Goal: Use online tool/utility

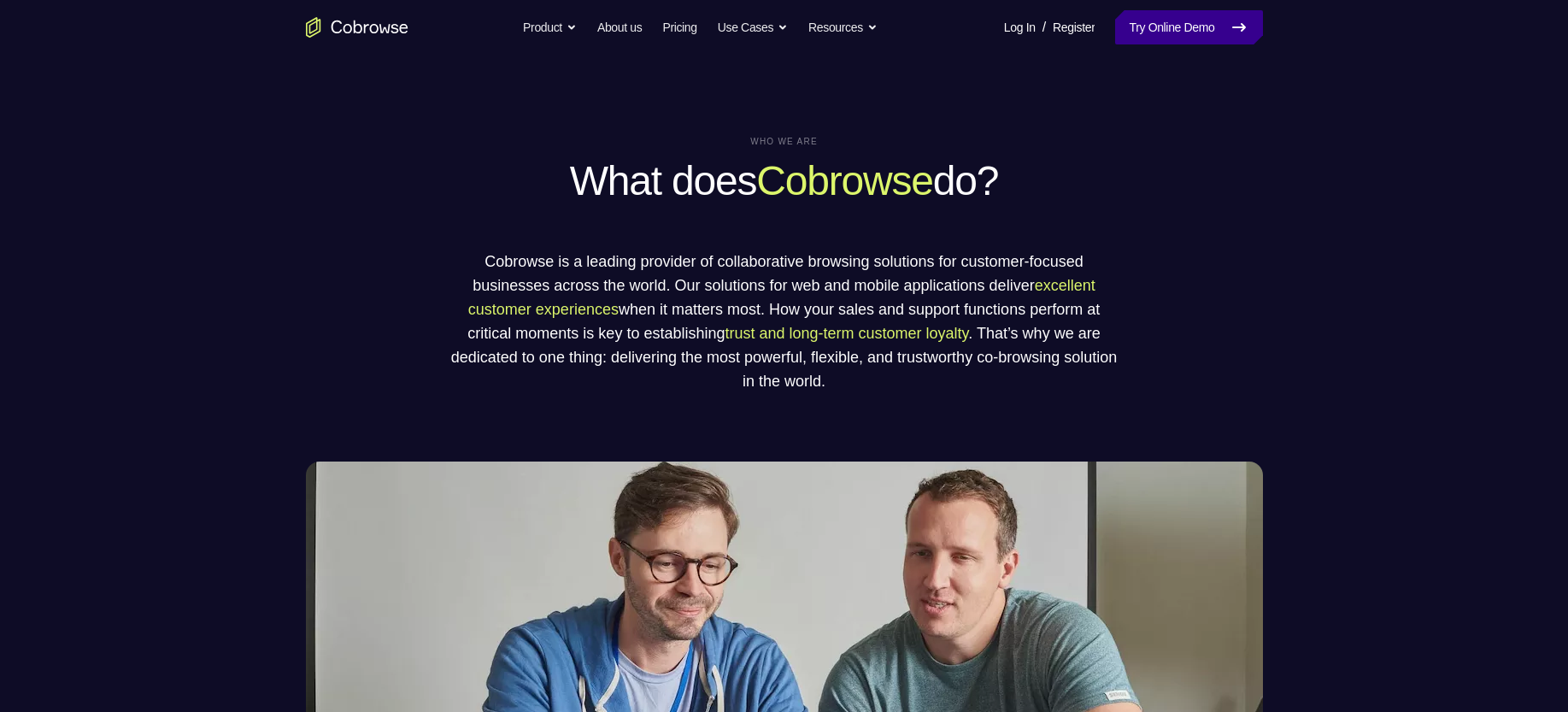
click at [1190, 25] on link "Try Online Demo" at bounding box center [1189, 27] width 147 height 34
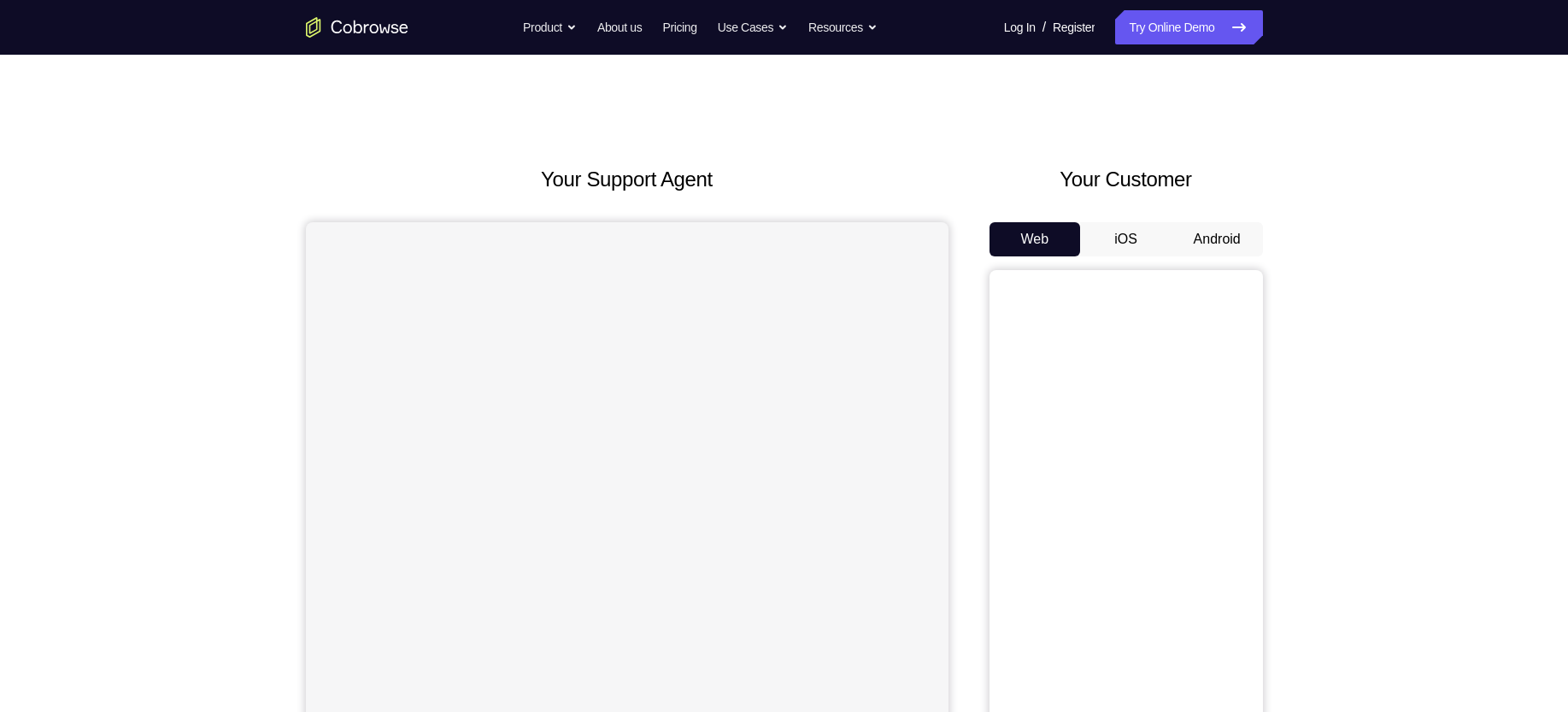
click at [1220, 234] on button "Android" at bounding box center [1218, 239] width 92 height 34
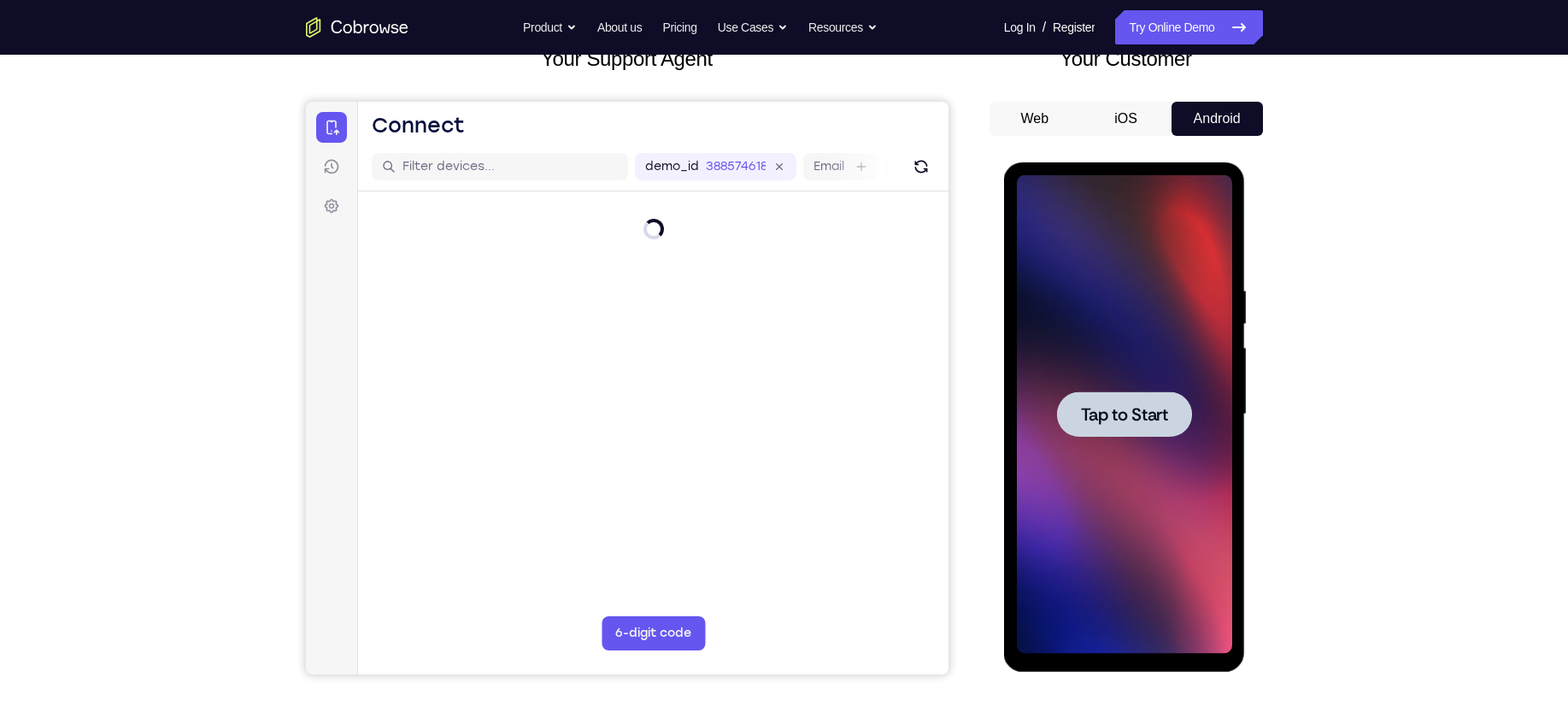
click at [1128, 418] on span "Tap to Start" at bounding box center [1125, 414] width 87 height 17
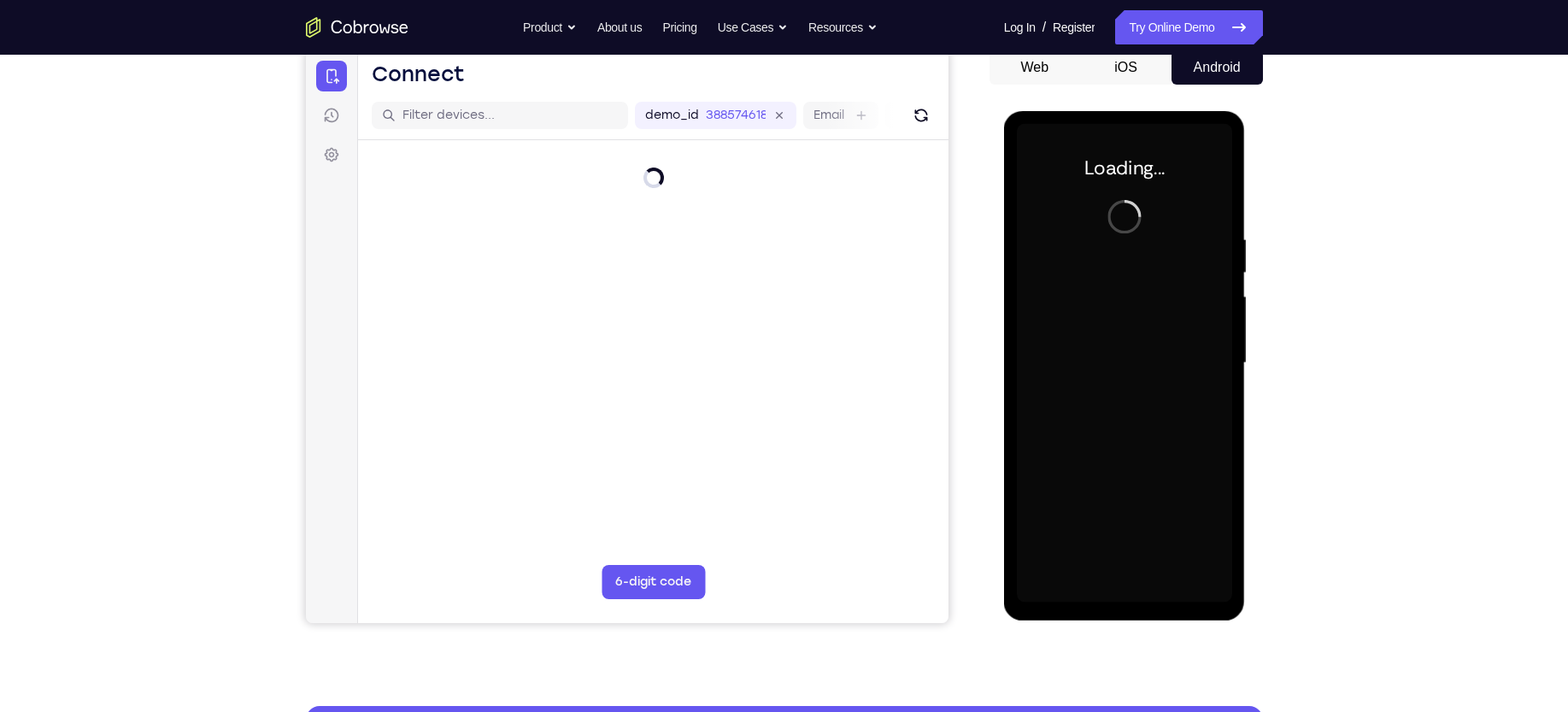
scroll to position [175, 0]
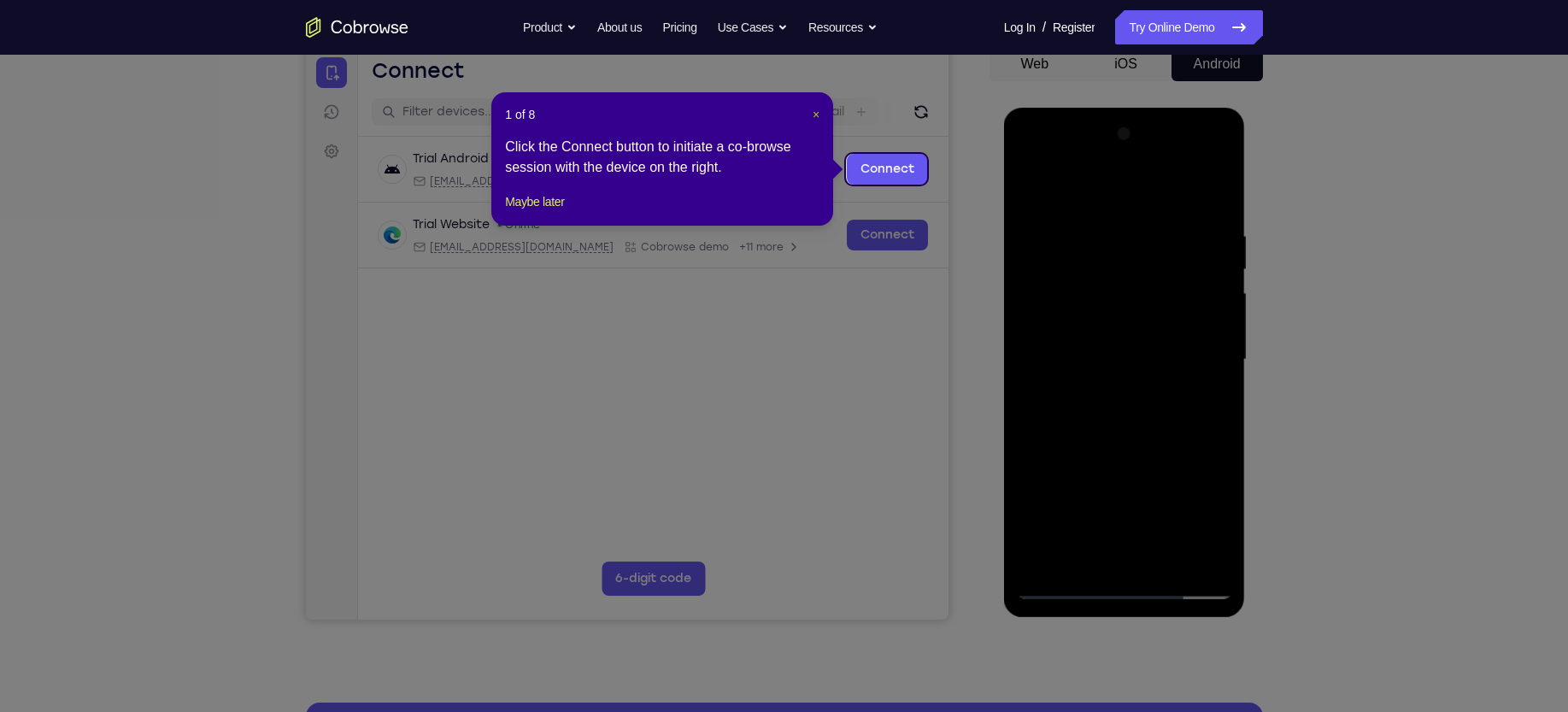
click at [814, 113] on span "×" at bounding box center [816, 115] width 7 height 14
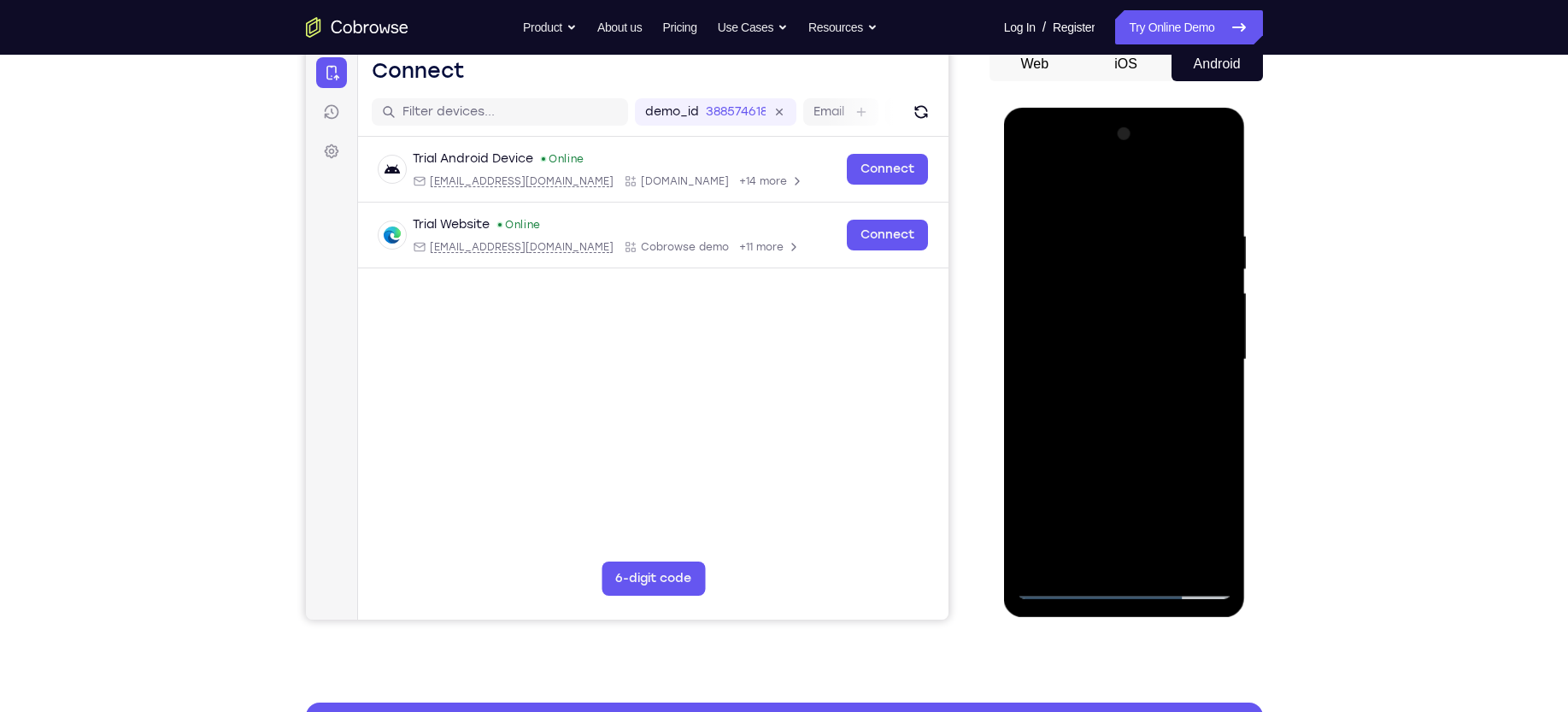
click at [1111, 582] on div at bounding box center [1125, 360] width 215 height 478
click at [1193, 509] on div at bounding box center [1125, 360] width 215 height 478
click at [1191, 504] on div at bounding box center [1125, 360] width 215 height 478
click at [1095, 193] on div at bounding box center [1125, 360] width 215 height 478
click at [1191, 345] on div at bounding box center [1125, 360] width 215 height 478
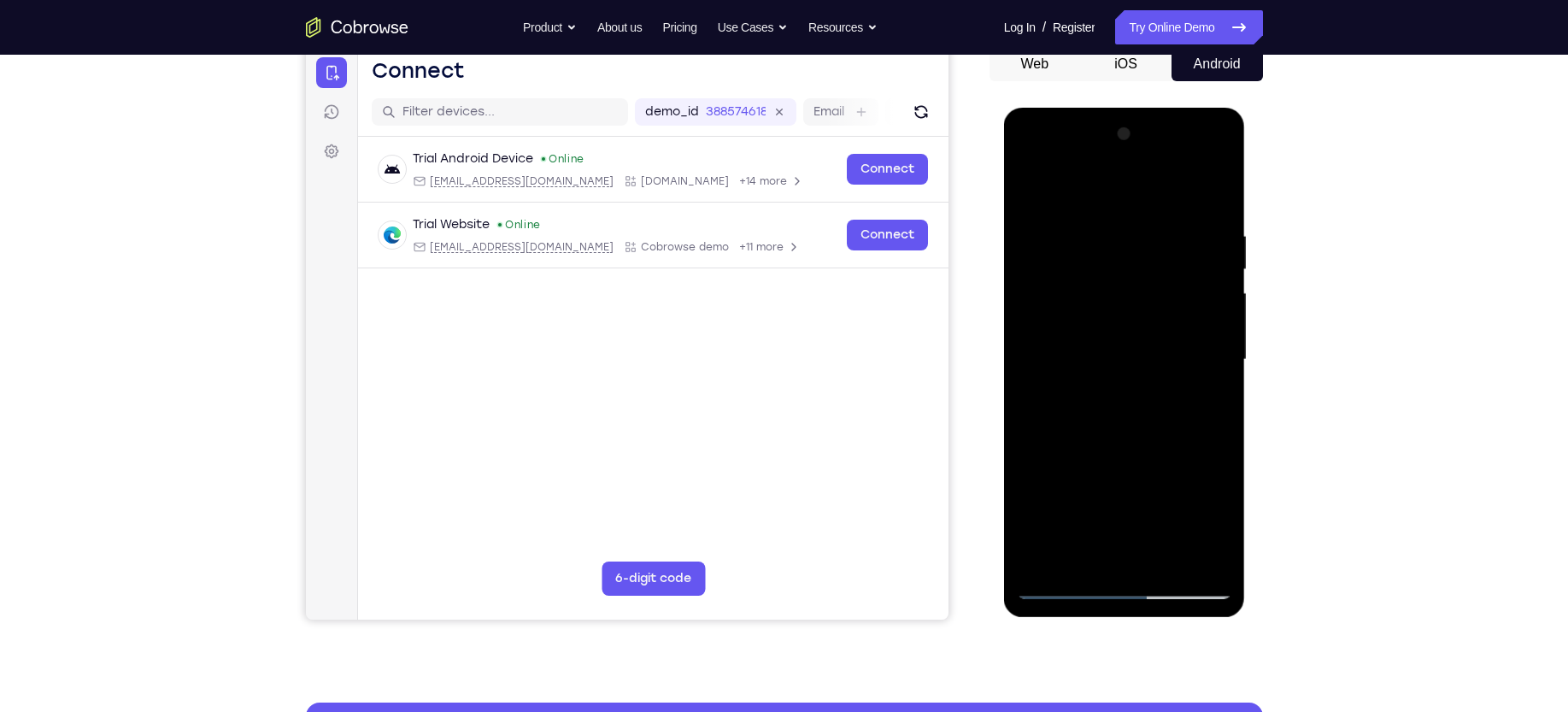
click at [1103, 389] on div at bounding box center [1125, 360] width 215 height 478
click at [1200, 162] on div at bounding box center [1125, 360] width 215 height 478
click at [1067, 159] on div at bounding box center [1125, 360] width 215 height 478
click at [1121, 255] on div at bounding box center [1125, 360] width 215 height 478
click at [1084, 216] on div at bounding box center [1125, 360] width 215 height 478
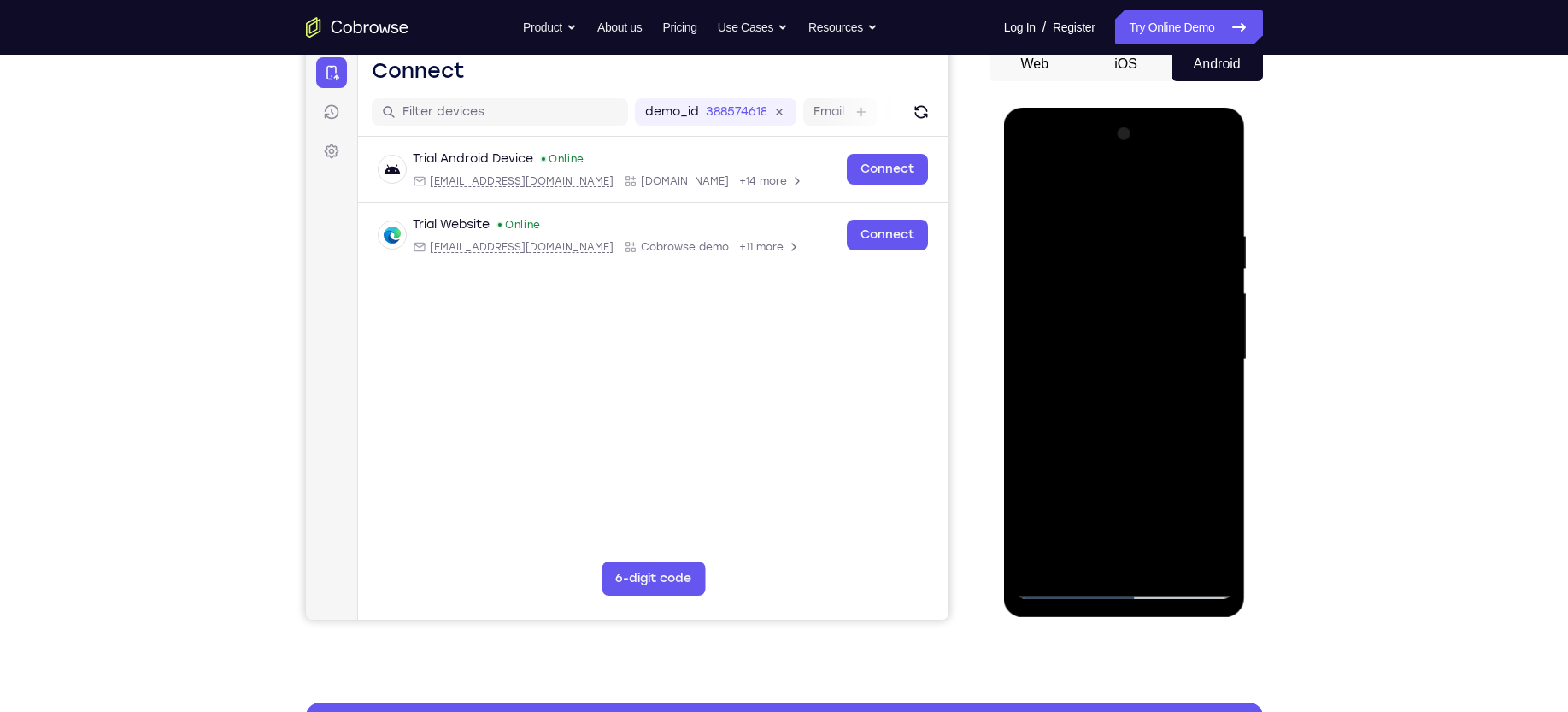
click at [1068, 293] on div at bounding box center [1125, 360] width 215 height 478
click at [1124, 474] on div at bounding box center [1125, 360] width 215 height 478
click at [1113, 320] on div at bounding box center [1125, 360] width 215 height 478
click at [1092, 345] on div at bounding box center [1125, 360] width 215 height 478
click at [1090, 403] on div at bounding box center [1125, 360] width 215 height 478
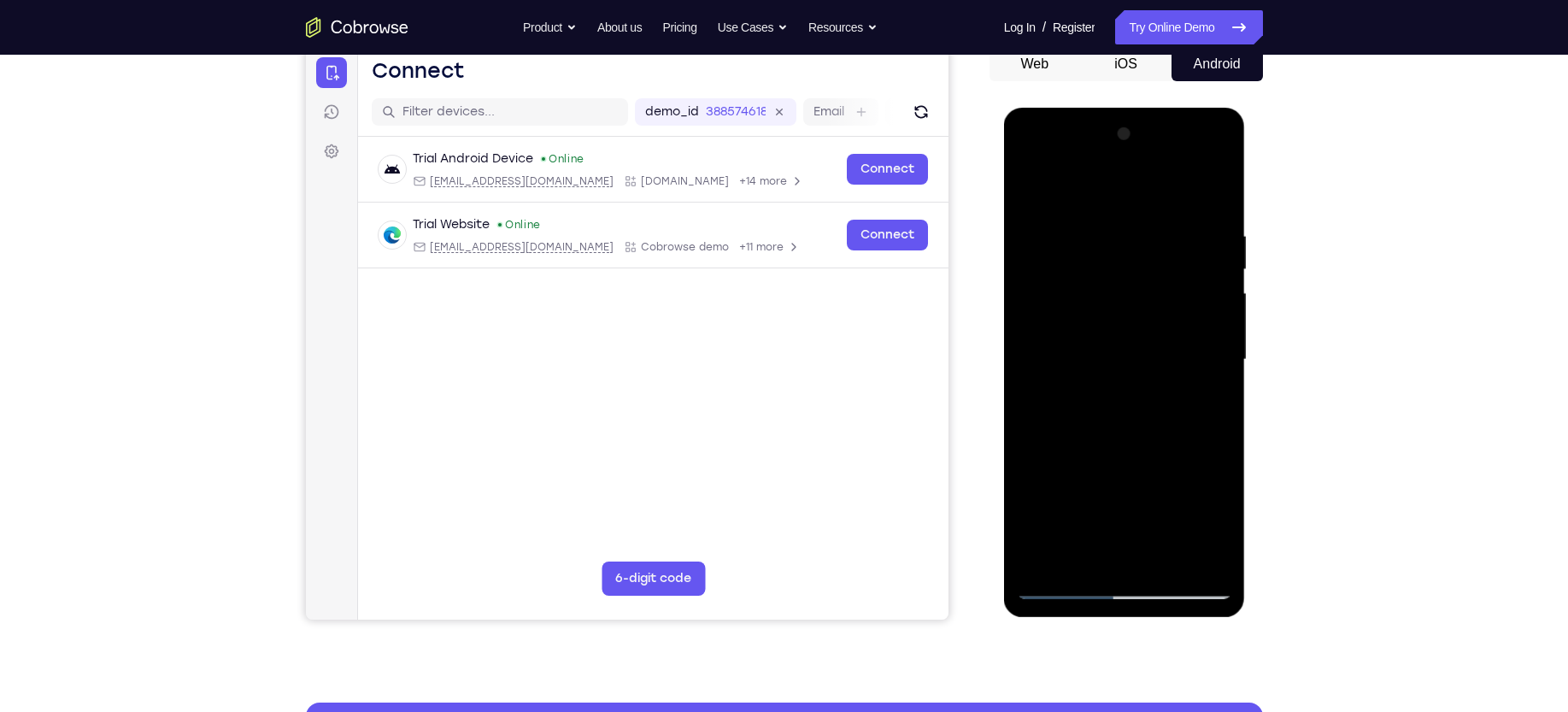
click at [1209, 557] on div at bounding box center [1125, 360] width 215 height 478
click at [1215, 295] on div at bounding box center [1125, 360] width 215 height 478
click at [1151, 549] on div at bounding box center [1125, 360] width 215 height 478
click at [1218, 535] on div at bounding box center [1125, 360] width 215 height 478
click at [1037, 345] on div at bounding box center [1125, 360] width 215 height 478
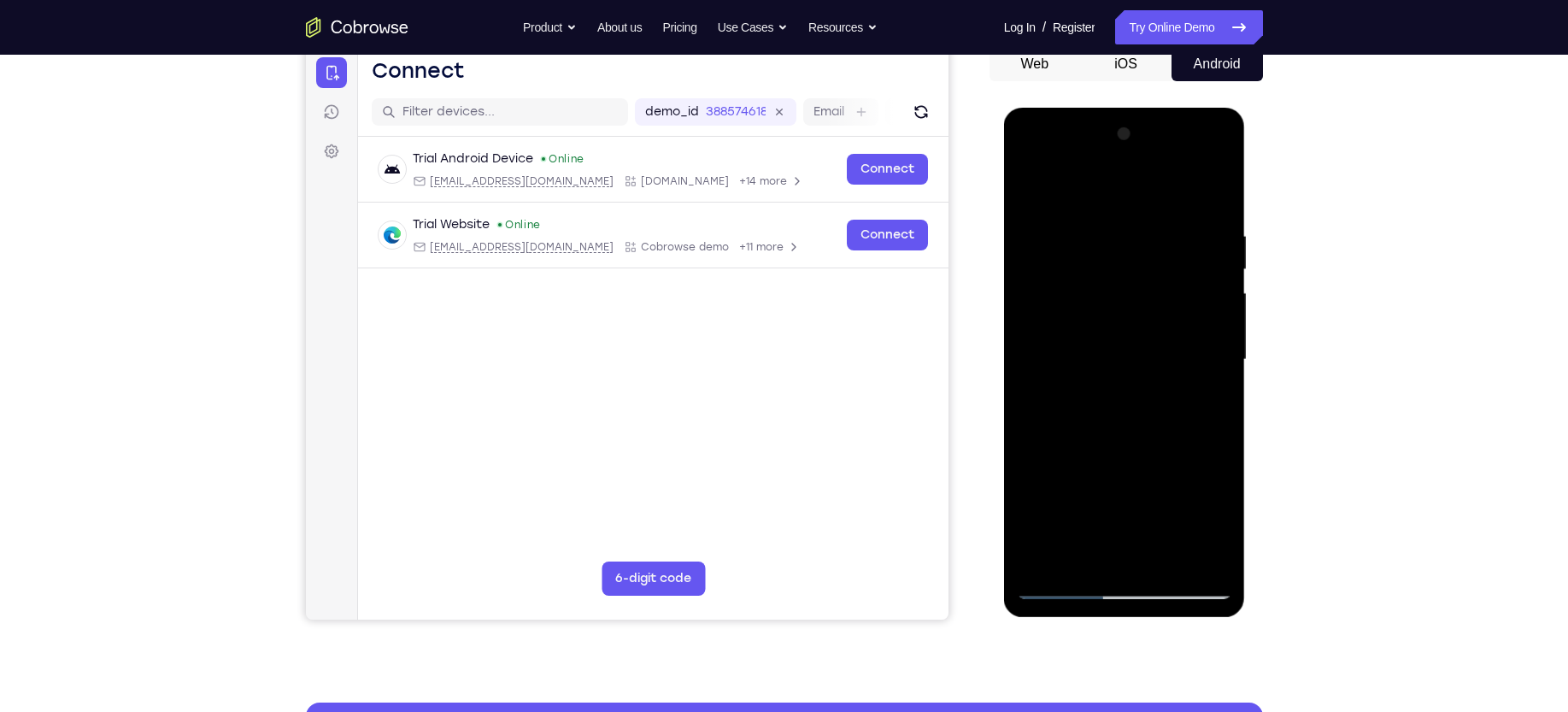
click at [1037, 345] on div at bounding box center [1125, 360] width 215 height 478
click at [1065, 291] on div at bounding box center [1125, 360] width 215 height 478
click at [1195, 279] on div at bounding box center [1125, 360] width 215 height 478
click at [1082, 416] on div at bounding box center [1125, 360] width 215 height 478
drag, startPoint x: 1064, startPoint y: 471, endPoint x: 1156, endPoint y: 413, distance: 108.8
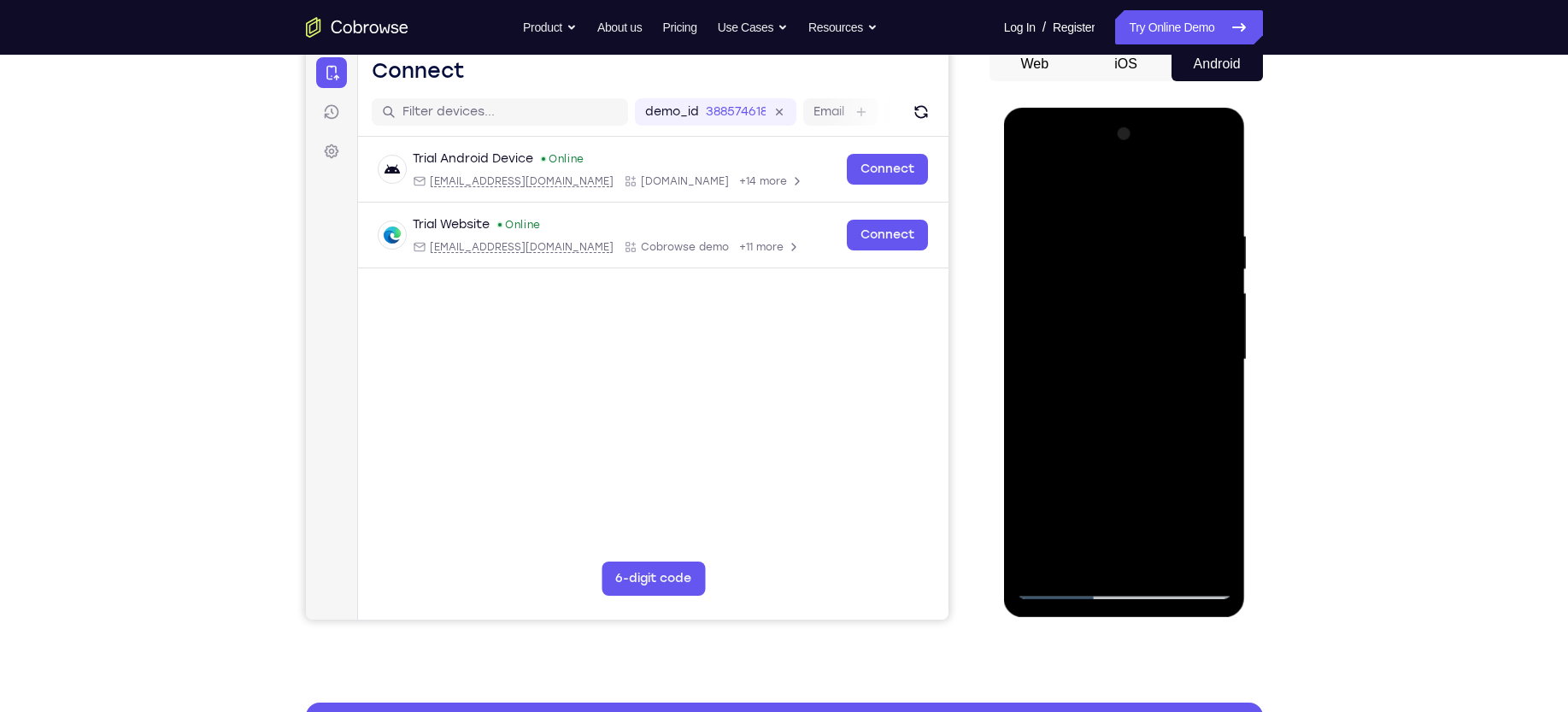
click at [1156, 413] on div at bounding box center [1125, 360] width 215 height 478
drag, startPoint x: 1156, startPoint y: 413, endPoint x: 1177, endPoint y: 371, distance: 47.0
click at [1177, 371] on div at bounding box center [1125, 360] width 215 height 478
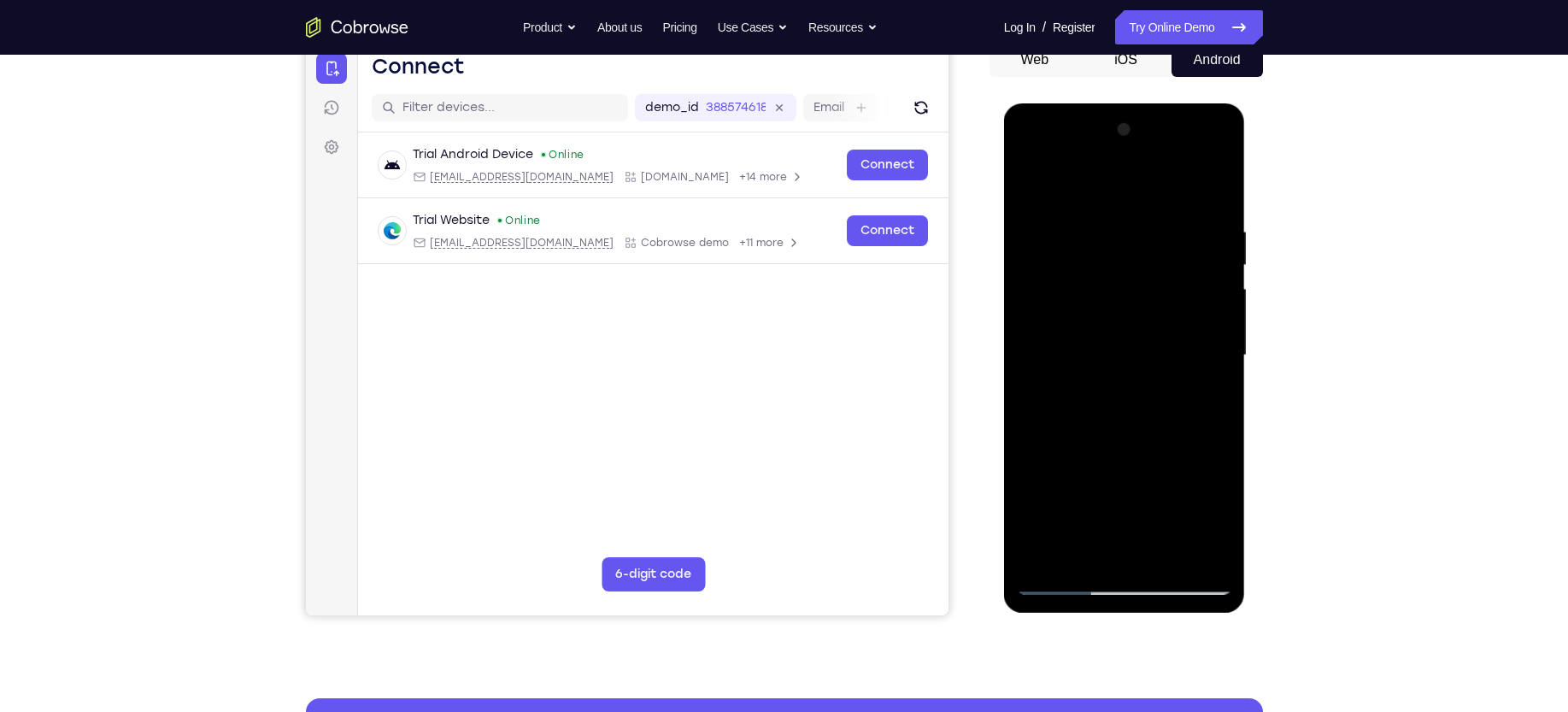
drag, startPoint x: 1125, startPoint y: 388, endPoint x: 1177, endPoint y: 347, distance: 66.2
click at [1177, 347] on div at bounding box center [1125, 355] width 215 height 478
click at [1096, 457] on div at bounding box center [1125, 355] width 215 height 478
click at [1055, 404] on div at bounding box center [1125, 355] width 215 height 478
click at [1165, 453] on div at bounding box center [1125, 355] width 215 height 478
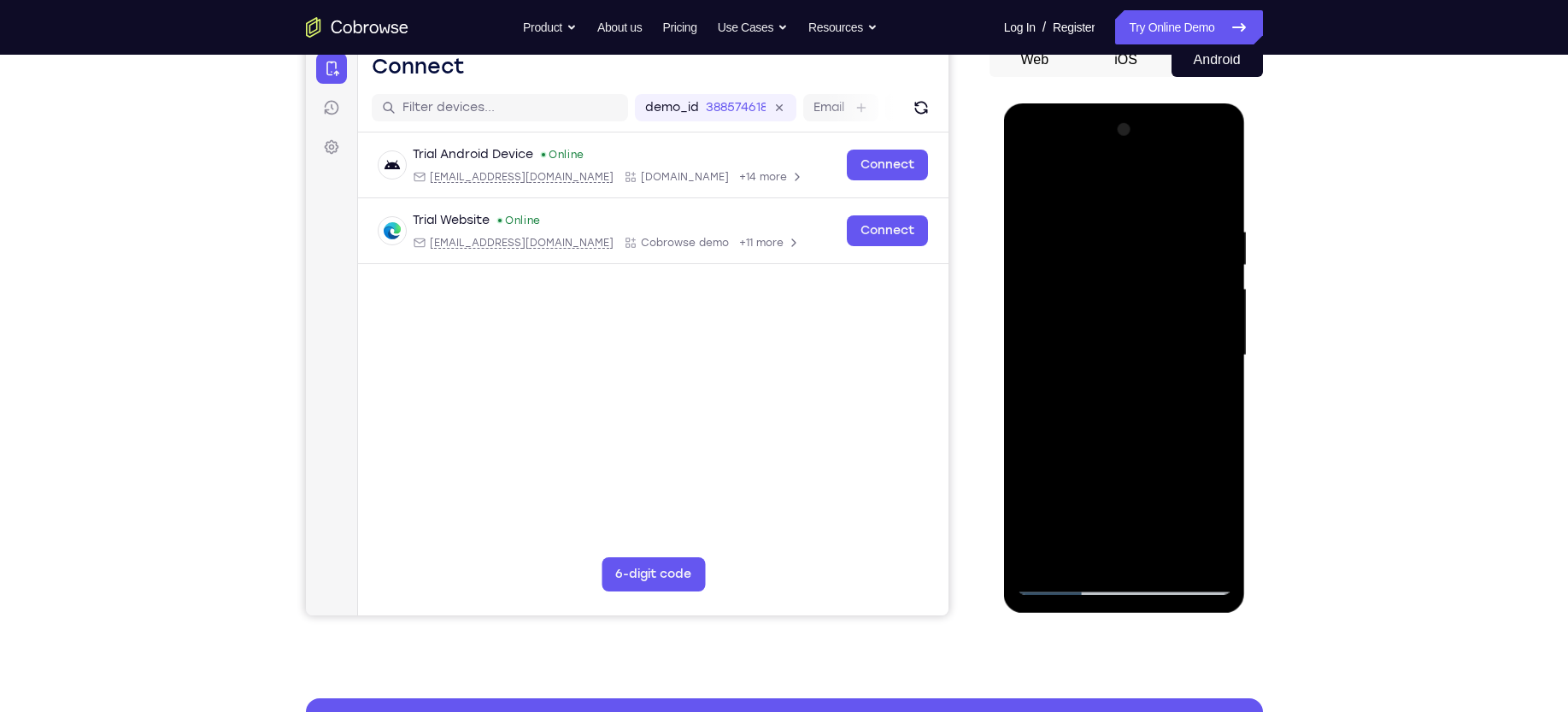
click at [1218, 369] on div at bounding box center [1125, 355] width 215 height 478
drag, startPoint x: 1170, startPoint y: 454, endPoint x: 1153, endPoint y: 315, distance: 140.0
click at [1153, 315] on div at bounding box center [1125, 355] width 215 height 478
drag, startPoint x: 1153, startPoint y: 315, endPoint x: 1158, endPoint y: 441, distance: 126.1
click at [1158, 441] on div at bounding box center [1125, 355] width 215 height 478
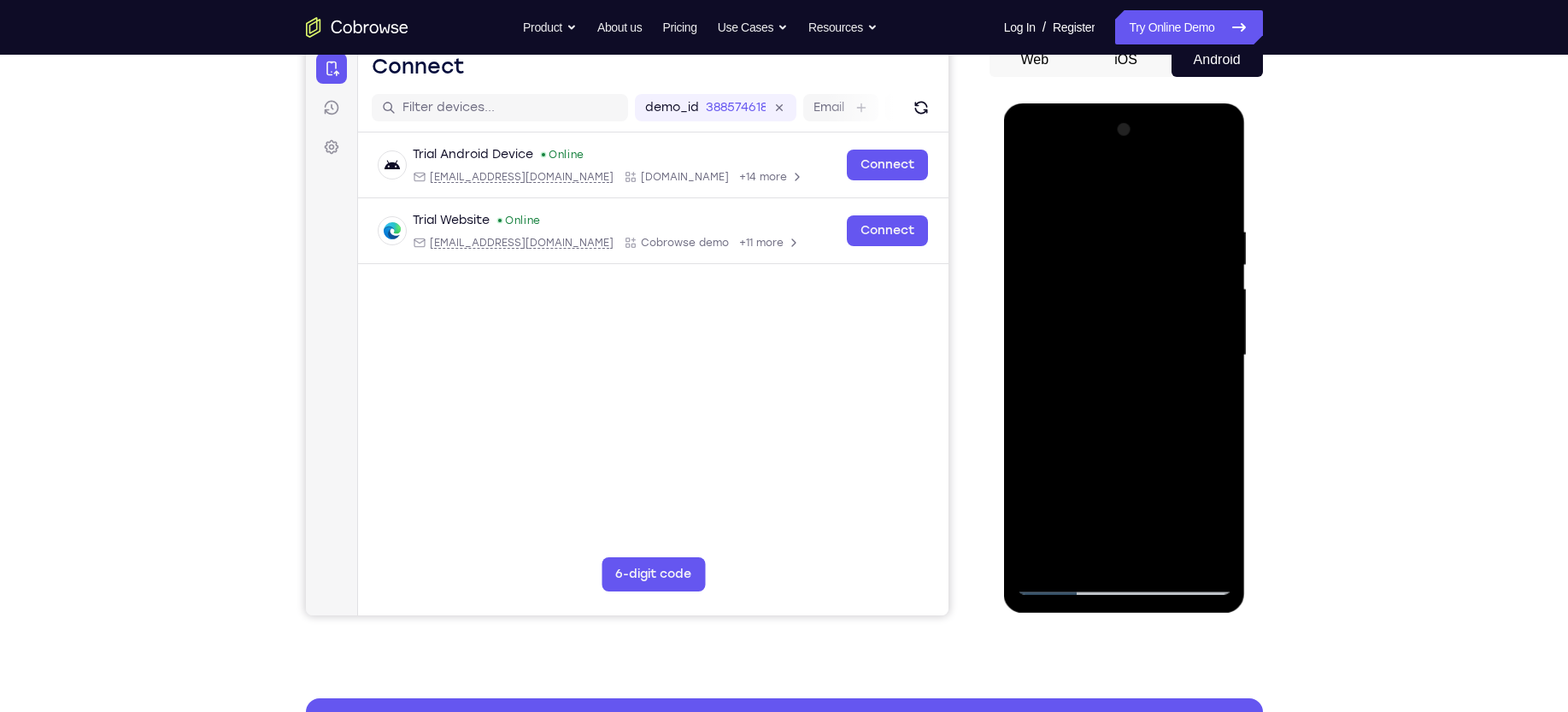
click at [1215, 288] on div at bounding box center [1125, 355] width 215 height 478
click at [1156, 445] on div at bounding box center [1125, 355] width 215 height 478
click at [1144, 505] on div at bounding box center [1125, 355] width 215 height 478
click at [1046, 391] on div at bounding box center [1125, 355] width 215 height 478
click at [1112, 351] on div at bounding box center [1125, 355] width 215 height 478
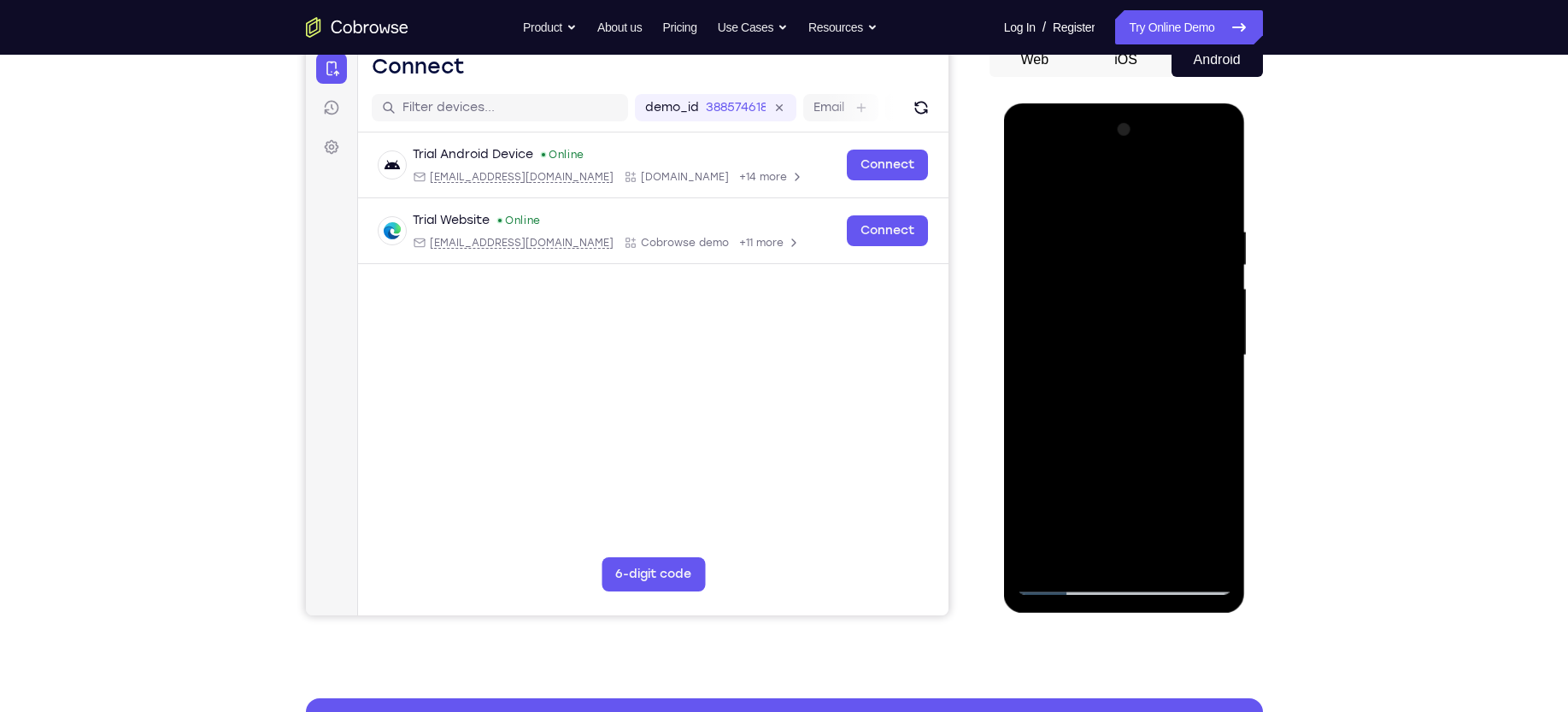
click at [1180, 395] on div at bounding box center [1125, 355] width 215 height 478
click at [1192, 398] on div at bounding box center [1125, 355] width 215 height 478
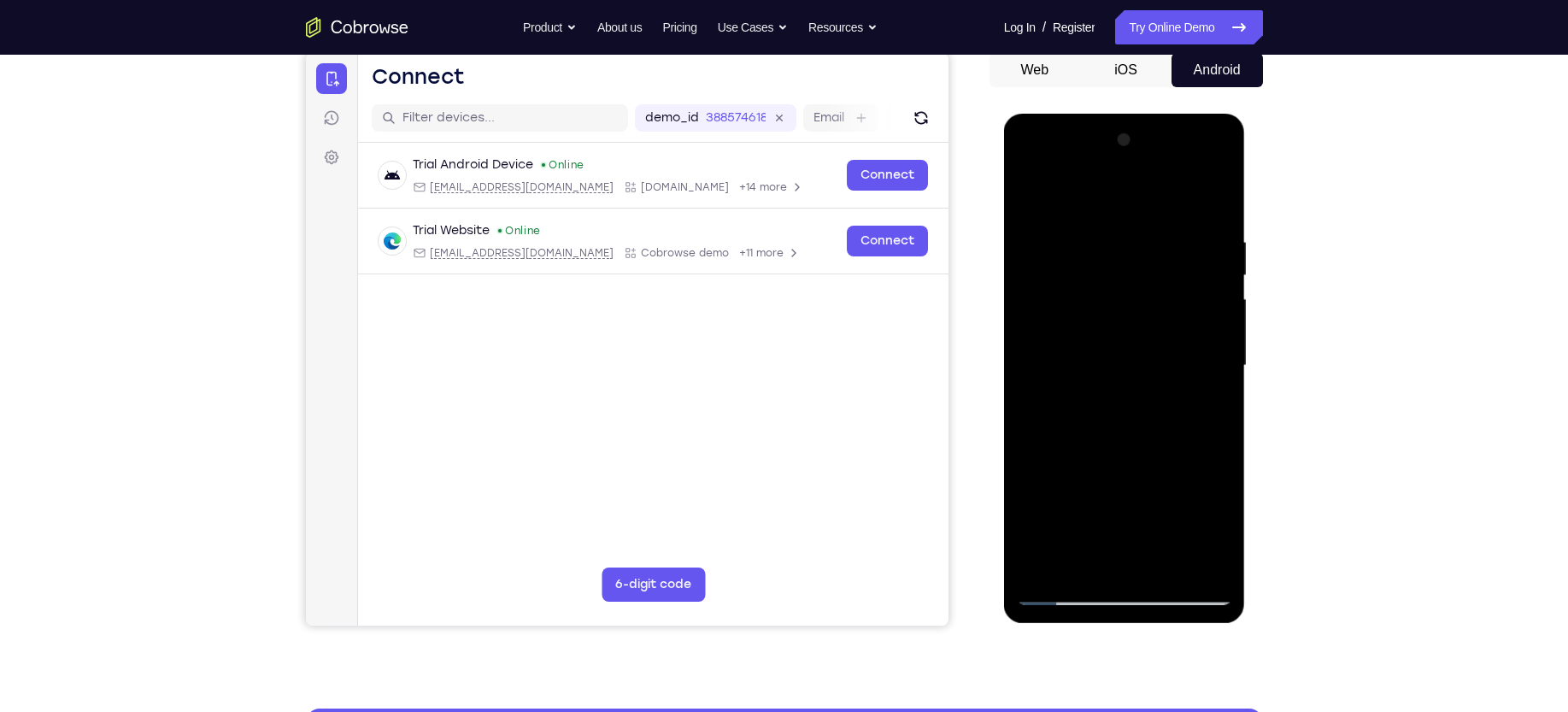
scroll to position [164, 0]
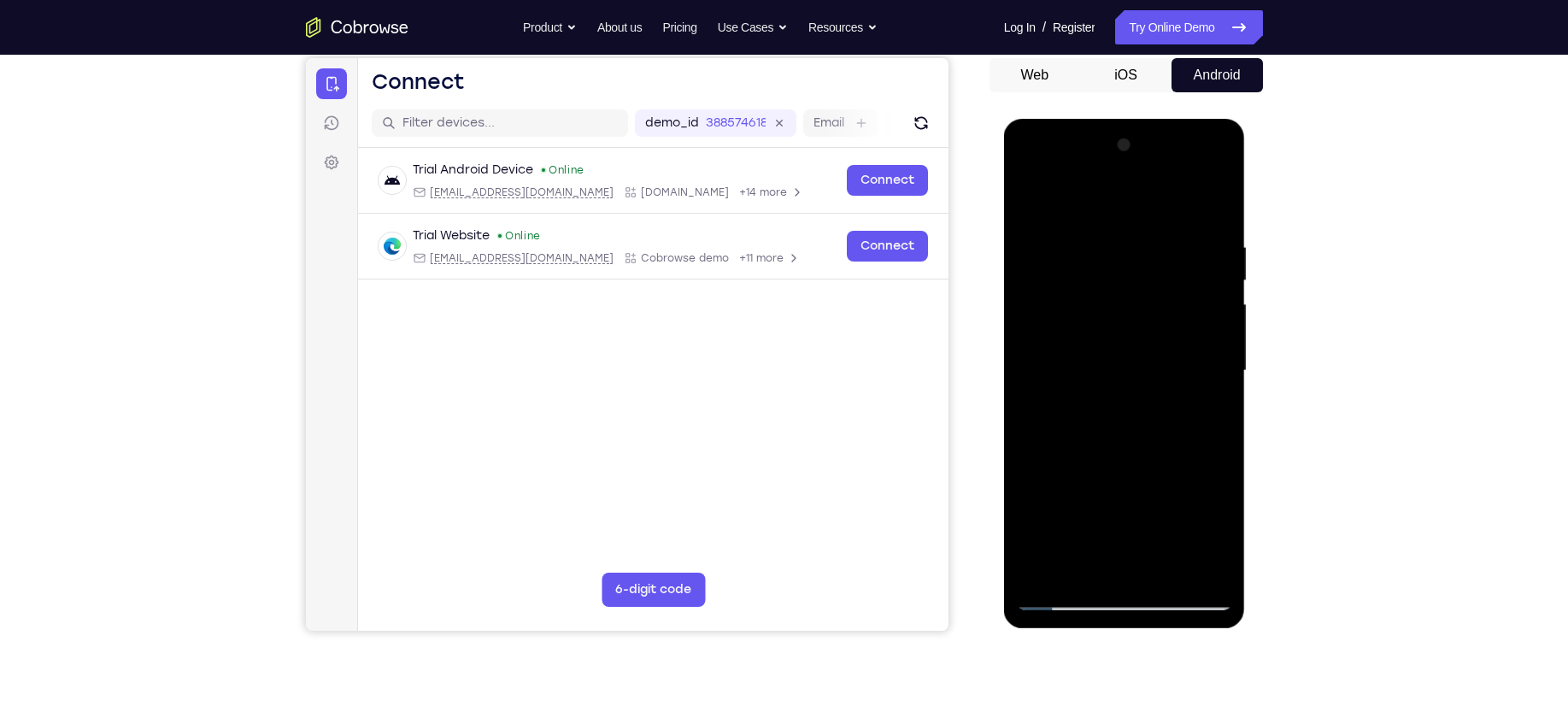
click at [1197, 401] on div at bounding box center [1125, 370] width 215 height 478
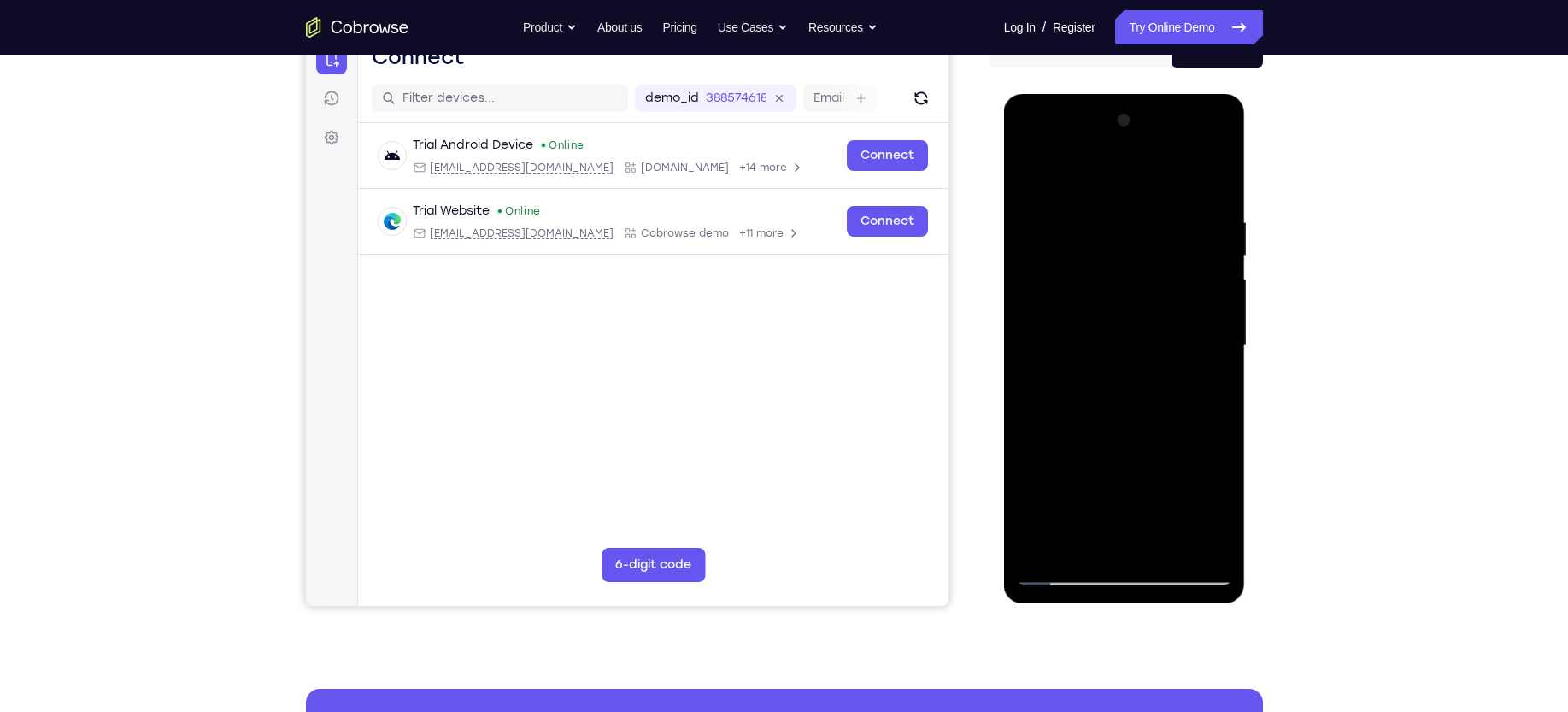
scroll to position [189, 0]
drag, startPoint x: 1155, startPoint y: 381, endPoint x: 1152, endPoint y: 278, distance: 103.0
click at [1152, 278] on div at bounding box center [1125, 345] width 215 height 478
drag, startPoint x: 1133, startPoint y: 330, endPoint x: 1132, endPoint y: 255, distance: 75.0
click at [1132, 255] on div at bounding box center [1125, 345] width 215 height 478
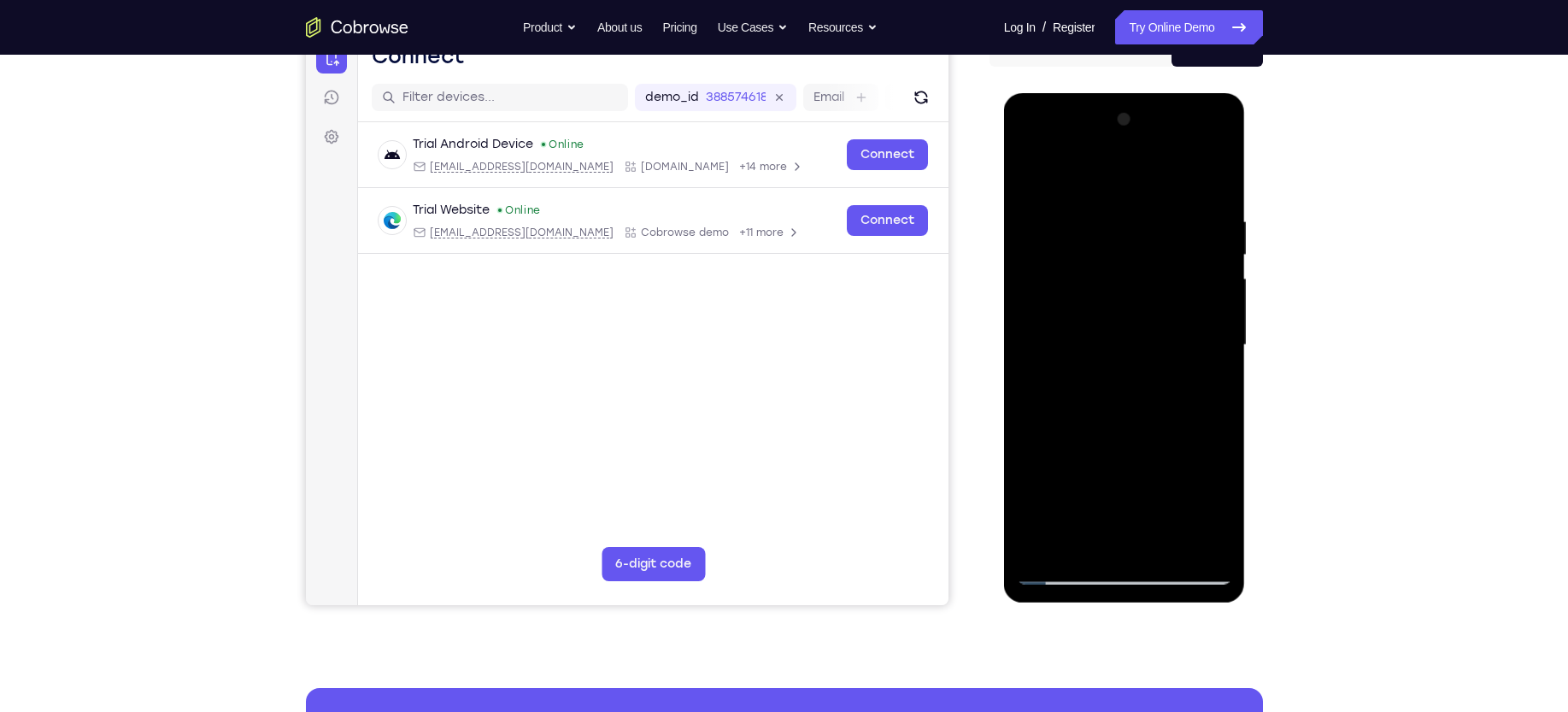
click at [1067, 362] on div at bounding box center [1125, 345] width 215 height 478
drag, startPoint x: 1141, startPoint y: 412, endPoint x: 1141, endPoint y: 306, distance: 106.0
click at [1141, 306] on div at bounding box center [1125, 345] width 215 height 478
click at [1132, 384] on div at bounding box center [1125, 345] width 215 height 478
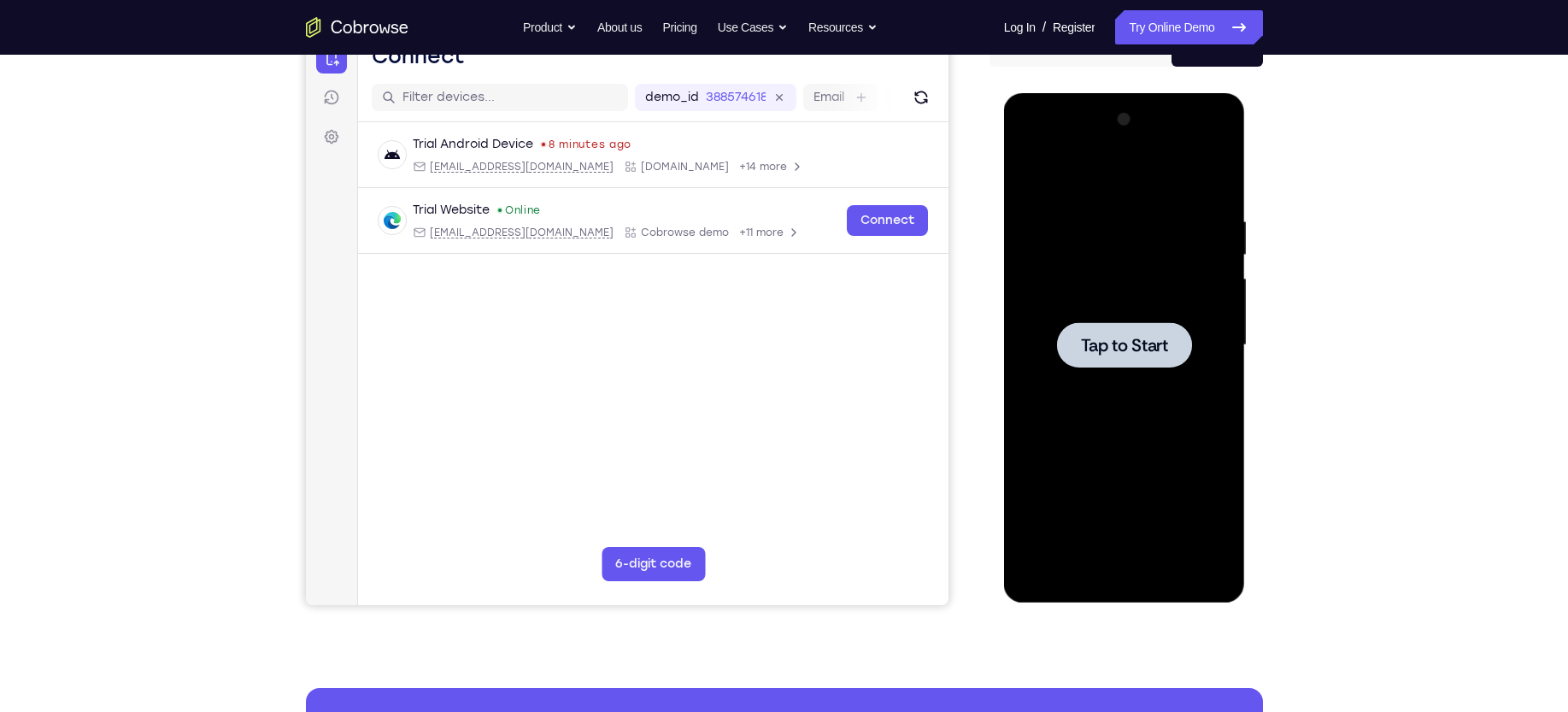
click at [1094, 314] on div at bounding box center [1125, 345] width 215 height 478
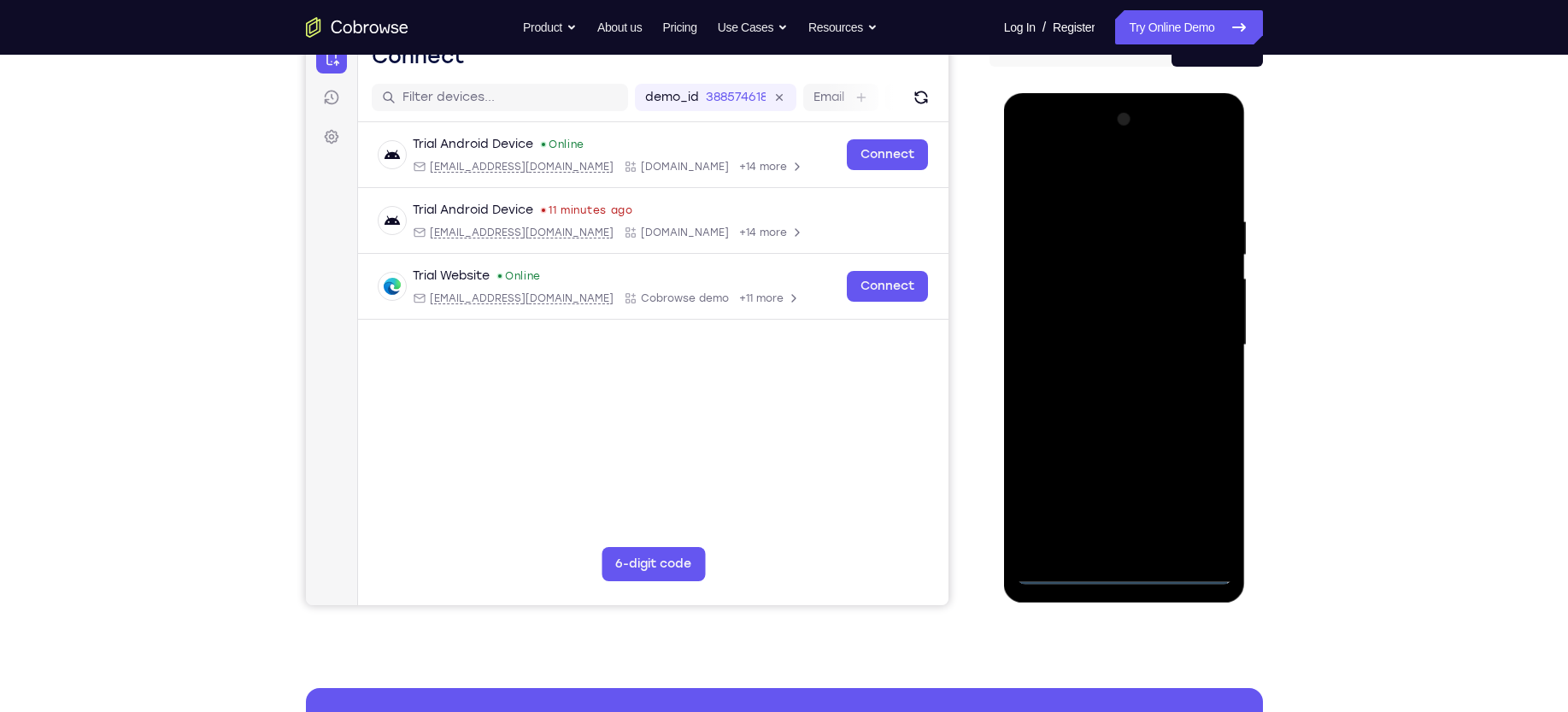
click at [1120, 575] on div at bounding box center [1125, 345] width 215 height 478
click at [1197, 501] on div at bounding box center [1125, 345] width 215 height 478
click at [1109, 169] on div at bounding box center [1125, 345] width 215 height 478
click at [1194, 333] on div at bounding box center [1125, 345] width 215 height 478
click at [1101, 377] on div at bounding box center [1125, 345] width 215 height 478
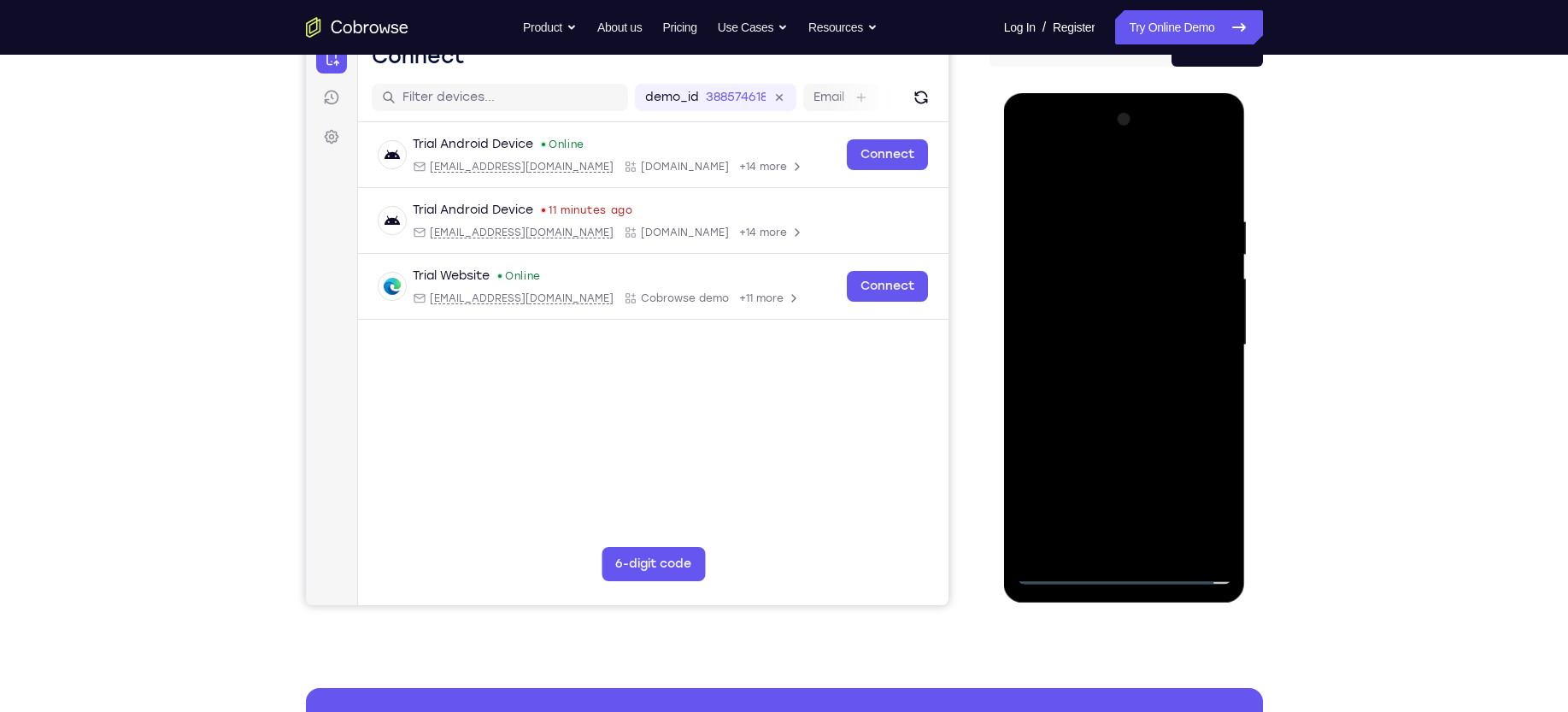
click at [1105, 319] on div at bounding box center [1125, 345] width 215 height 478
click at [1101, 310] on div at bounding box center [1125, 345] width 215 height 478
click at [1209, 308] on div at bounding box center [1125, 345] width 215 height 478
click at [1088, 342] on div at bounding box center [1125, 345] width 215 height 478
click at [1112, 312] on div at bounding box center [1125, 345] width 215 height 478
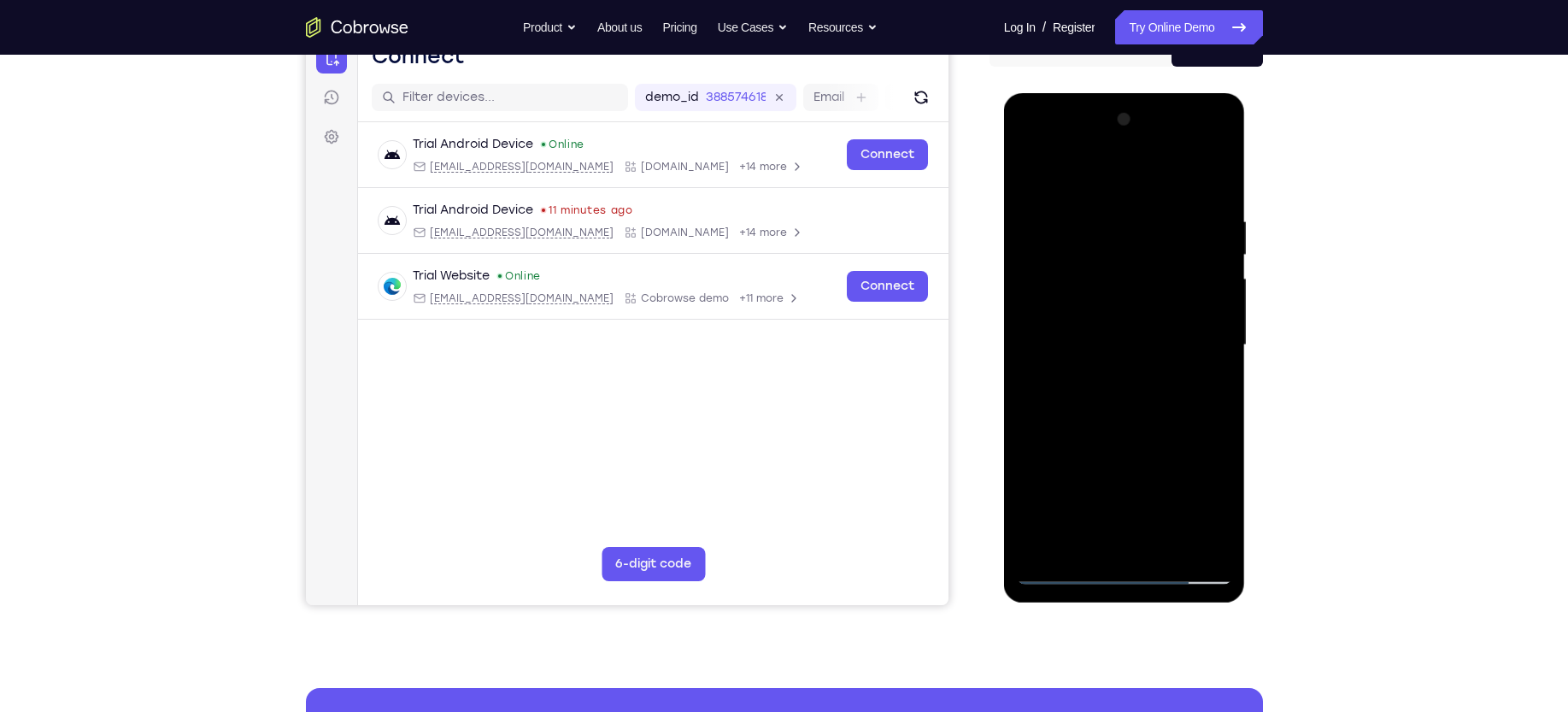
click at [1171, 175] on div at bounding box center [1125, 345] width 215 height 478
click at [1137, 202] on div at bounding box center [1125, 345] width 215 height 478
click at [1069, 238] on div at bounding box center [1125, 345] width 215 height 478
click at [1052, 283] on div at bounding box center [1125, 345] width 215 height 478
click at [1180, 416] on div at bounding box center [1125, 345] width 215 height 478
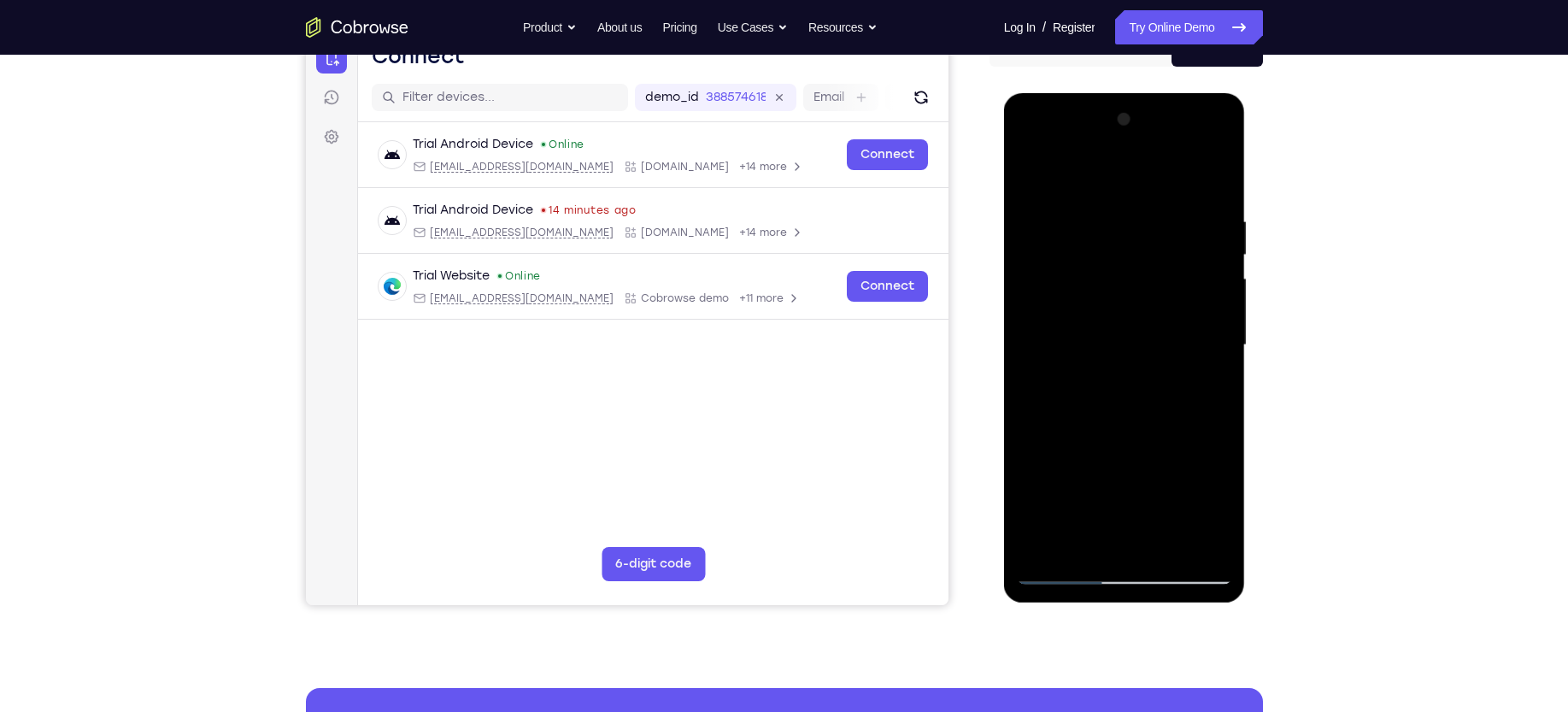
click at [1168, 539] on div at bounding box center [1125, 345] width 215 height 478
click at [1144, 436] on div at bounding box center [1125, 345] width 215 height 478
click at [1093, 353] on div at bounding box center [1125, 345] width 215 height 478
click at [1087, 445] on div at bounding box center [1125, 345] width 215 height 478
click at [1130, 444] on div at bounding box center [1125, 345] width 215 height 478
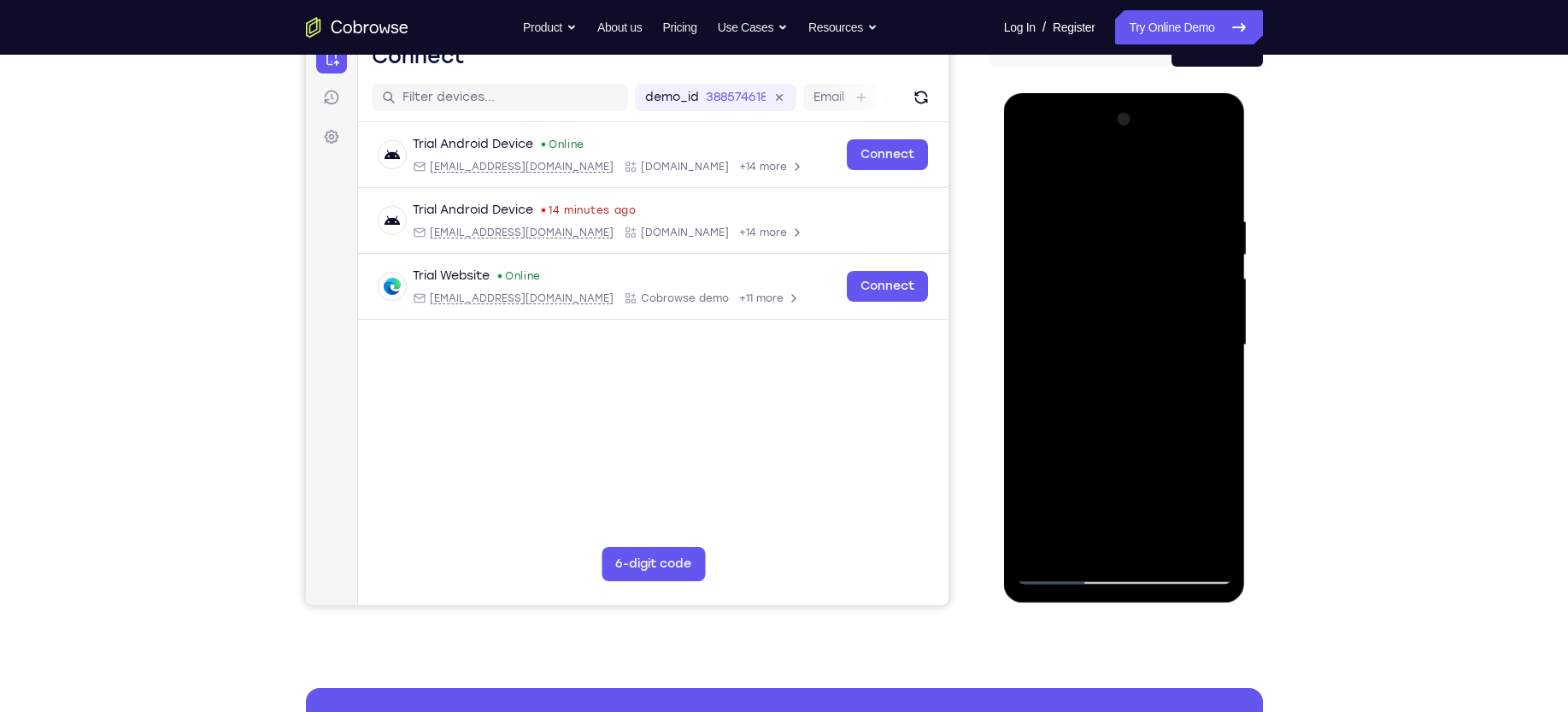
click at [1202, 386] on div at bounding box center [1125, 345] width 215 height 478
click at [1094, 269] on div at bounding box center [1125, 345] width 215 height 478
click at [1130, 426] on div at bounding box center [1125, 345] width 215 height 478
click at [1217, 507] on div at bounding box center [1125, 345] width 215 height 478
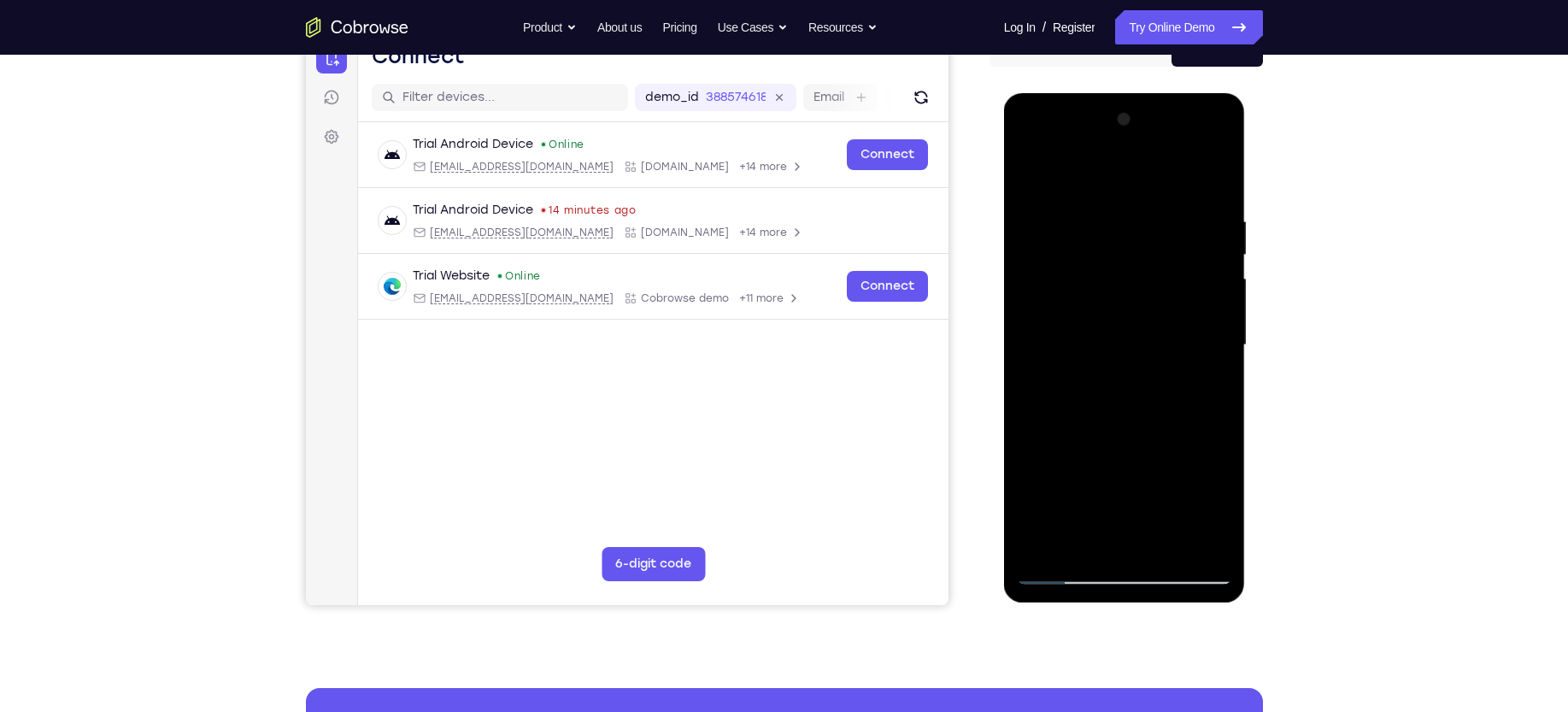
click at [1203, 388] on div at bounding box center [1125, 345] width 215 height 478
click at [1034, 177] on div at bounding box center [1125, 345] width 215 height 478
click at [1038, 174] on div at bounding box center [1125, 345] width 215 height 478
click at [1100, 219] on div at bounding box center [1125, 345] width 215 height 478
click at [1112, 300] on div at bounding box center [1125, 345] width 215 height 478
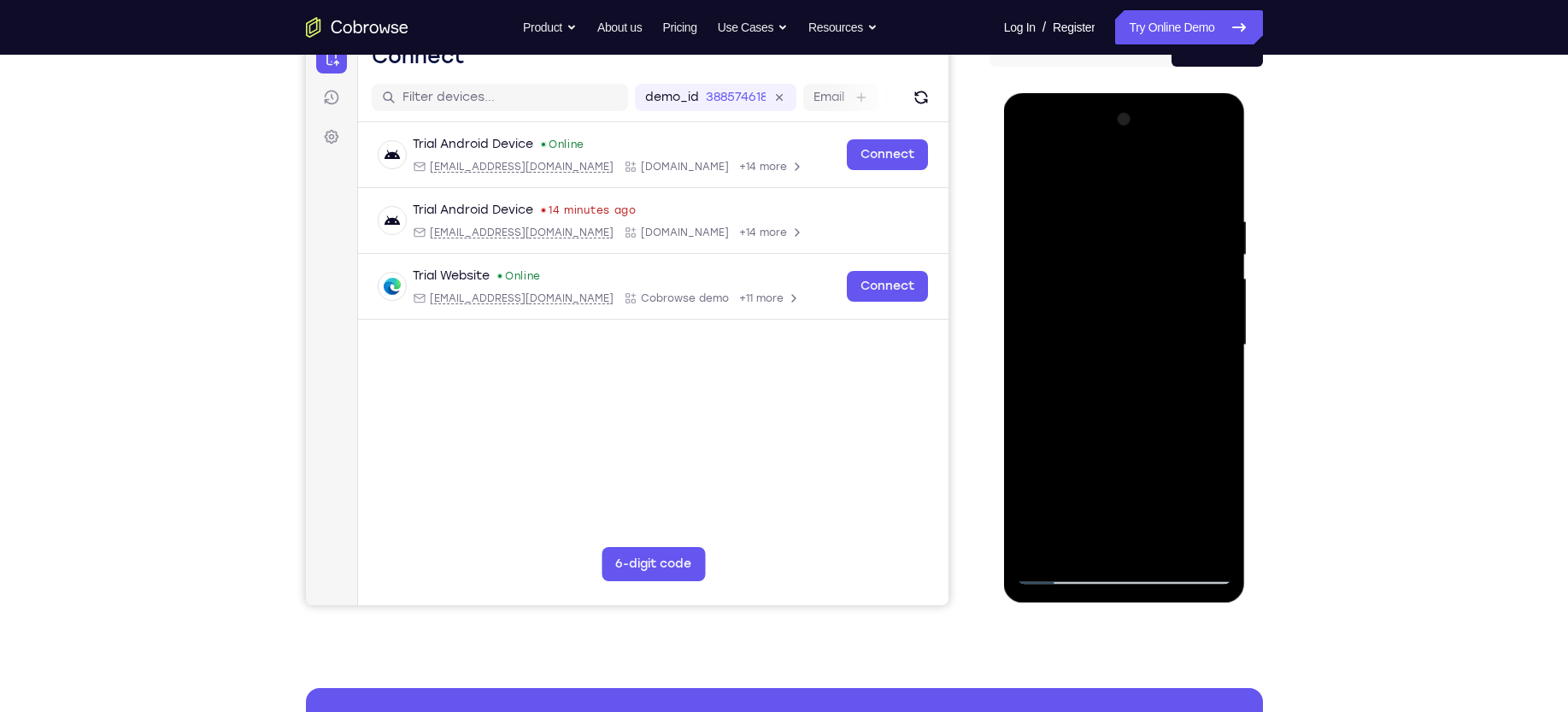
click at [1112, 323] on div at bounding box center [1125, 345] width 215 height 478
click at [1028, 173] on div at bounding box center [1125, 345] width 215 height 478
click at [1212, 176] on div at bounding box center [1125, 345] width 215 height 478
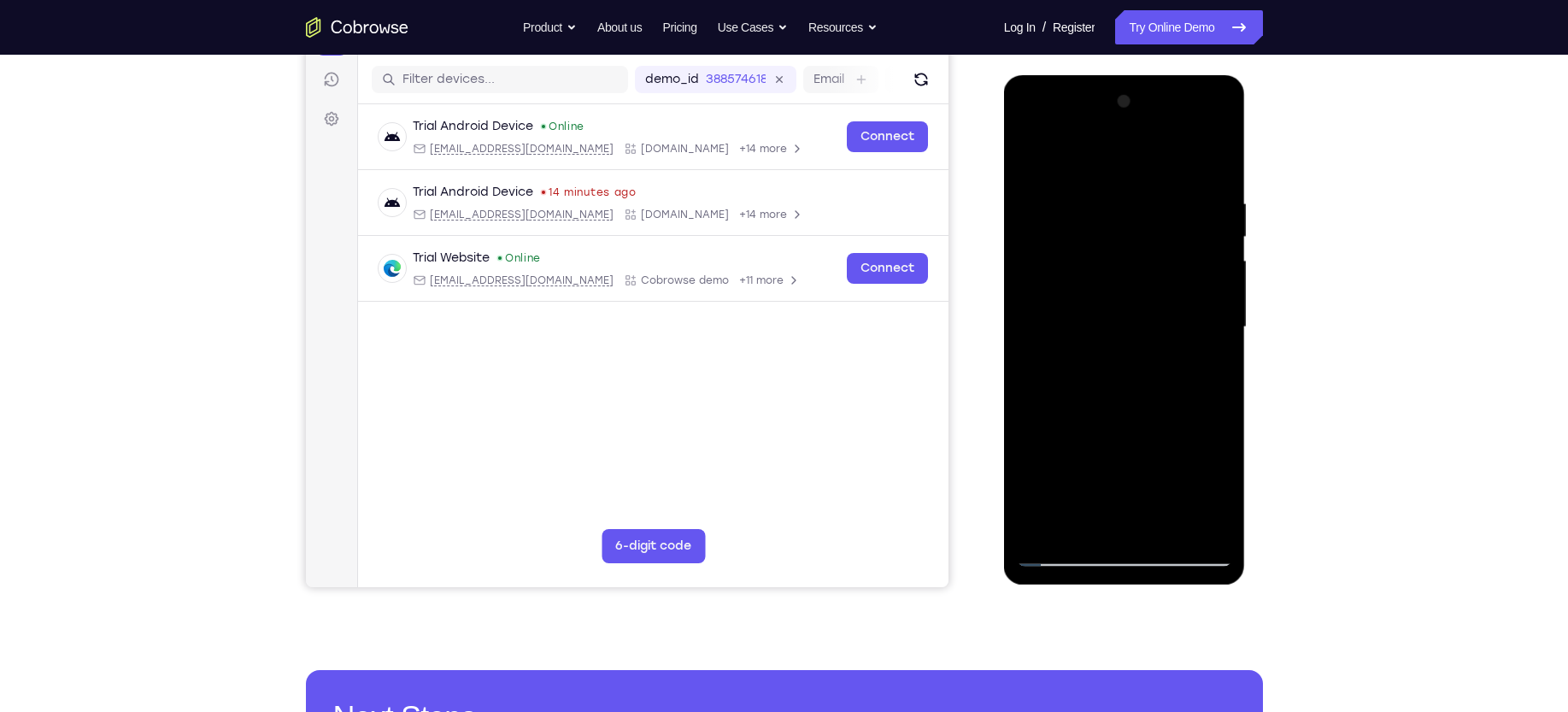
click at [1215, 154] on div at bounding box center [1125, 327] width 215 height 478
click at [1080, 185] on div at bounding box center [1125, 327] width 215 height 478
click at [1029, 147] on div at bounding box center [1125, 327] width 215 height 478
click at [1169, 530] on div at bounding box center [1125, 327] width 215 height 478
click at [1088, 337] on div at bounding box center [1125, 327] width 215 height 478
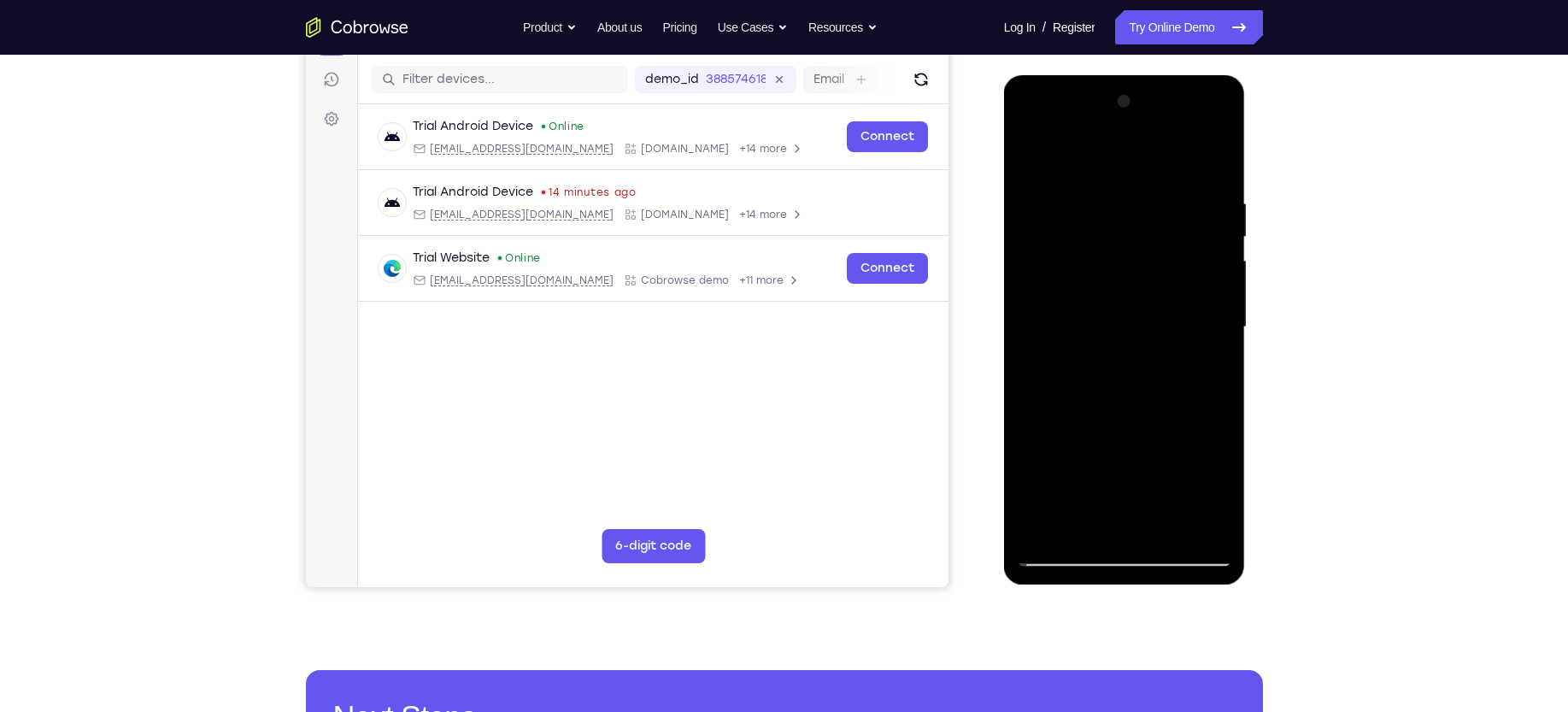
click at [1211, 369] on div at bounding box center [1125, 327] width 215 height 478
click at [1029, 156] on div at bounding box center [1125, 327] width 215 height 478
click at [1035, 153] on div at bounding box center [1125, 327] width 215 height 478
click at [1118, 332] on span "Tap to Start" at bounding box center [1125, 327] width 87 height 17
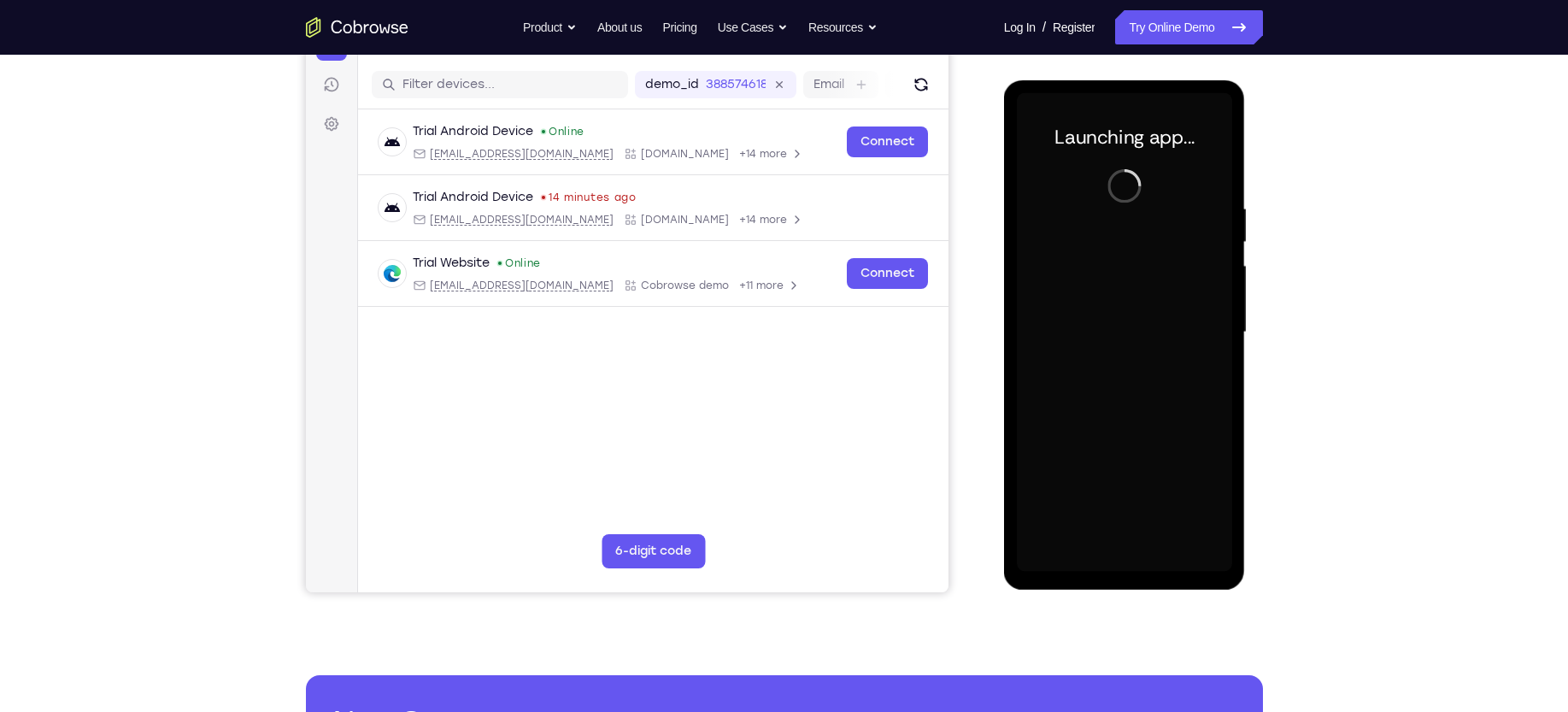
scroll to position [204, 0]
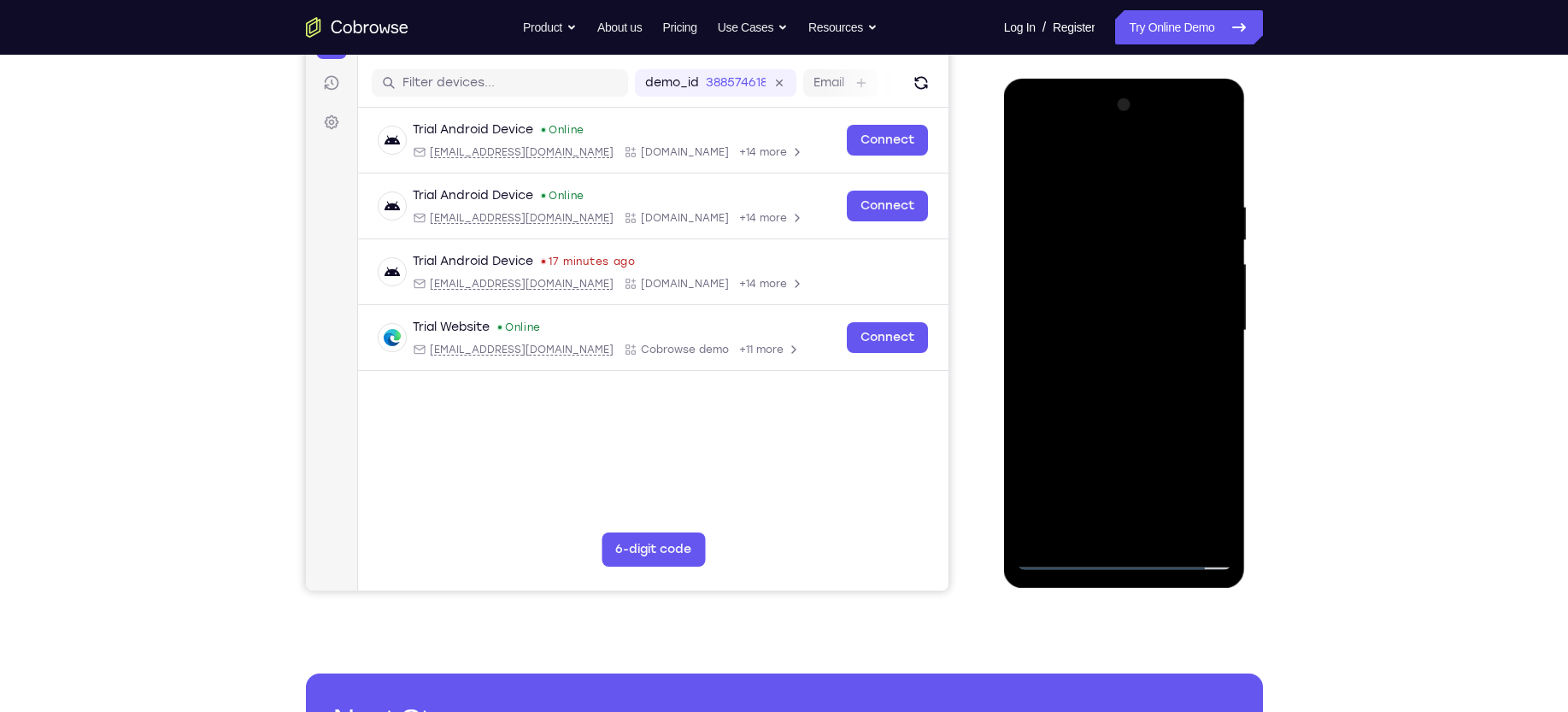
click at [1128, 555] on div at bounding box center [1125, 330] width 215 height 478
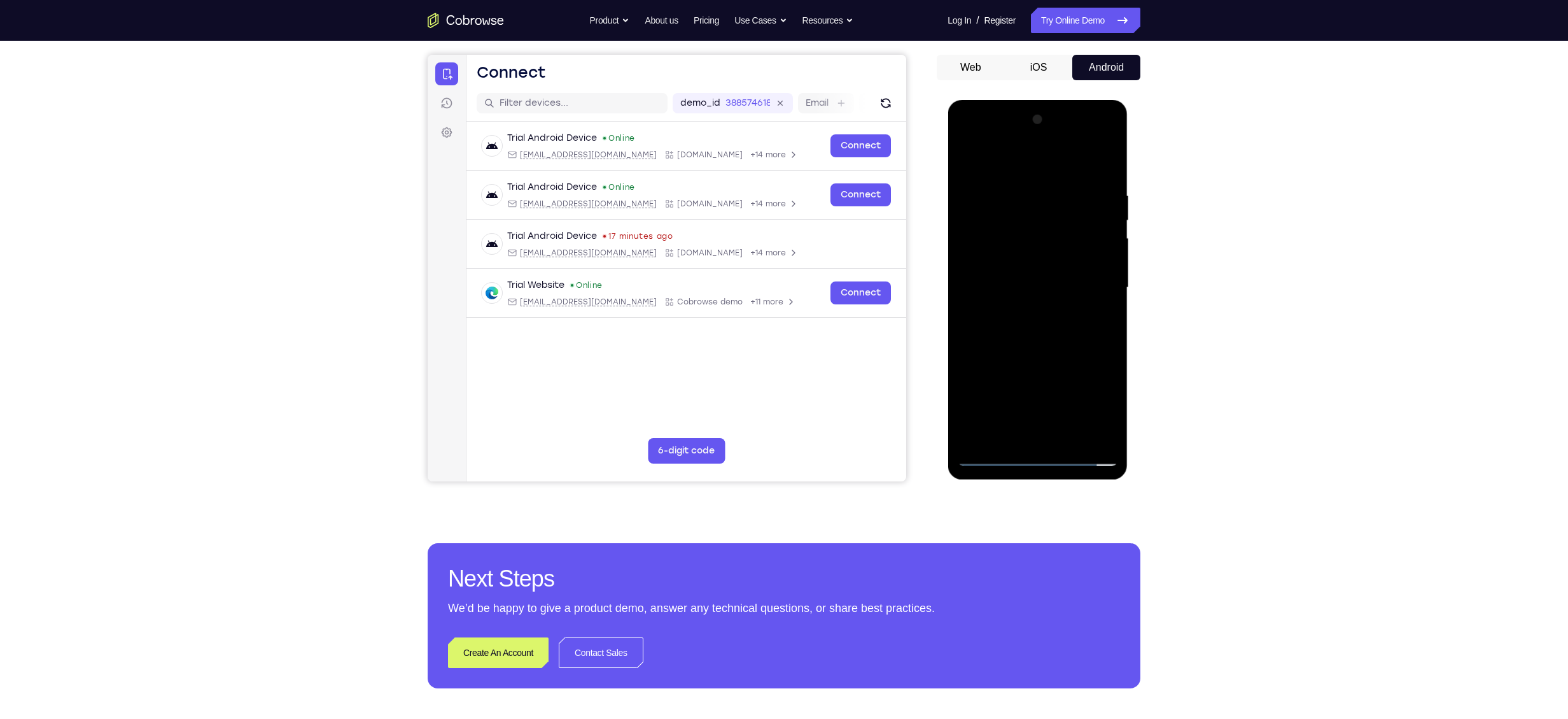
scroll to position [106, 0]
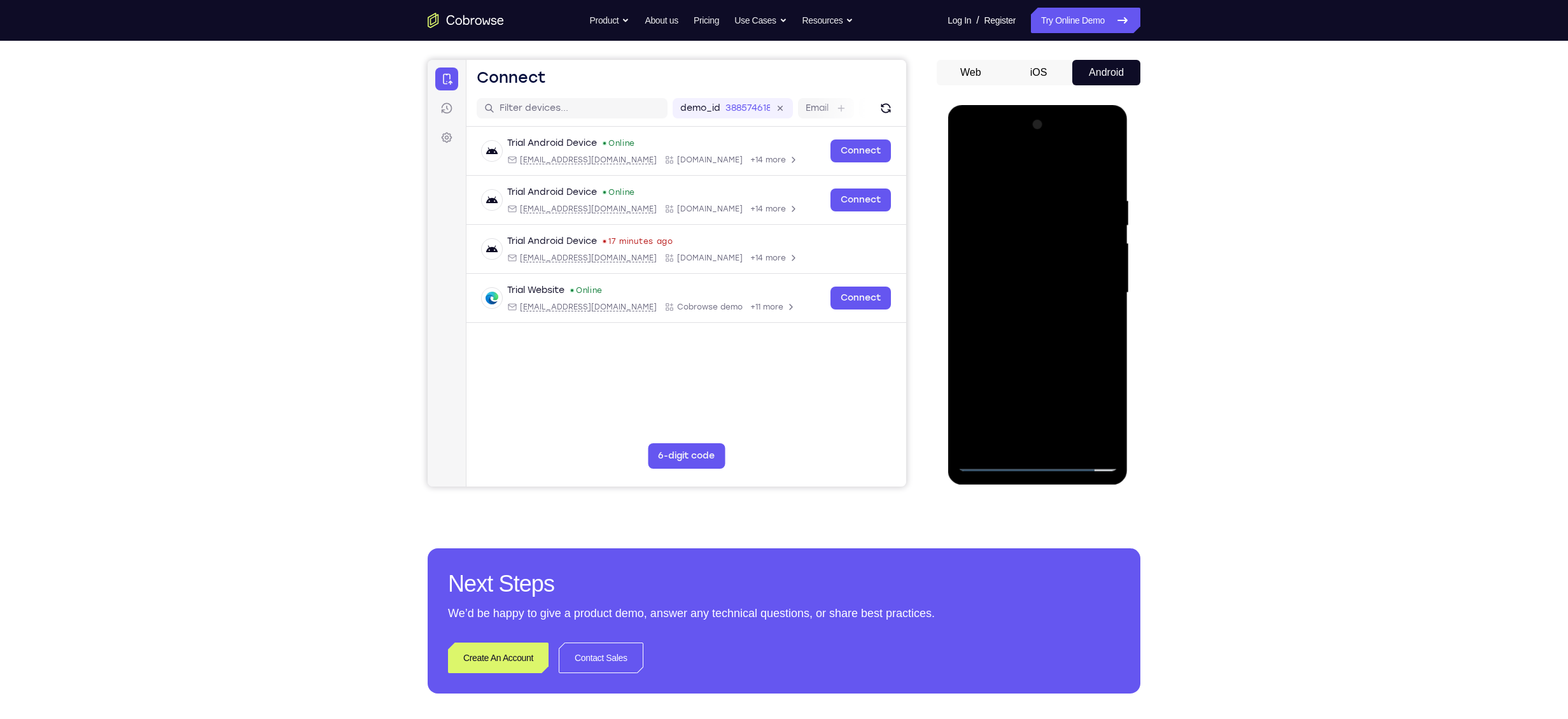
click at [1097, 413] on div at bounding box center [1038, 293] width 160 height 357
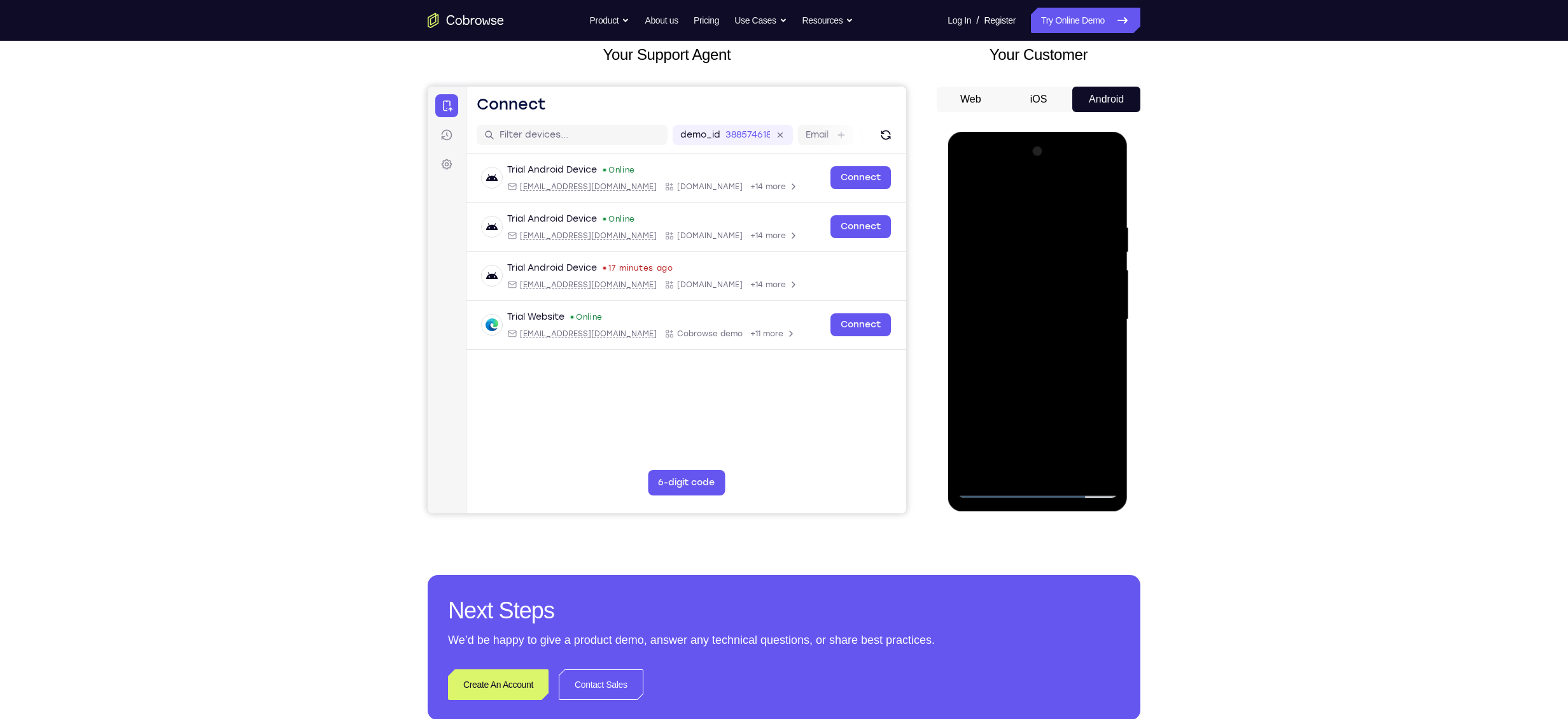
click at [1006, 199] on div at bounding box center [1038, 319] width 160 height 357
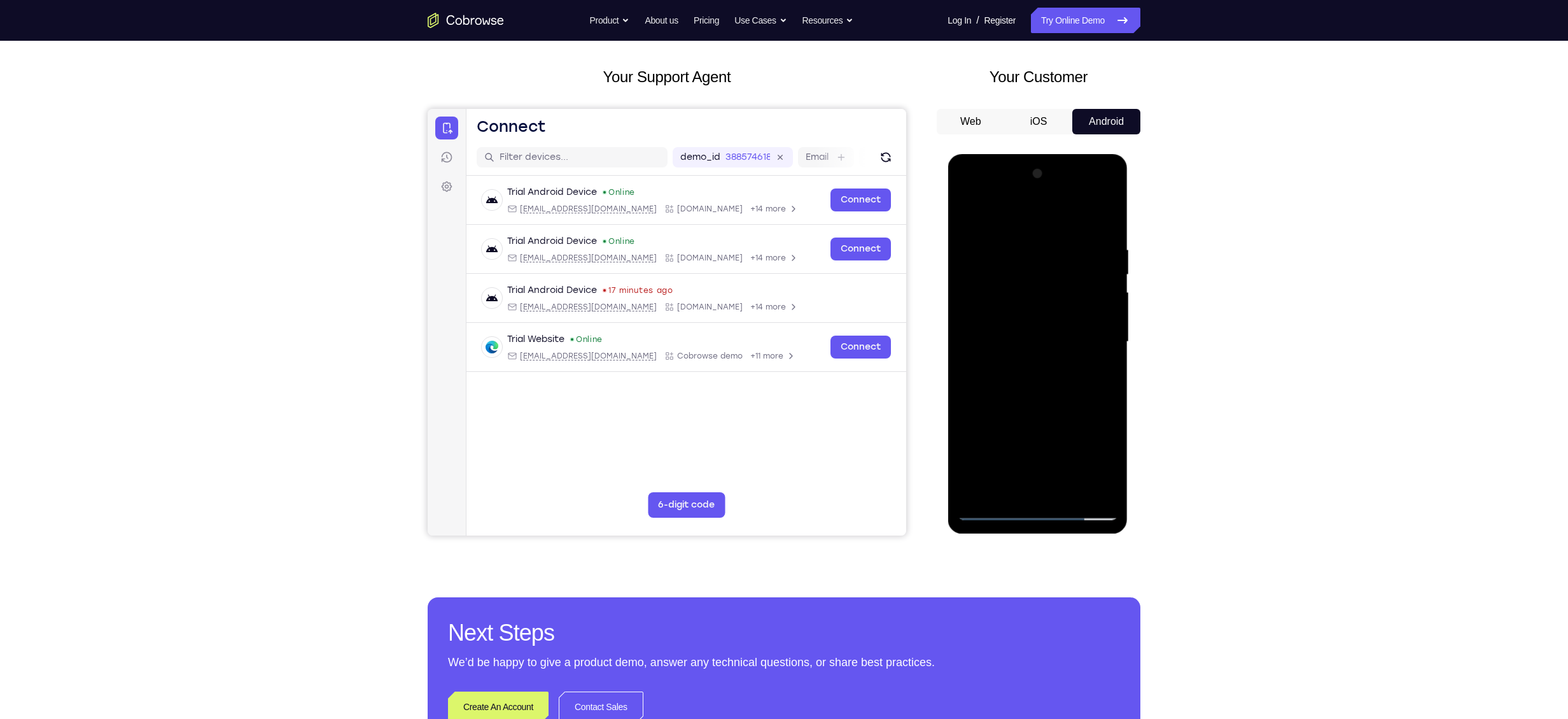
scroll to position [56, 0]
click at [1090, 340] on div at bounding box center [1038, 342] width 160 height 357
click at [1025, 365] on div at bounding box center [1038, 342] width 160 height 357
click at [1017, 332] on div at bounding box center [1038, 342] width 160 height 357
click at [1011, 320] on div at bounding box center [1038, 342] width 160 height 357
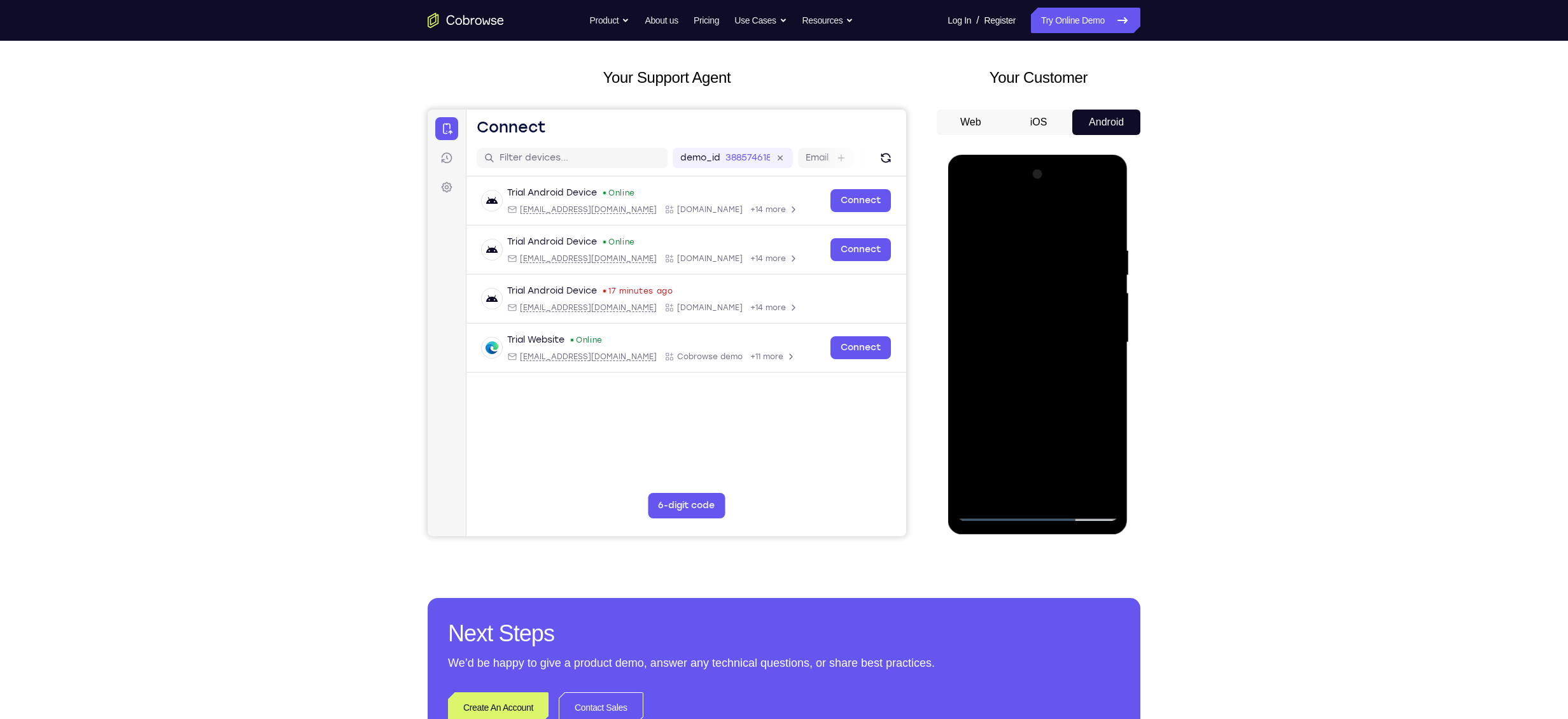
click at [1105, 315] on div at bounding box center [1038, 342] width 160 height 357
click at [1013, 345] on div at bounding box center [1038, 342] width 160 height 357
click at [992, 385] on div at bounding box center [1038, 342] width 160 height 357
click at [1065, 214] on div at bounding box center [1038, 342] width 160 height 357
click at [1037, 242] on div at bounding box center [1038, 342] width 160 height 357
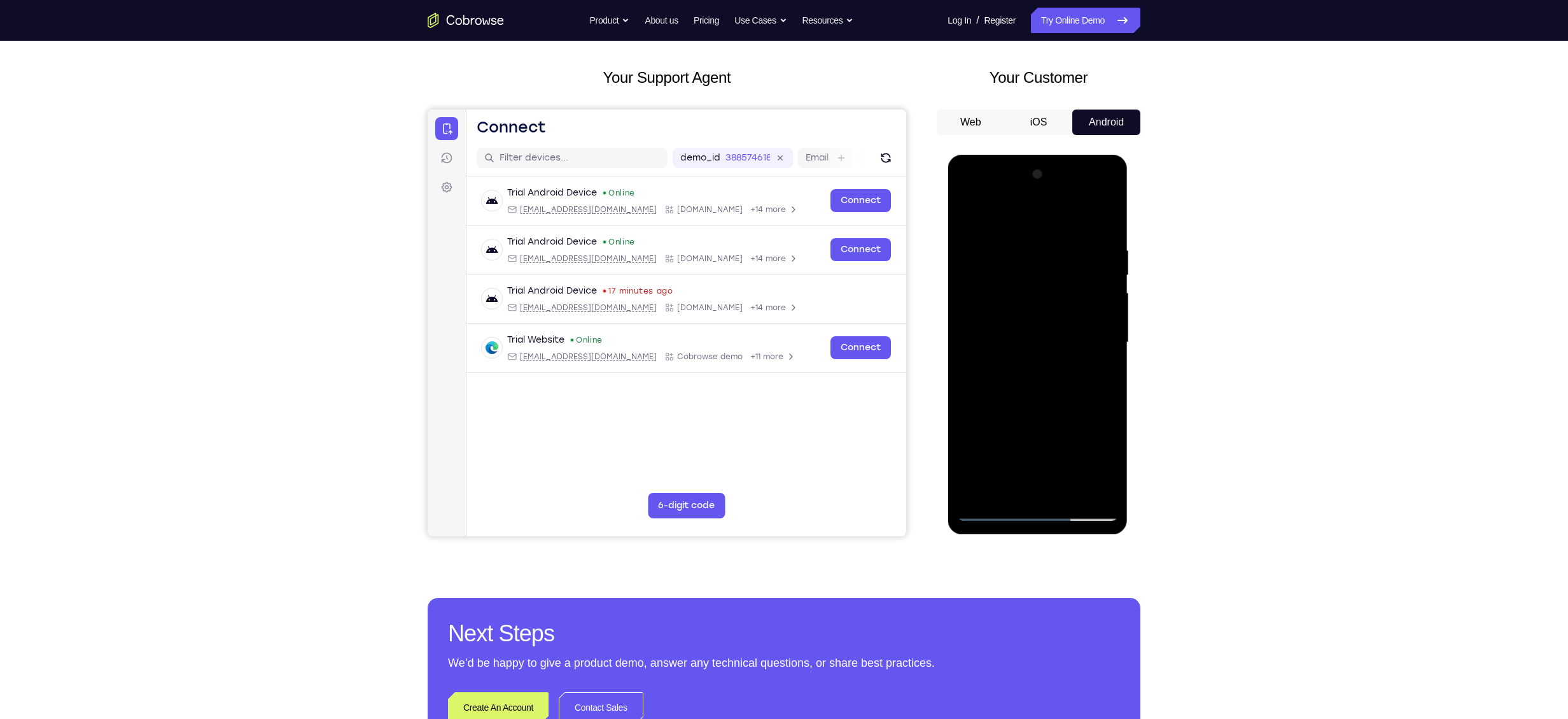
click at [1006, 374] on div at bounding box center [1038, 342] width 160 height 357
click at [1006, 387] on div at bounding box center [1038, 342] width 160 height 357
click at [1003, 380] on div at bounding box center [1038, 342] width 160 height 357
click at [1032, 397] on div at bounding box center [1038, 342] width 160 height 357
click at [1108, 491] on div at bounding box center [1038, 342] width 160 height 357
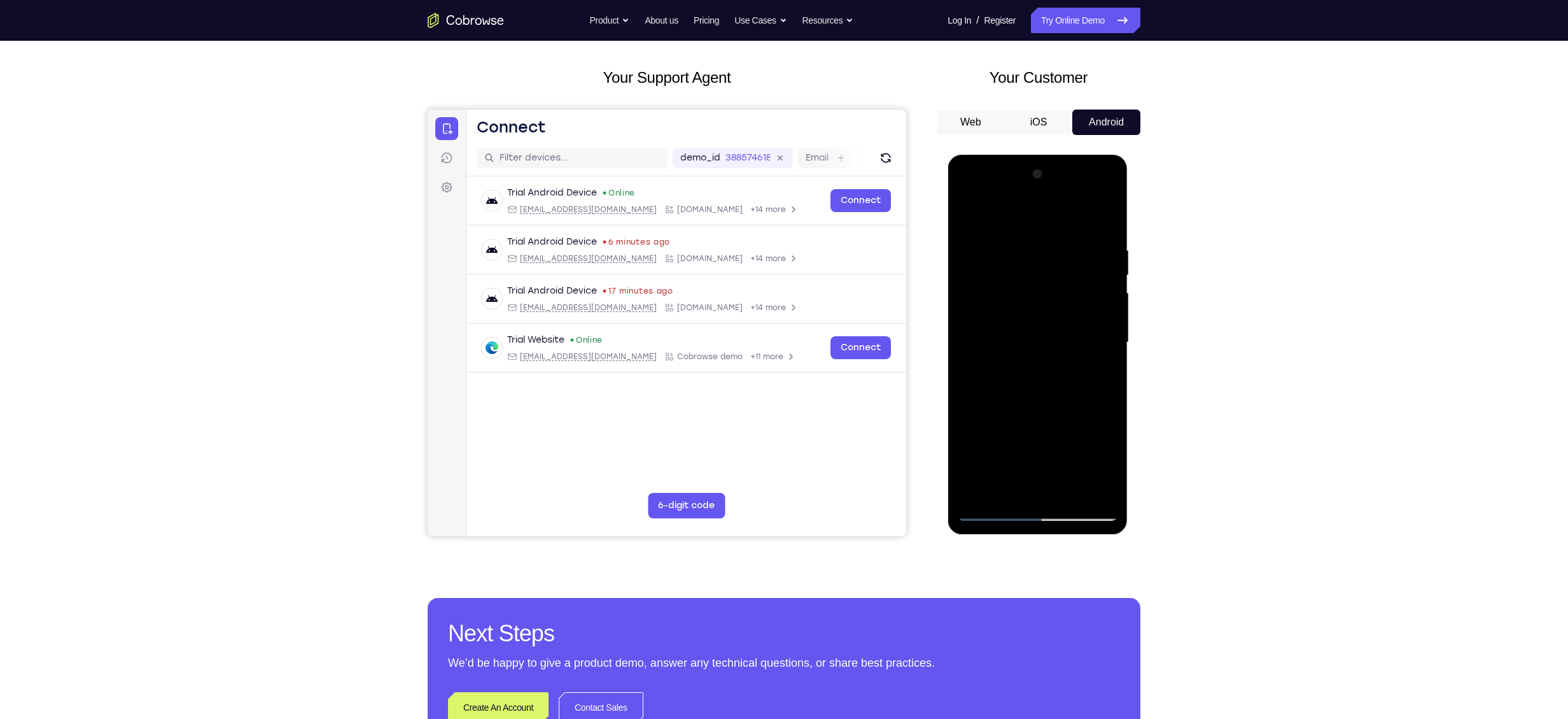
click at [1067, 489] on div at bounding box center [1038, 342] width 160 height 357
click at [1011, 408] on div at bounding box center [1038, 342] width 160 height 357
click at [1014, 359] on div at bounding box center [1038, 342] width 160 height 357
drag, startPoint x: 992, startPoint y: 244, endPoint x: 1005, endPoint y: 329, distance: 86.0
click at [1005, 329] on div at bounding box center [1038, 342] width 160 height 357
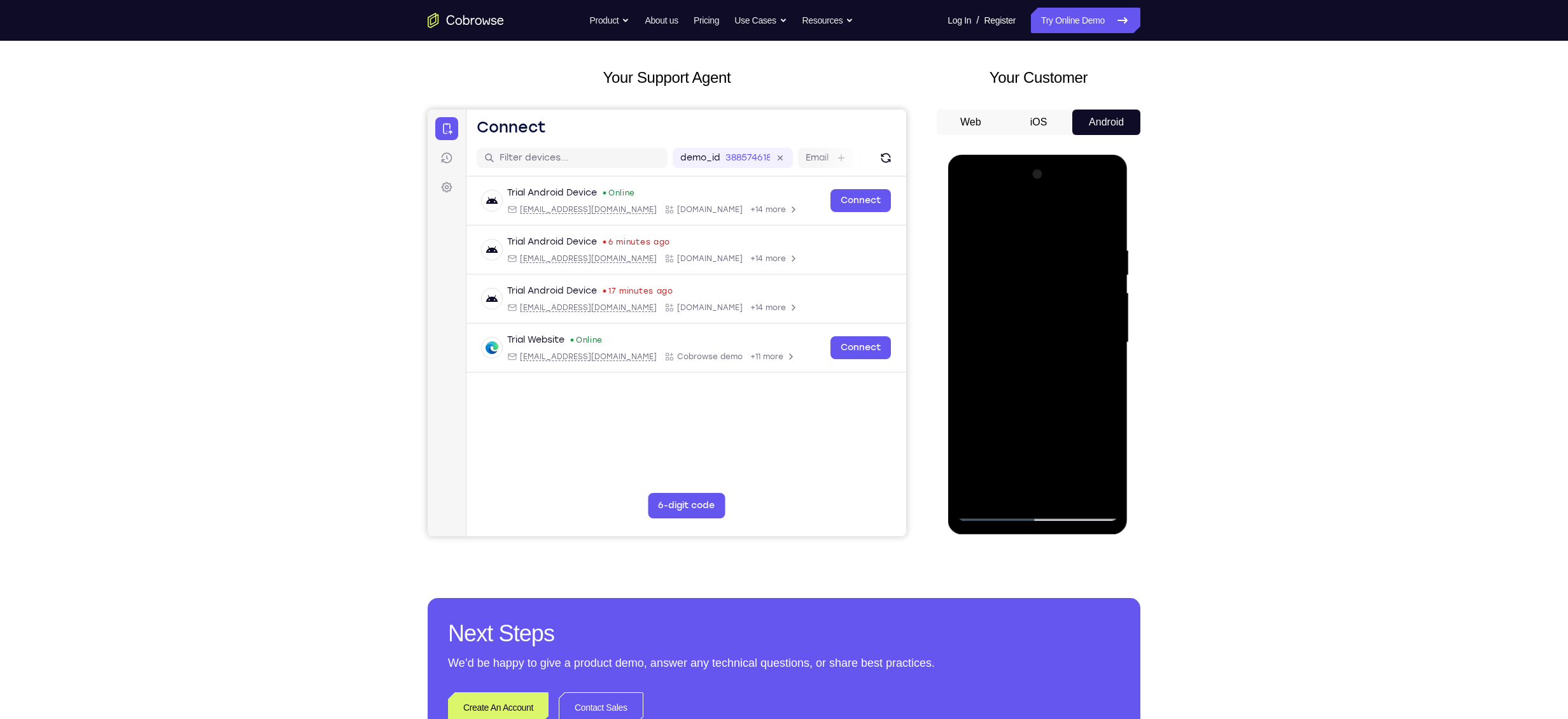
drag, startPoint x: 984, startPoint y: 329, endPoint x: 980, endPoint y: 247, distance: 82.1
click at [980, 247] on div at bounding box center [1038, 342] width 160 height 357
click at [969, 215] on div at bounding box center [1038, 342] width 160 height 357
click at [973, 212] on div at bounding box center [1038, 342] width 160 height 357
click at [1015, 238] on div at bounding box center [1038, 342] width 160 height 357
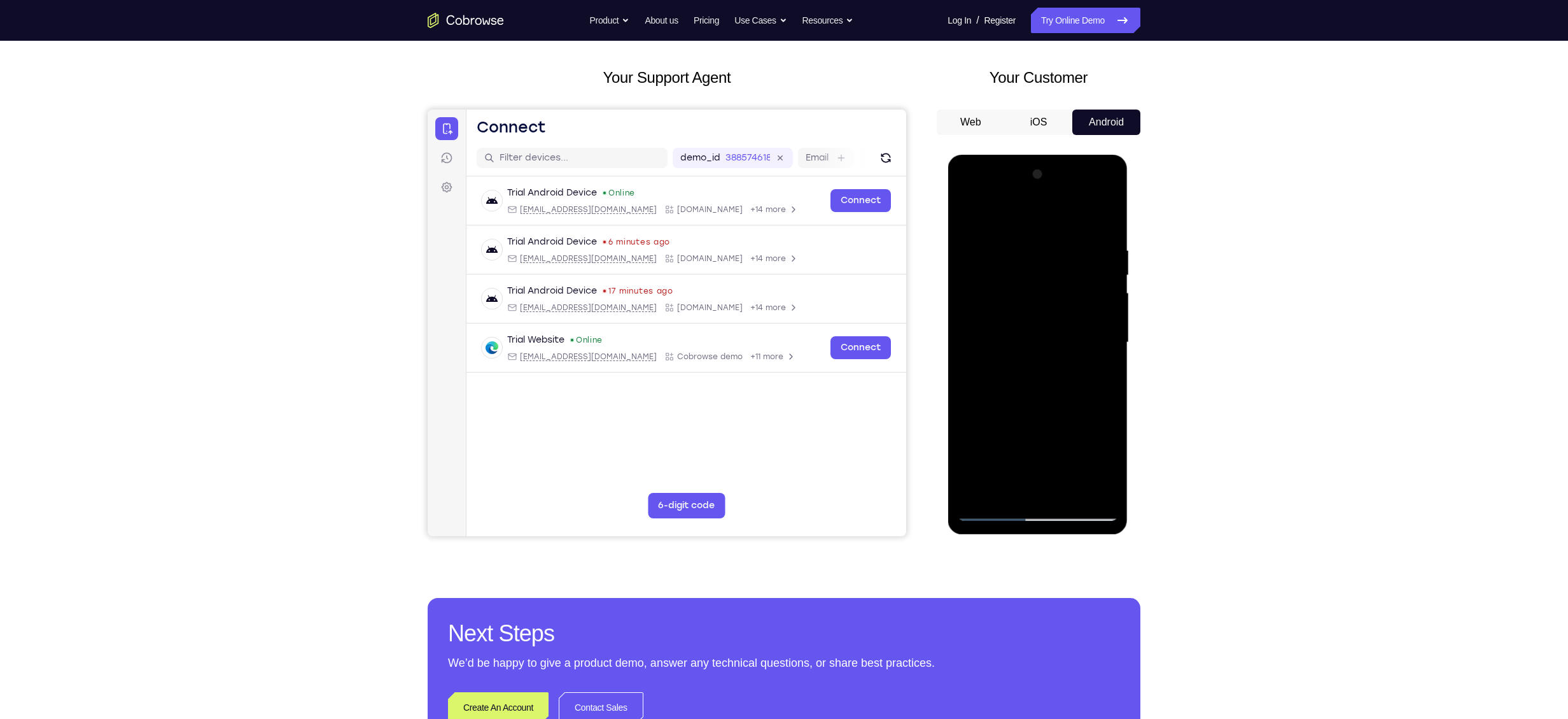
click at [1102, 219] on div at bounding box center [1038, 342] width 160 height 357
click at [1009, 484] on div at bounding box center [1038, 342] width 160 height 357
click at [1004, 211] on div at bounding box center [1038, 342] width 160 height 357
click at [973, 239] on div at bounding box center [1038, 342] width 160 height 357
click at [995, 414] on div at bounding box center [1038, 342] width 160 height 357
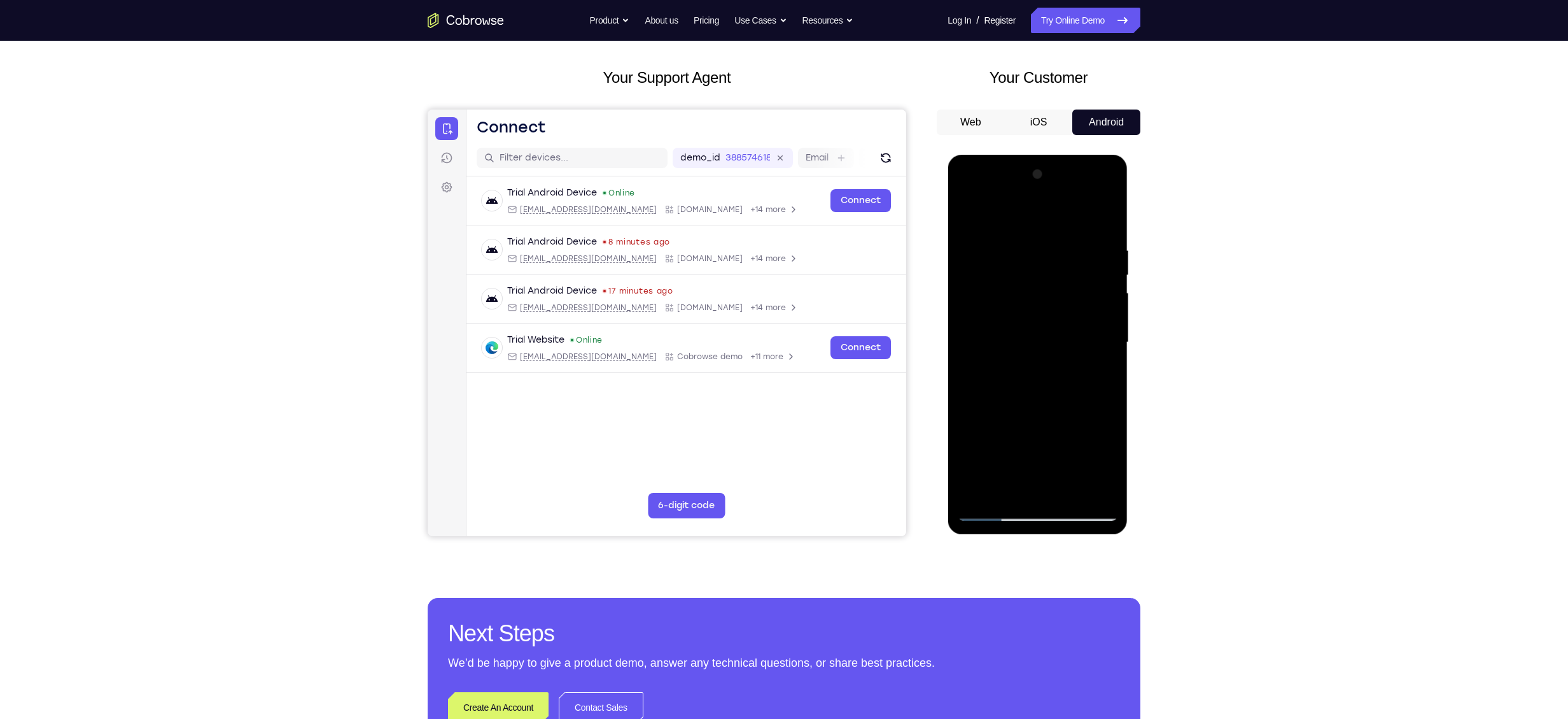
click at [967, 212] on div at bounding box center [1038, 342] width 160 height 357
click at [980, 294] on div at bounding box center [1038, 342] width 160 height 357
click at [1105, 290] on div at bounding box center [1038, 342] width 160 height 357
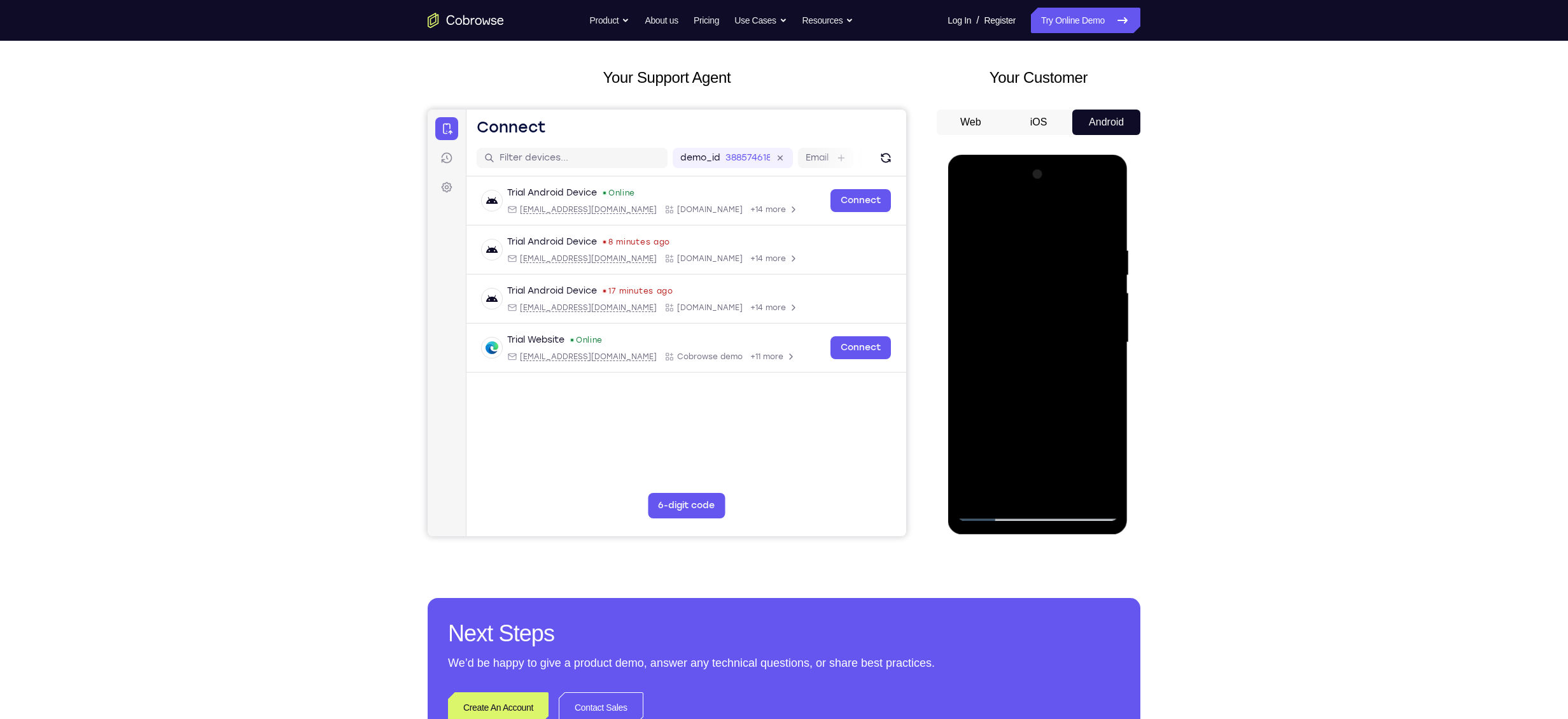
click at [1041, 464] on div at bounding box center [1038, 342] width 160 height 357
click at [1044, 307] on div at bounding box center [1038, 342] width 160 height 357
click at [1086, 313] on div at bounding box center [1038, 342] width 160 height 357
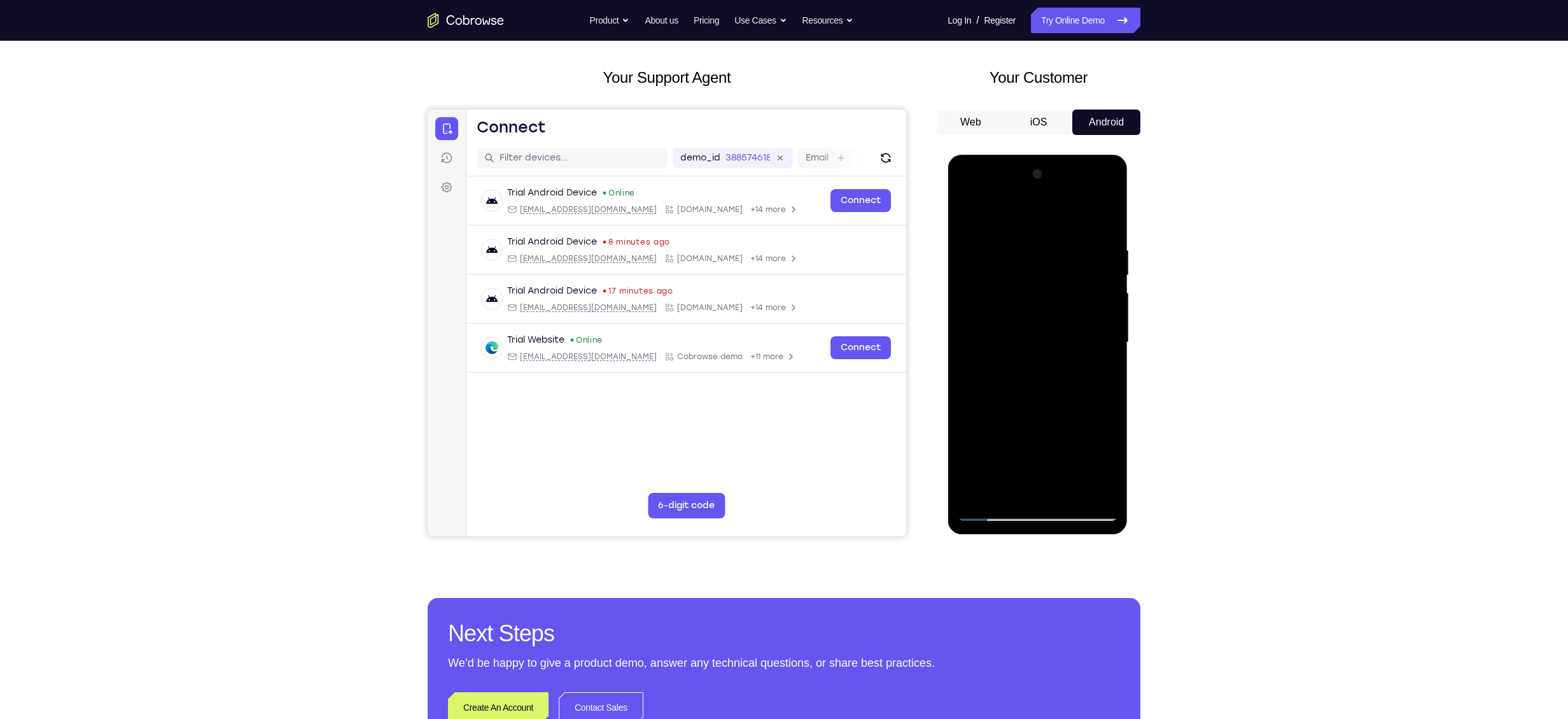
click at [1086, 313] on div at bounding box center [1038, 342] width 160 height 357
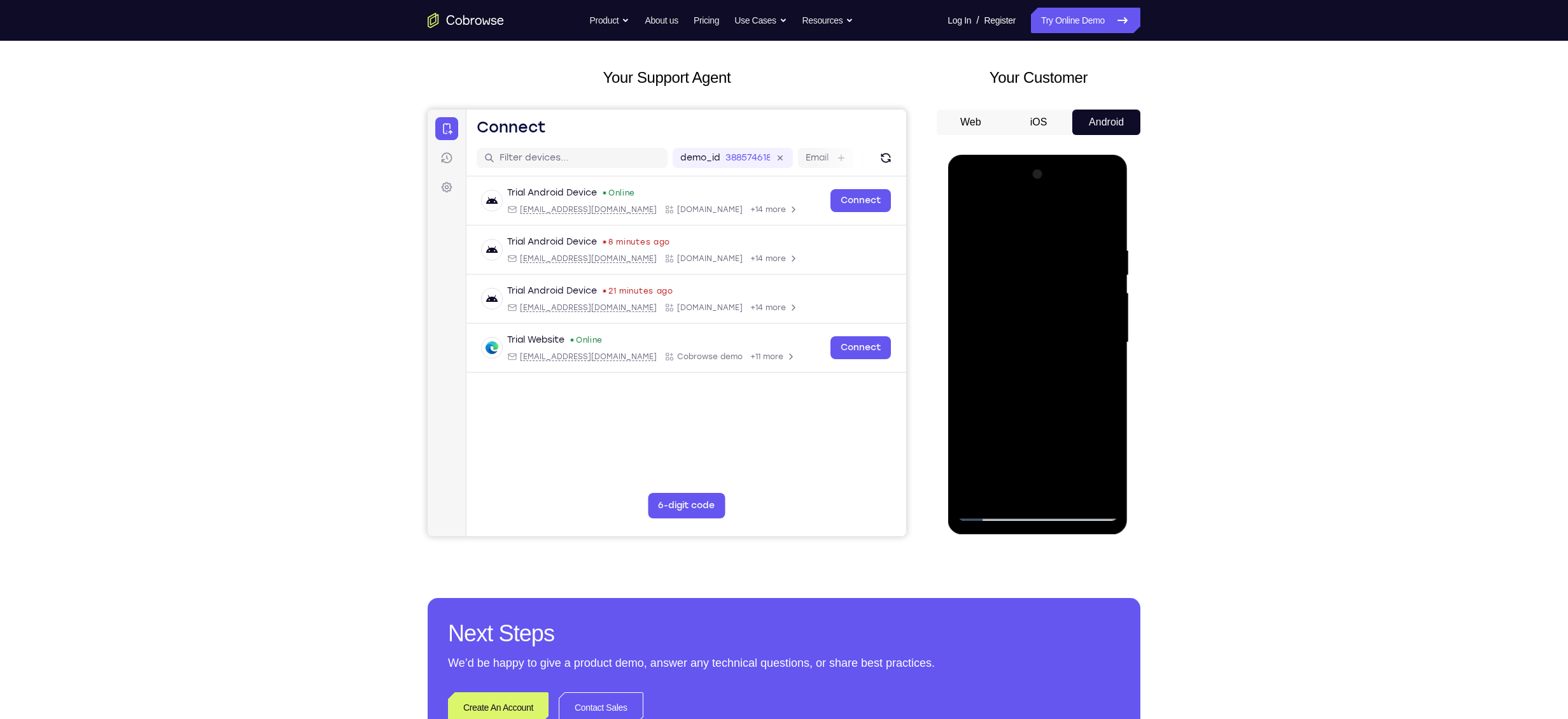
click at [1086, 313] on div at bounding box center [1038, 342] width 160 height 357
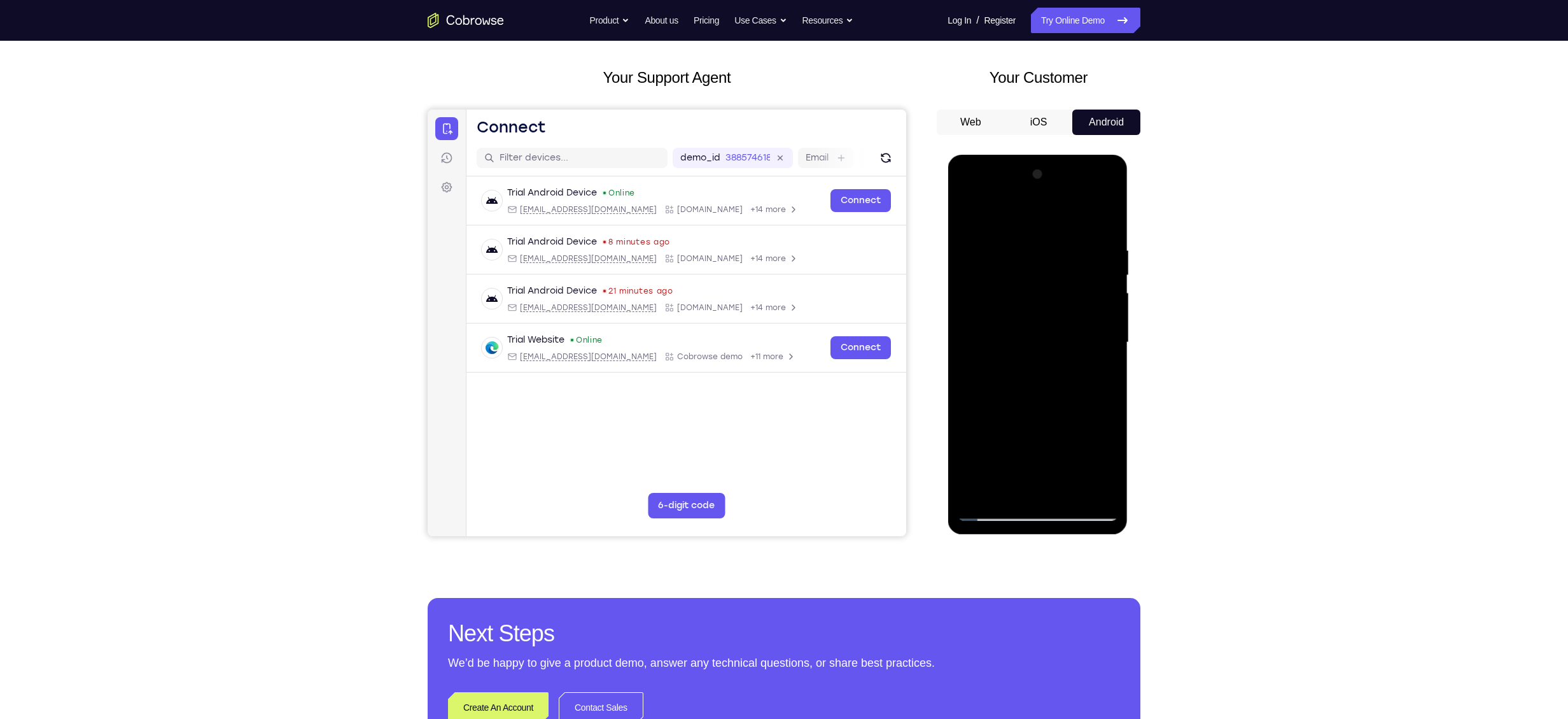
click at [976, 487] on div at bounding box center [1038, 342] width 160 height 357
click at [1067, 494] on div at bounding box center [1038, 342] width 160 height 357
click at [972, 212] on div at bounding box center [1038, 342] width 160 height 357
click at [1046, 332] on div at bounding box center [1037, 342] width 100 height 33
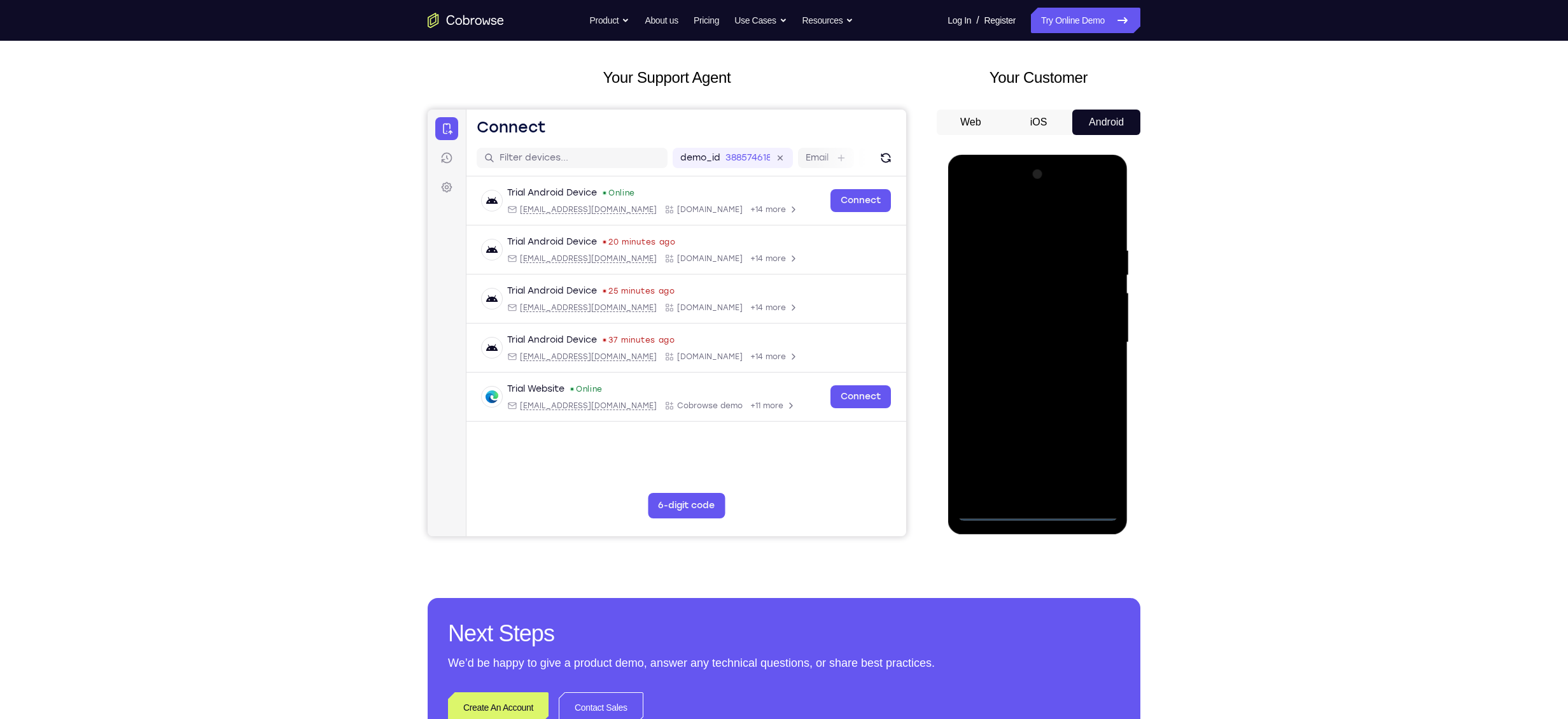
click at [1034, 508] on div at bounding box center [1038, 342] width 160 height 357
click at [1090, 462] on div at bounding box center [1038, 342] width 160 height 357
click at [1021, 215] on div at bounding box center [1038, 342] width 160 height 357
click at [1086, 336] on div at bounding box center [1038, 342] width 160 height 357
click at [1017, 364] on div at bounding box center [1038, 342] width 160 height 357
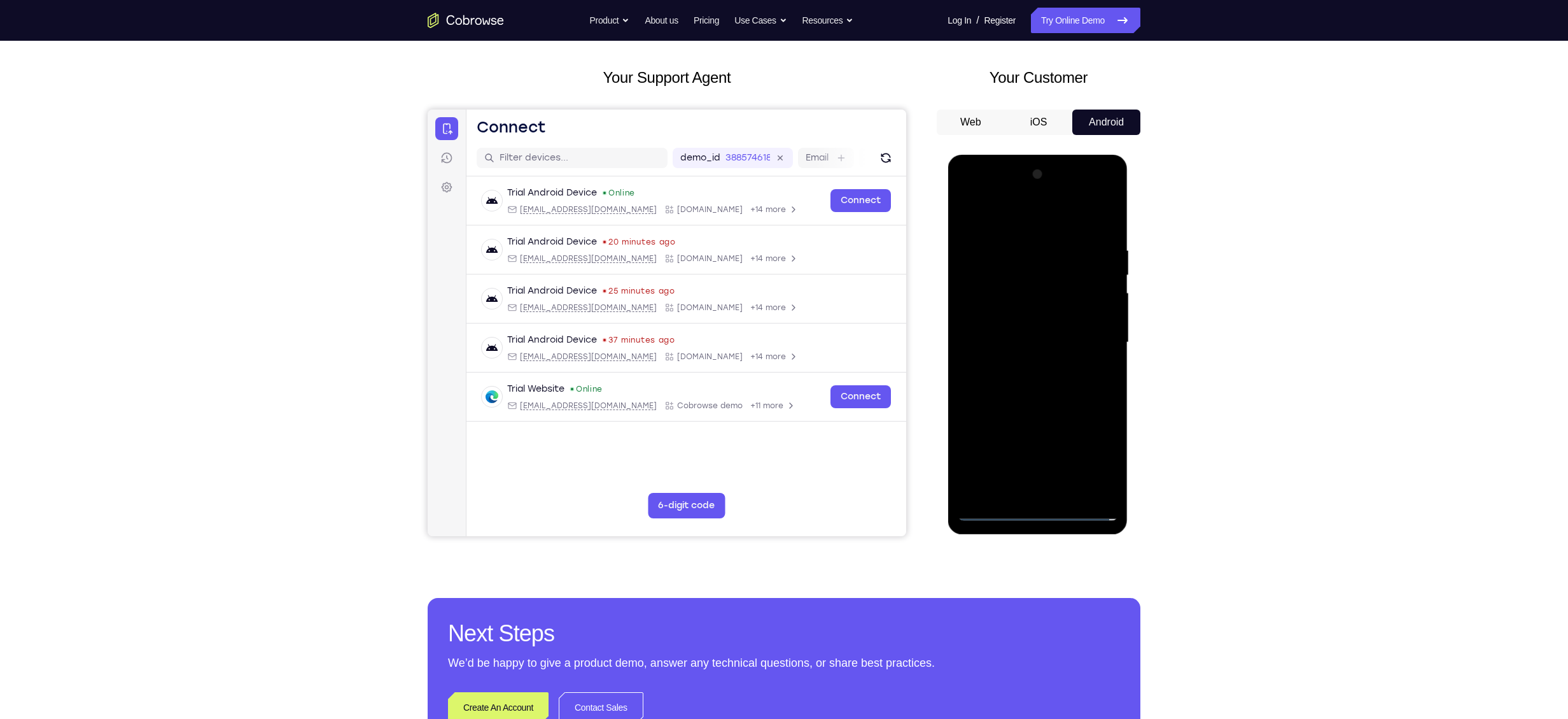
click at [1034, 324] on div at bounding box center [1038, 342] width 160 height 357
click at [1025, 319] on div at bounding box center [1038, 342] width 160 height 357
click at [1002, 343] on div at bounding box center [1038, 342] width 160 height 357
click at [994, 383] on div at bounding box center [1038, 342] width 160 height 357
click at [1022, 399] on div at bounding box center [1038, 342] width 160 height 357
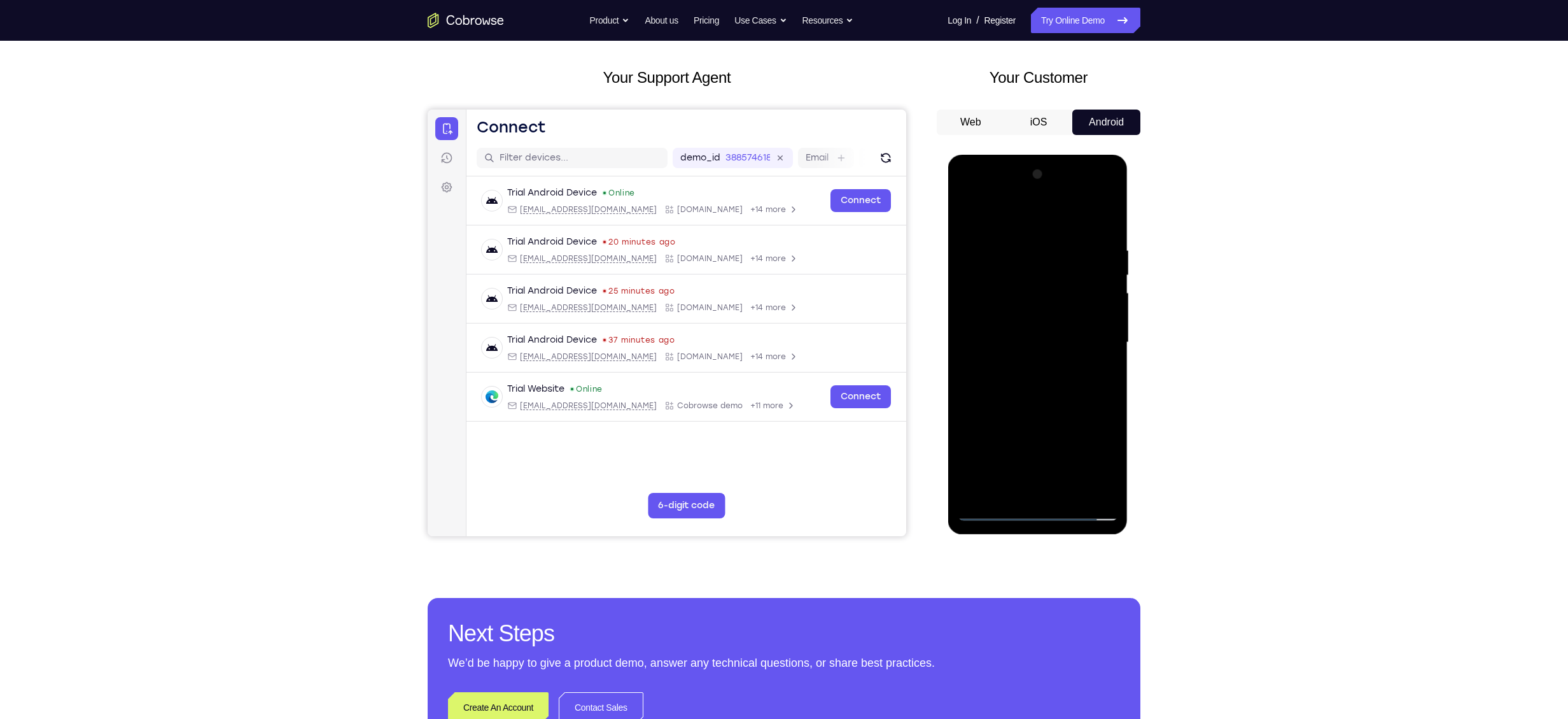
click at [1069, 492] on div at bounding box center [1038, 342] width 160 height 357
click at [1025, 406] on div at bounding box center [1038, 342] width 160 height 357
click at [1007, 322] on div at bounding box center [1038, 342] width 160 height 357
click at [1044, 423] on div at bounding box center [1038, 342] width 160 height 357
click at [1067, 418] on div at bounding box center [1038, 342] width 160 height 357
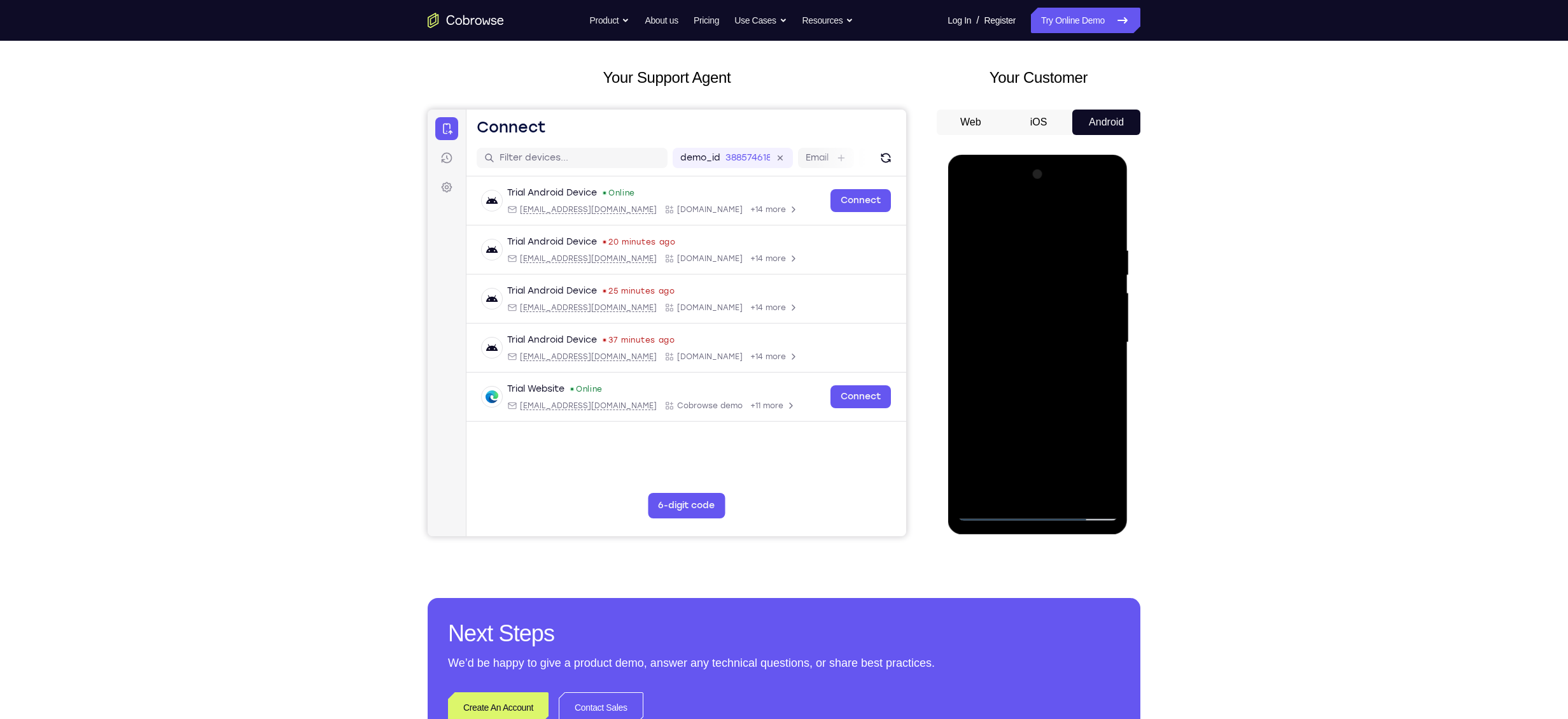
click at [1097, 376] on div at bounding box center [1038, 342] width 160 height 357
click at [990, 291] on div at bounding box center [1038, 342] width 160 height 357
click at [1027, 405] on div at bounding box center [1038, 342] width 160 height 357
click at [1099, 369] on div at bounding box center [1038, 342] width 160 height 357
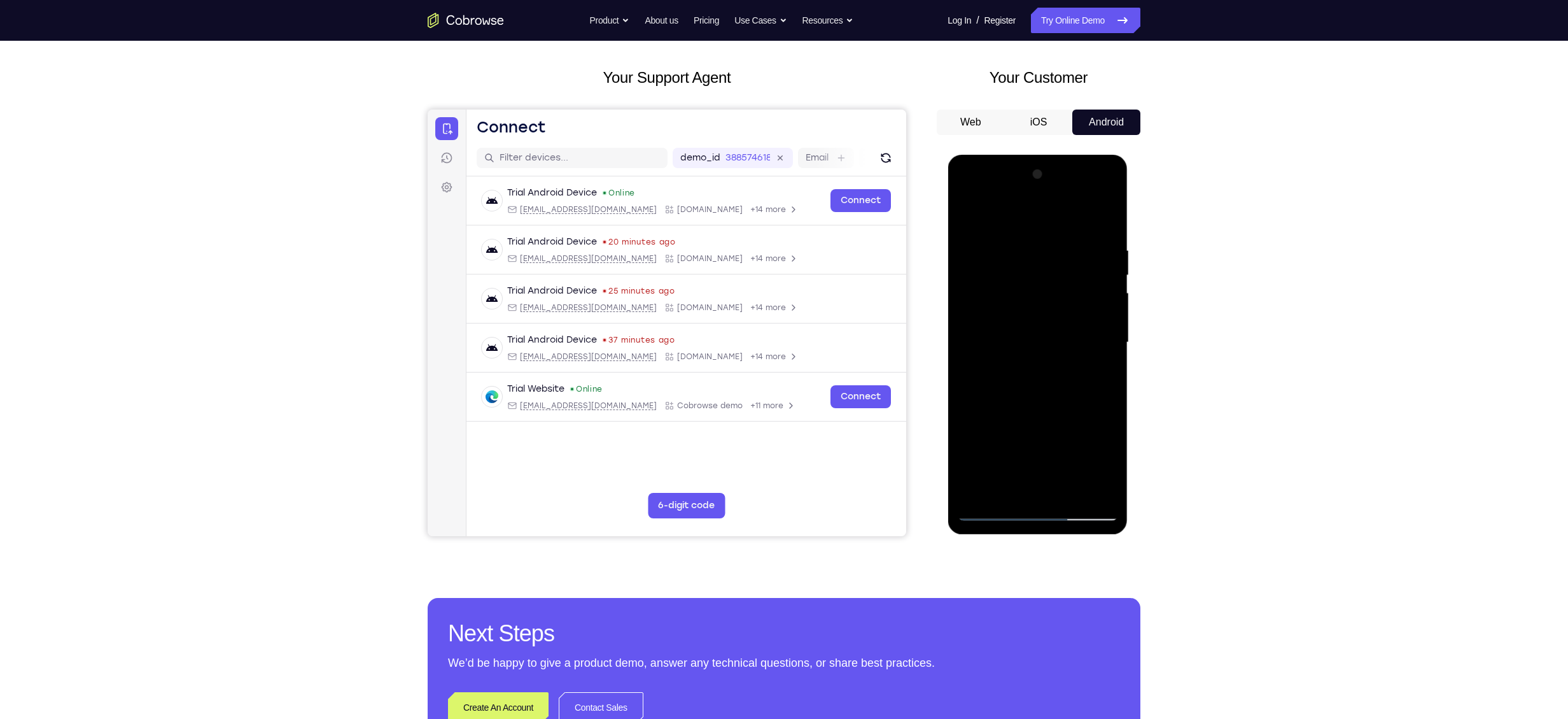
click at [1009, 222] on div at bounding box center [1038, 342] width 160 height 357
click at [969, 213] on div at bounding box center [1038, 342] width 160 height 357
click at [977, 496] on div at bounding box center [1038, 342] width 160 height 357
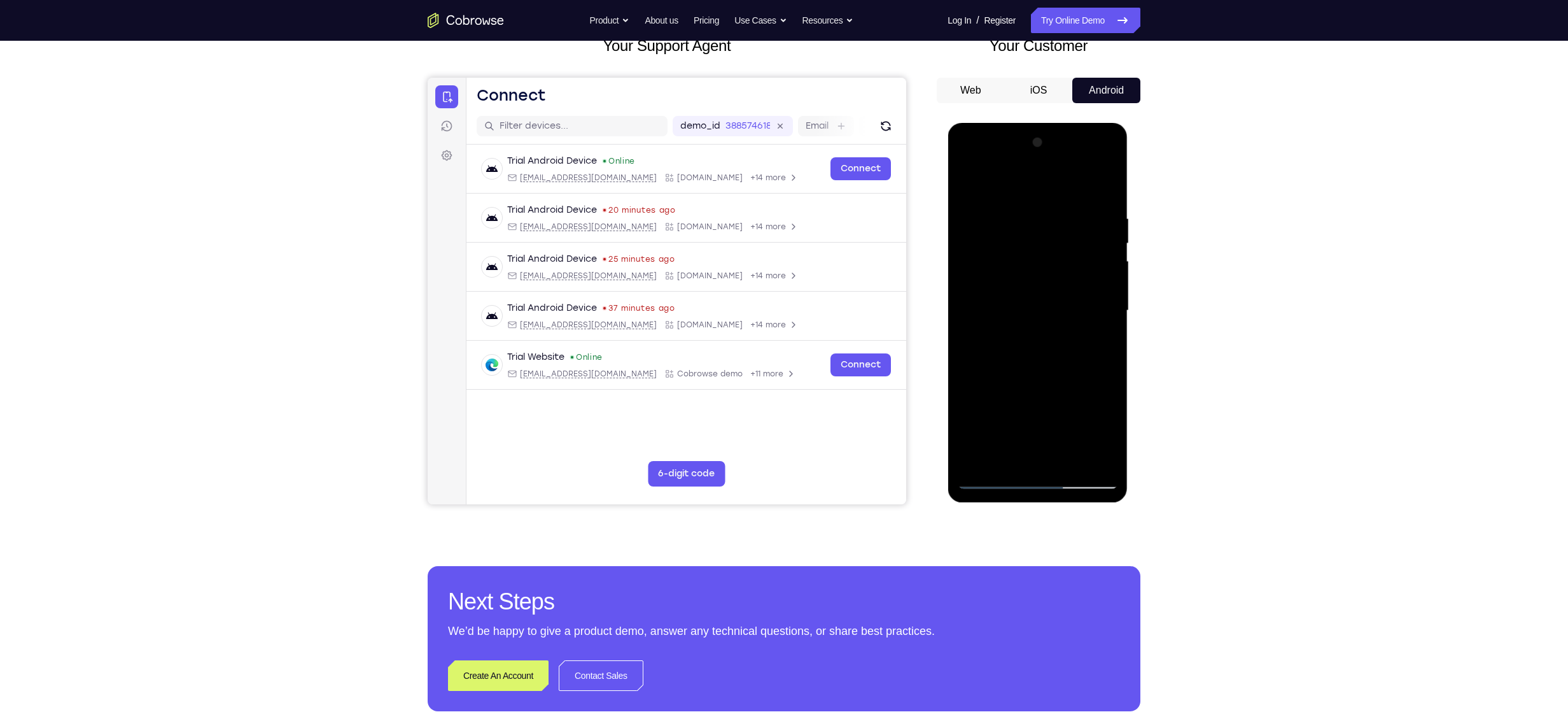
scroll to position [87, 0]
click at [966, 184] on div at bounding box center [1038, 311] width 160 height 357
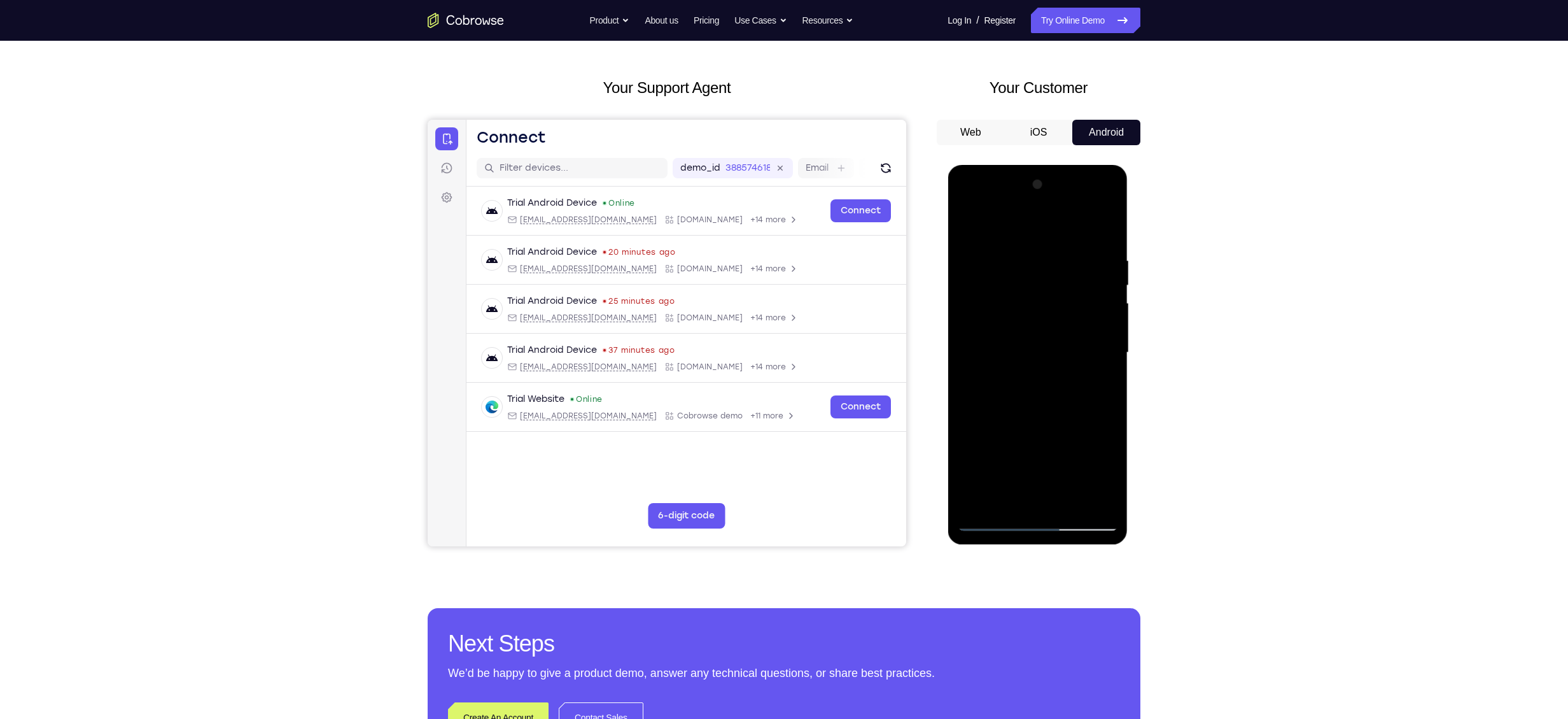
scroll to position [45, 0]
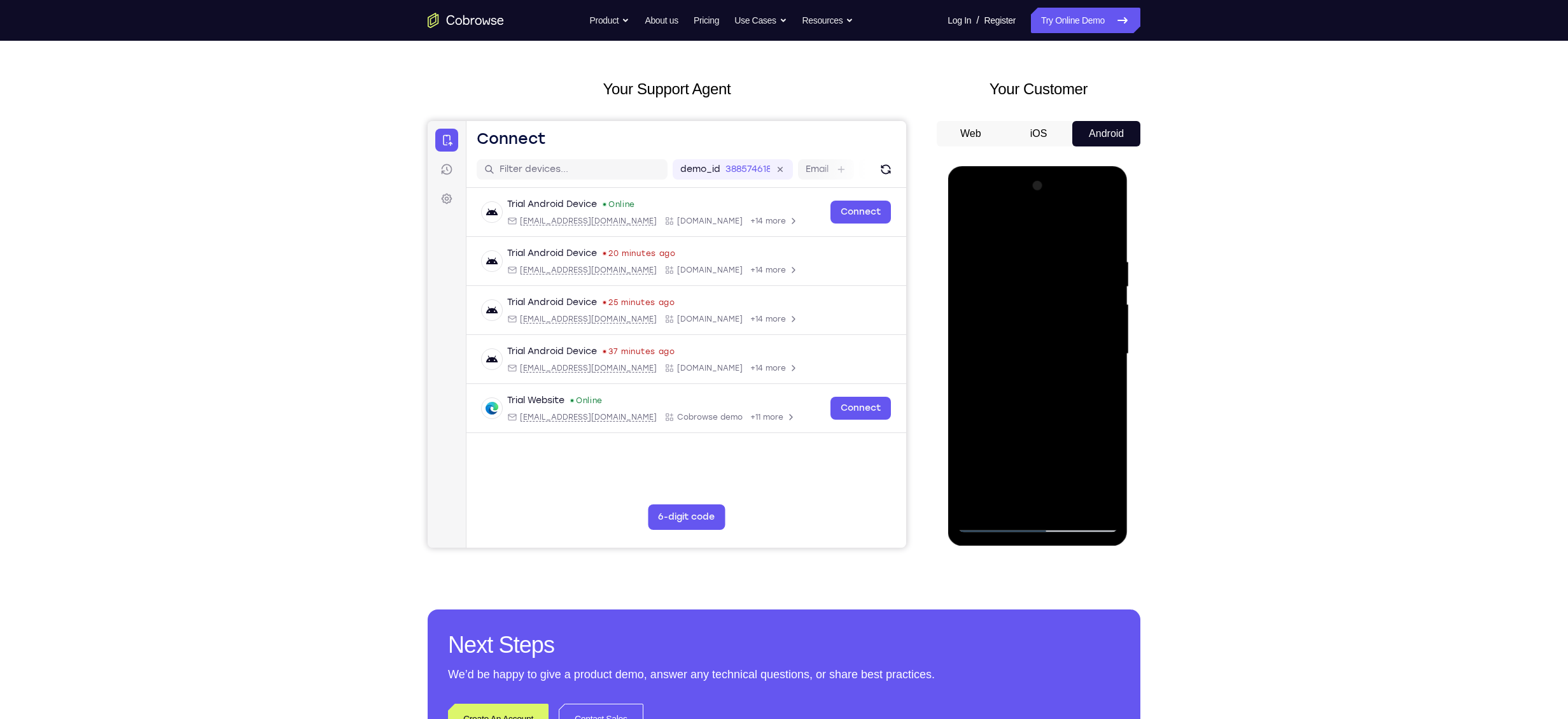
click at [975, 226] on div at bounding box center [1038, 354] width 160 height 357
click at [1019, 261] on div at bounding box center [1038, 354] width 160 height 357
click at [1087, 498] on div at bounding box center [1038, 354] width 160 height 357
click at [1036, 503] on div at bounding box center [1038, 354] width 160 height 357
click at [1008, 494] on div at bounding box center [1038, 354] width 160 height 357
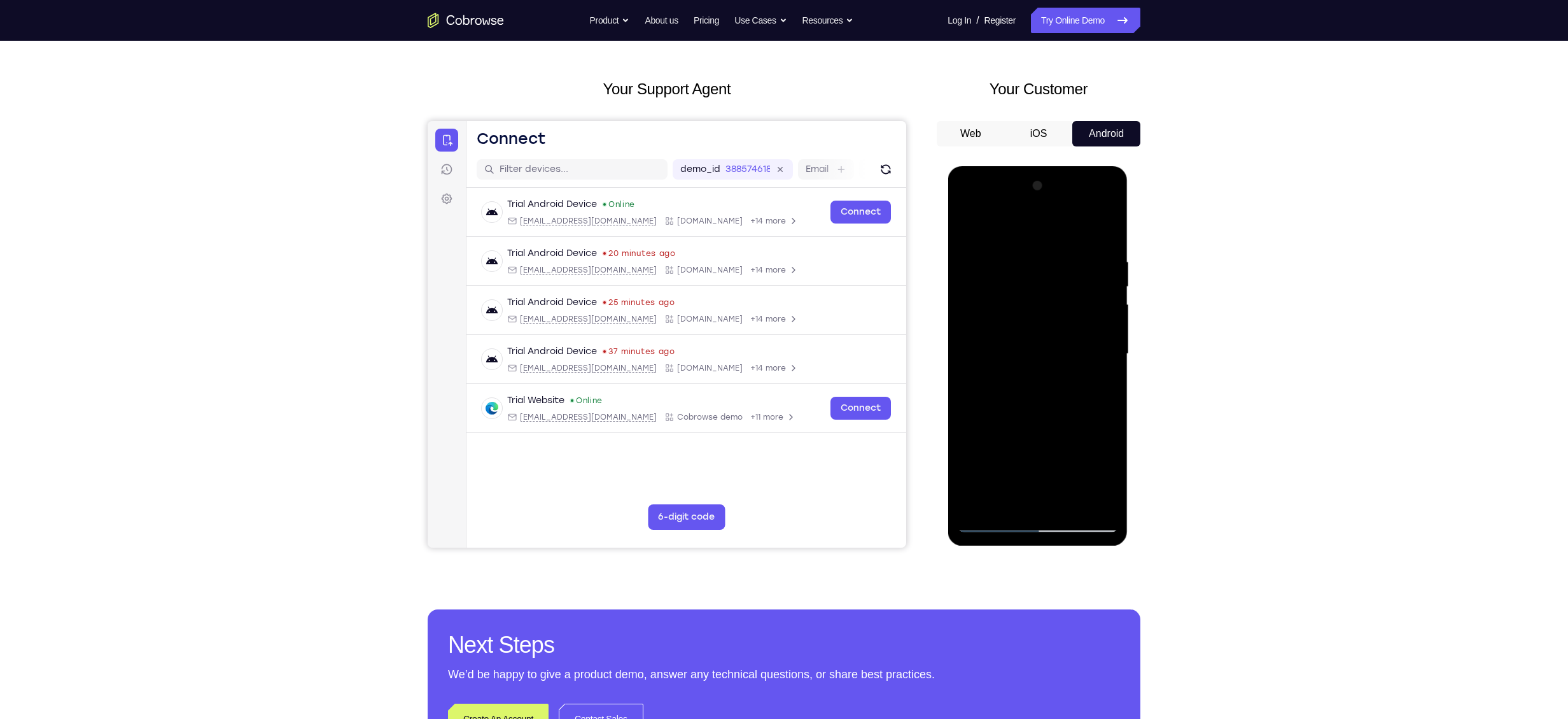
drag, startPoint x: 1046, startPoint y: 468, endPoint x: 1044, endPoint y: 411, distance: 57.0
click at [1044, 411] on div at bounding box center [1038, 354] width 160 height 357
click at [1009, 398] on div at bounding box center [1038, 354] width 160 height 357
click at [1098, 353] on div at bounding box center [1038, 354] width 160 height 357
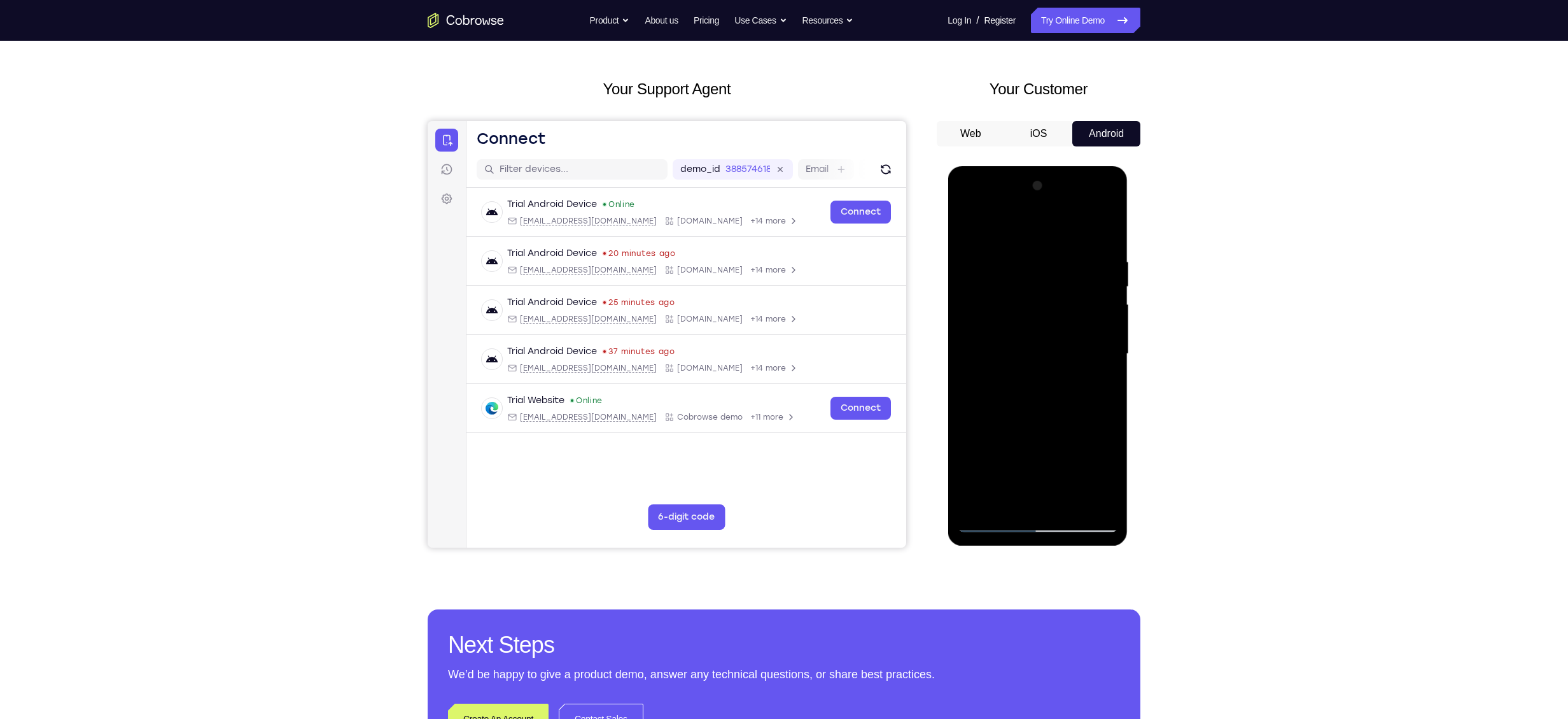
click at [1098, 353] on div at bounding box center [1038, 354] width 160 height 357
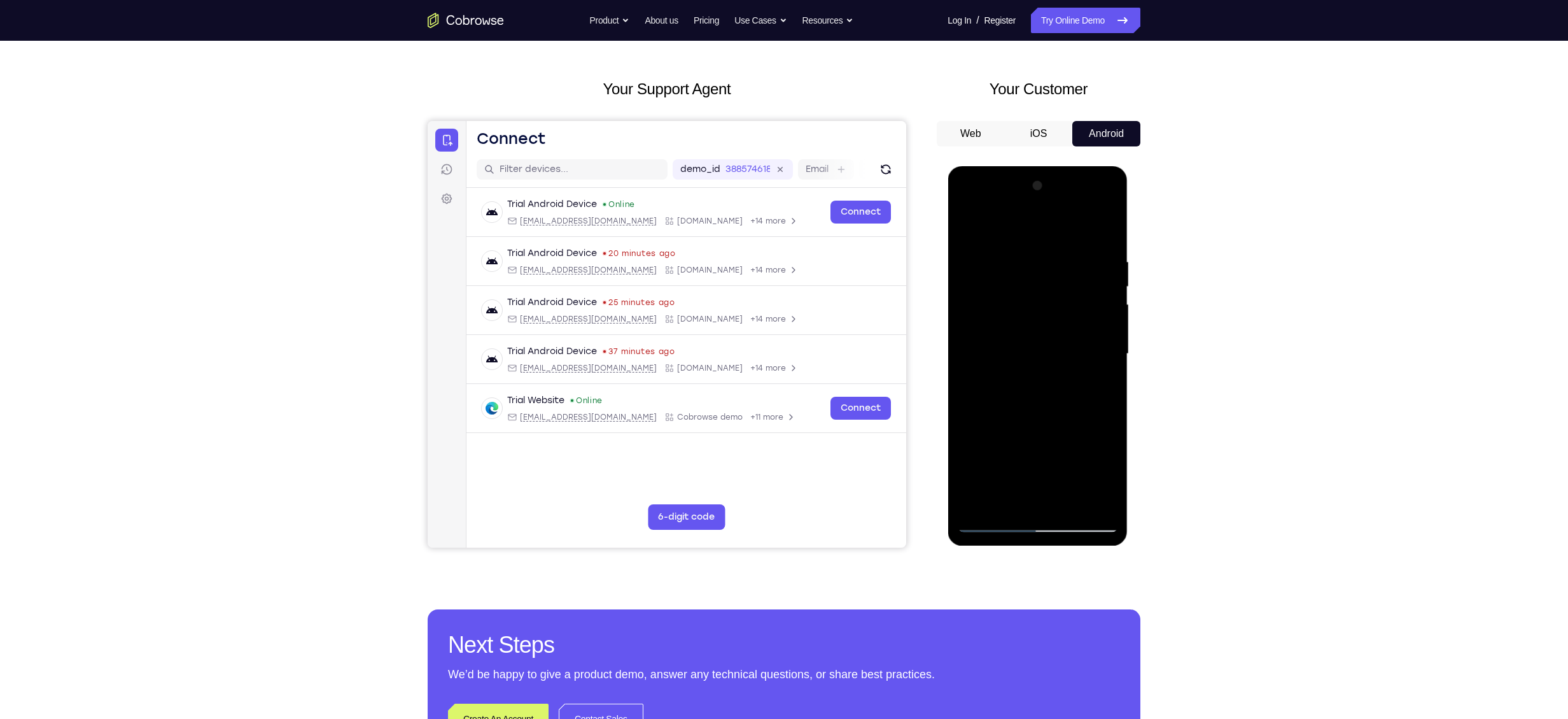
click at [1098, 353] on div at bounding box center [1038, 354] width 160 height 357
click at [1108, 392] on div at bounding box center [1038, 354] width 160 height 357
click at [1027, 310] on div at bounding box center [1038, 354] width 160 height 357
click at [1027, 383] on div at bounding box center [1038, 354] width 160 height 357
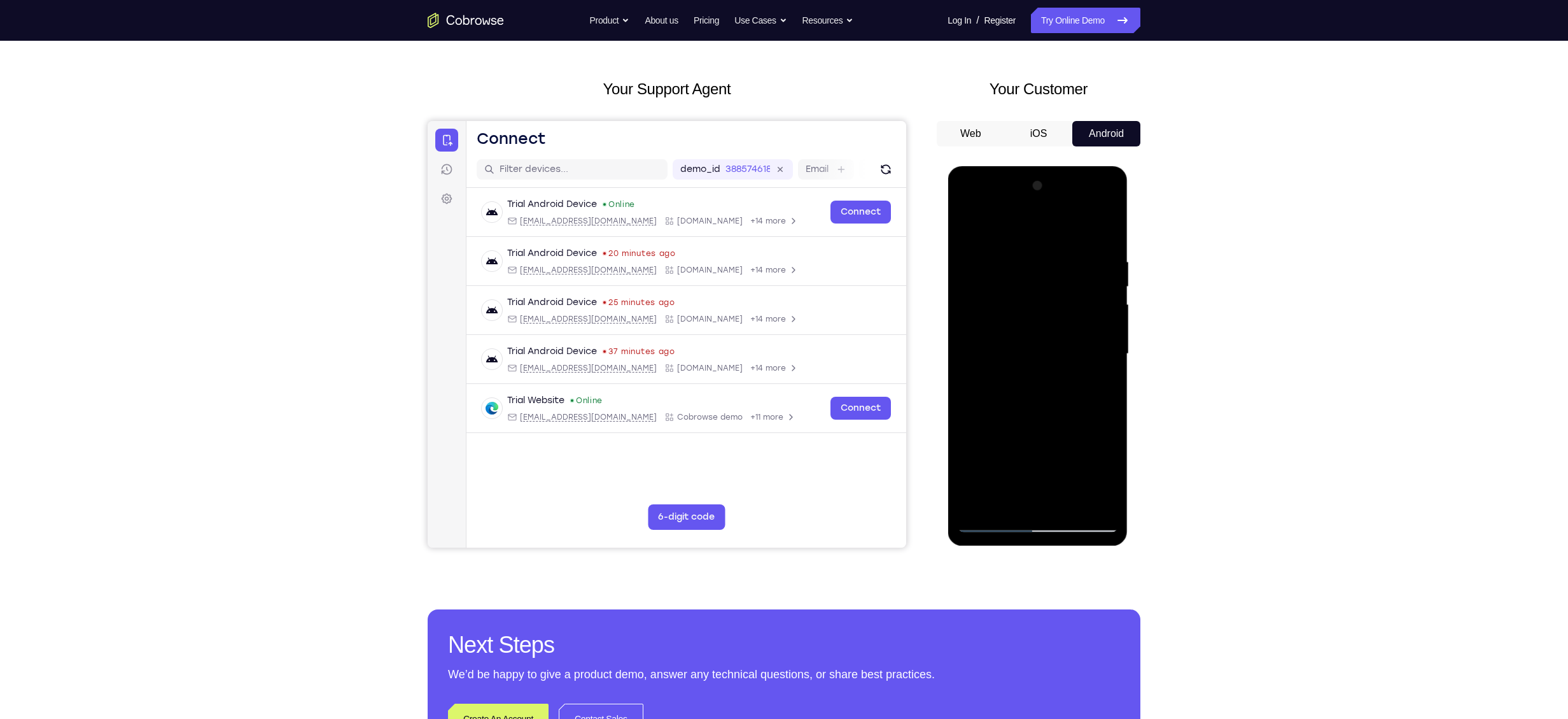
click at [1063, 502] on div at bounding box center [1038, 354] width 160 height 357
click at [1098, 502] on div at bounding box center [1038, 354] width 160 height 357
click at [1105, 230] on div at bounding box center [1038, 354] width 160 height 357
click at [1065, 502] on div at bounding box center [1038, 354] width 160 height 357
click at [1025, 364] on div at bounding box center [1038, 354] width 160 height 357
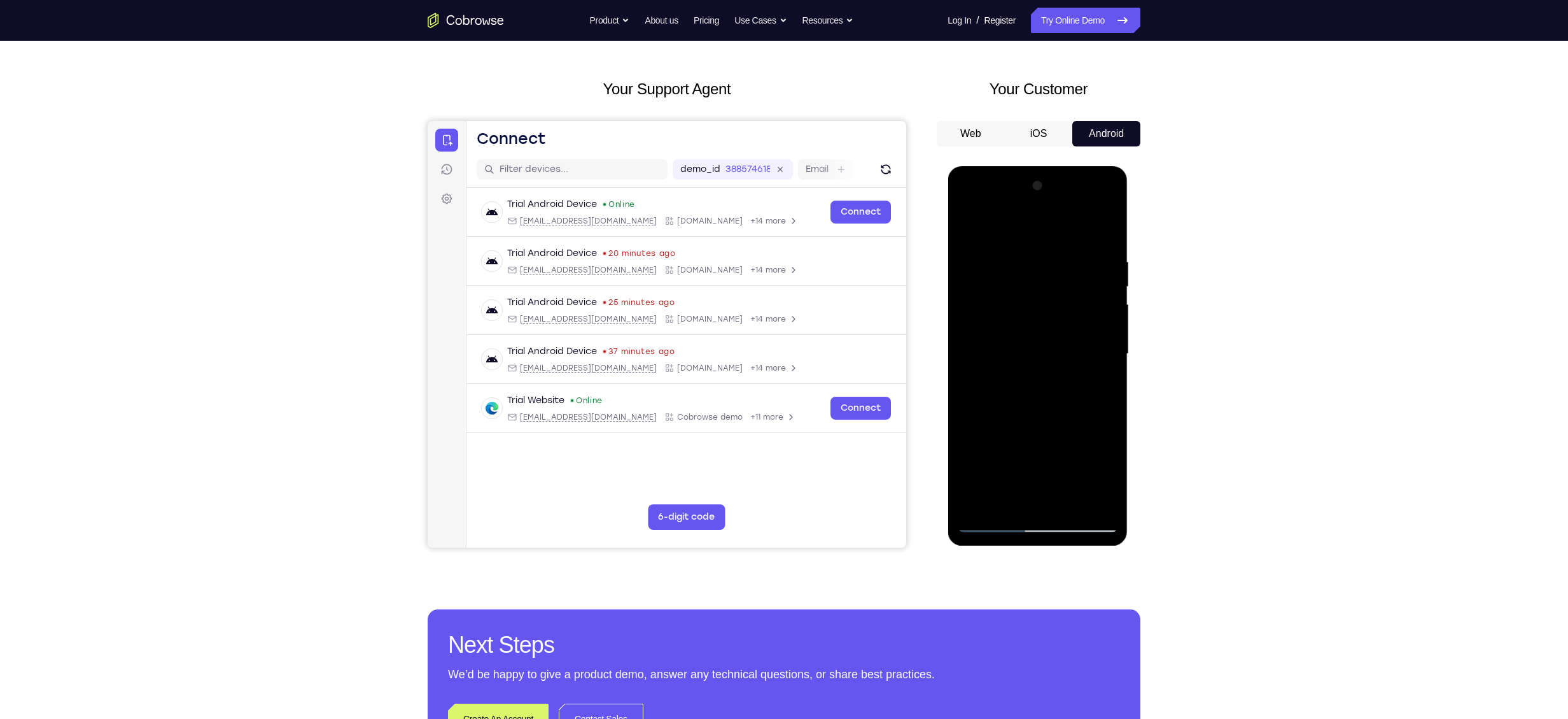
drag, startPoint x: 1032, startPoint y: 433, endPoint x: 1028, endPoint y: 362, distance: 71.1
click at [1028, 362] on div at bounding box center [1038, 354] width 160 height 357
drag, startPoint x: 1028, startPoint y: 362, endPoint x: 1034, endPoint y: 445, distance: 83.2
click at [1034, 445] on div at bounding box center [1038, 354] width 160 height 357
click at [1023, 385] on div at bounding box center [1038, 354] width 160 height 357
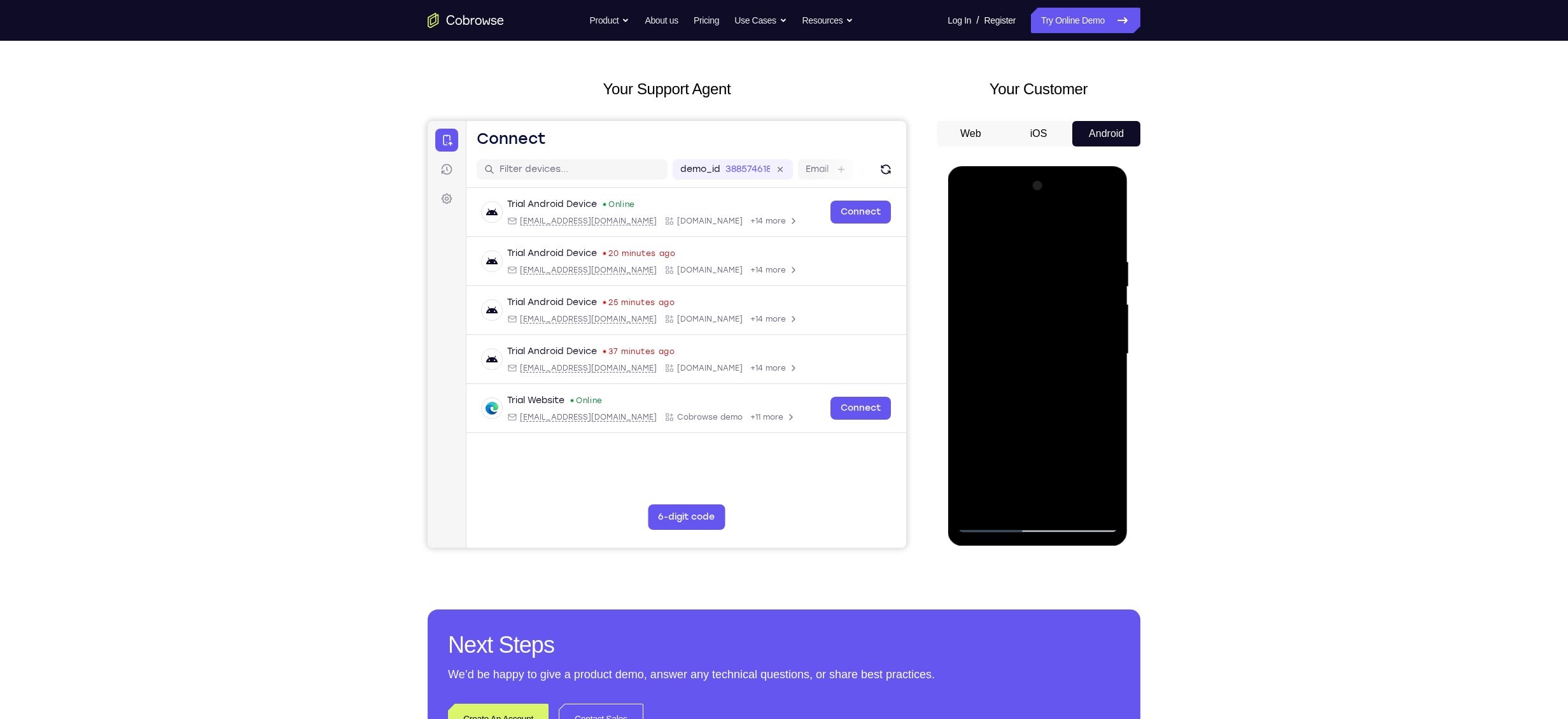
click at [1010, 367] on div at bounding box center [1038, 354] width 160 height 357
drag, startPoint x: 1047, startPoint y: 336, endPoint x: 1043, endPoint y: 403, distance: 67.1
click at [1043, 403] on div at bounding box center [1038, 354] width 160 height 357
click at [965, 231] on div at bounding box center [1038, 354] width 160 height 357
click at [973, 224] on div at bounding box center [1038, 354] width 160 height 357
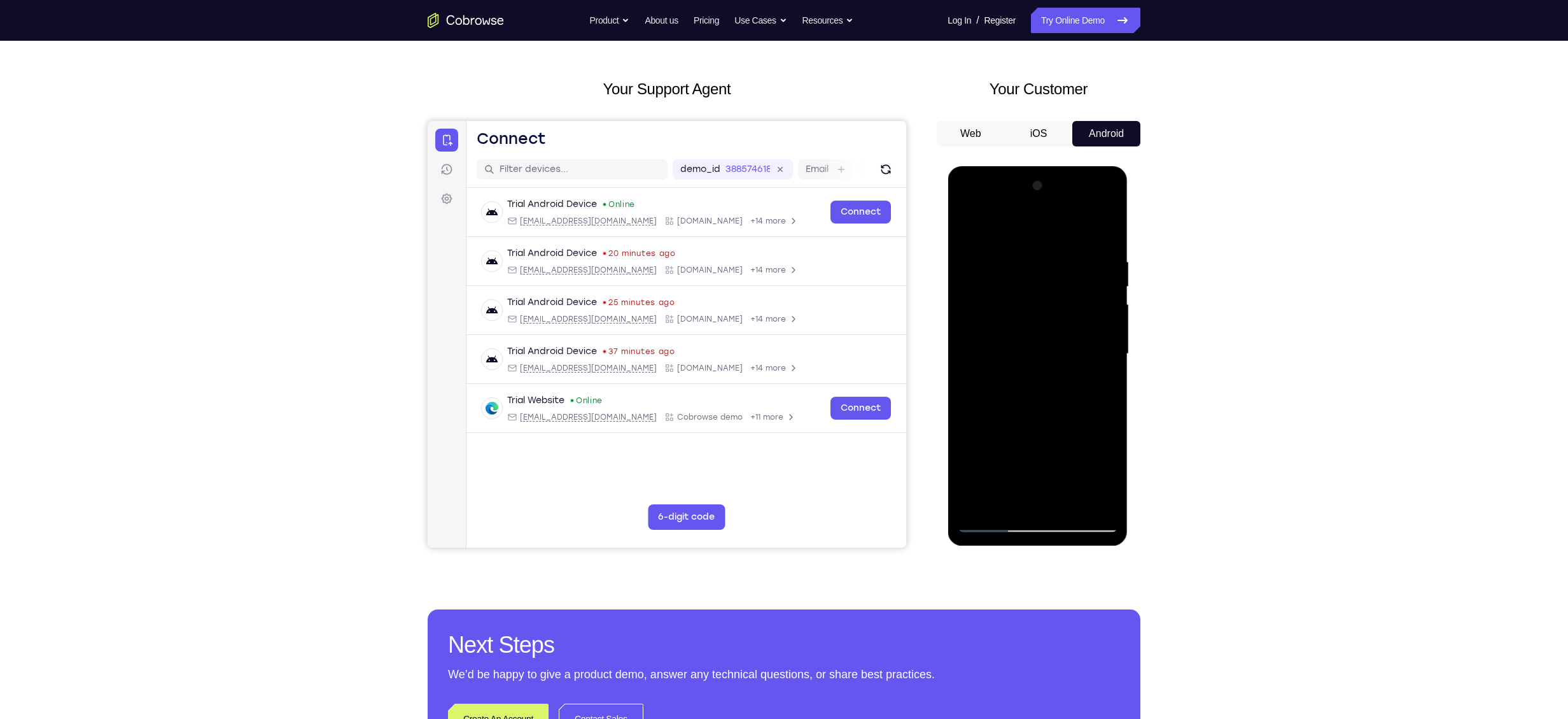
click at [1058, 248] on div at bounding box center [1038, 354] width 160 height 357
click at [1104, 230] on div at bounding box center [1038, 354] width 160 height 357
drag, startPoint x: 1043, startPoint y: 279, endPoint x: 1046, endPoint y: 381, distance: 102.0
click at [1046, 381] on div at bounding box center [1038, 354] width 160 height 357
click at [1065, 504] on div at bounding box center [1038, 354] width 160 height 357
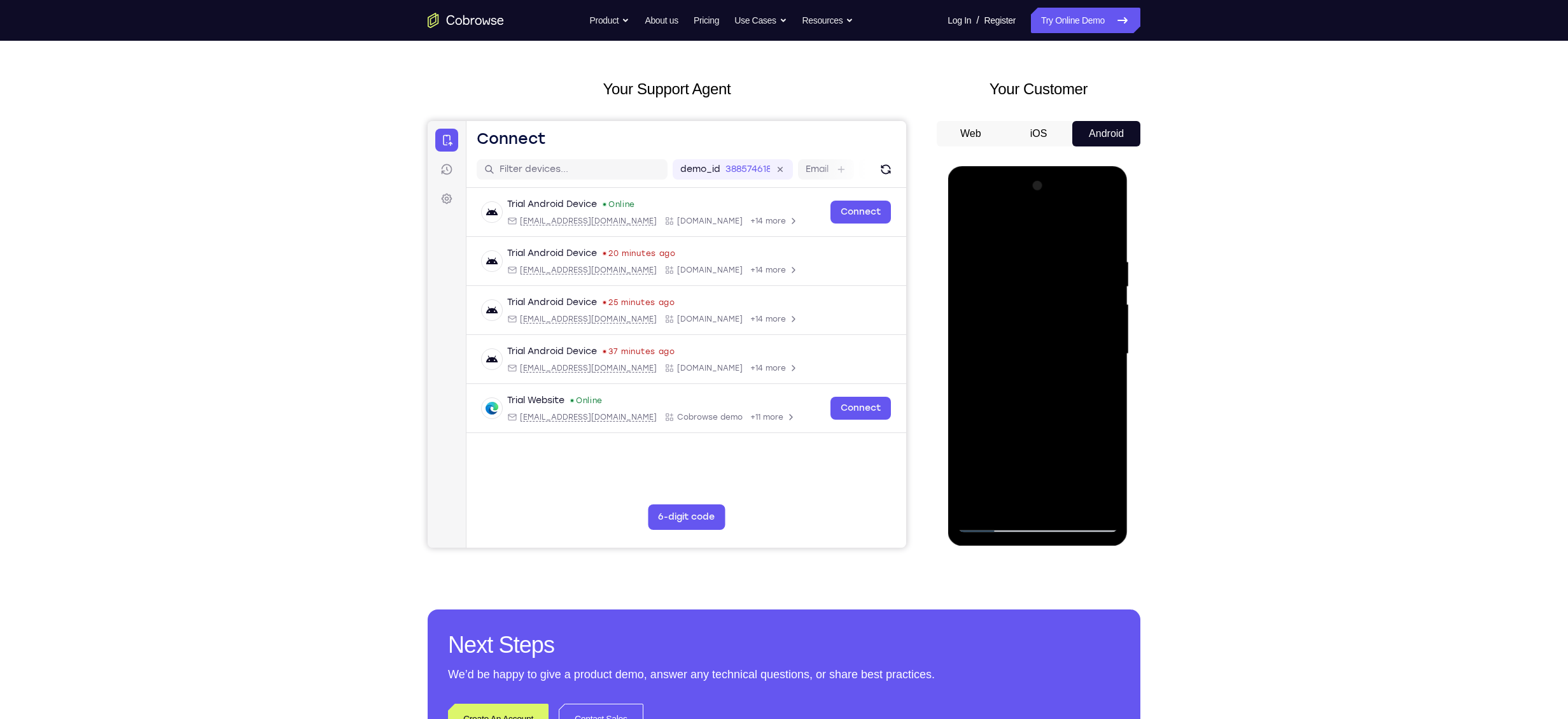
click at [1013, 370] on div at bounding box center [1038, 354] width 160 height 357
click at [968, 229] on div at bounding box center [1038, 354] width 160 height 357
